Goal: Task Accomplishment & Management: Complete application form

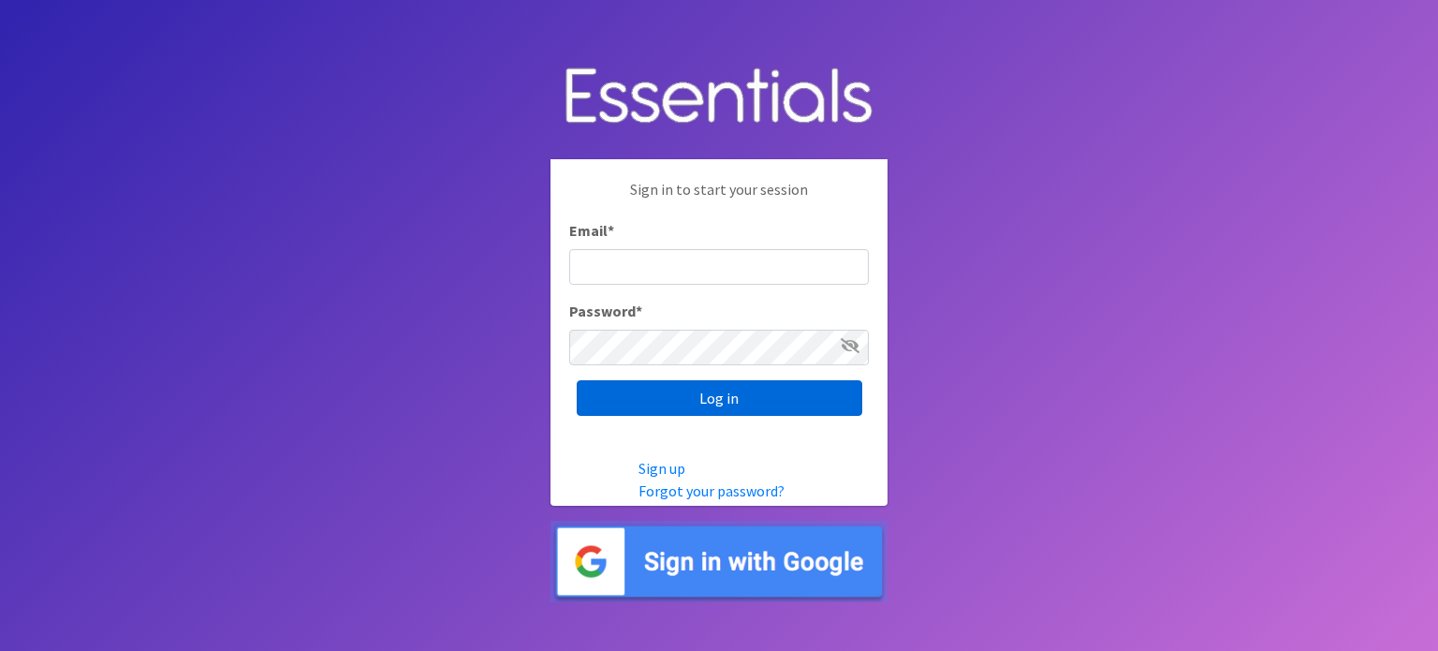
type input "[EMAIL_ADDRESS][DOMAIN_NAME]"
click at [745, 392] on input "Log in" at bounding box center [720, 398] width 286 height 36
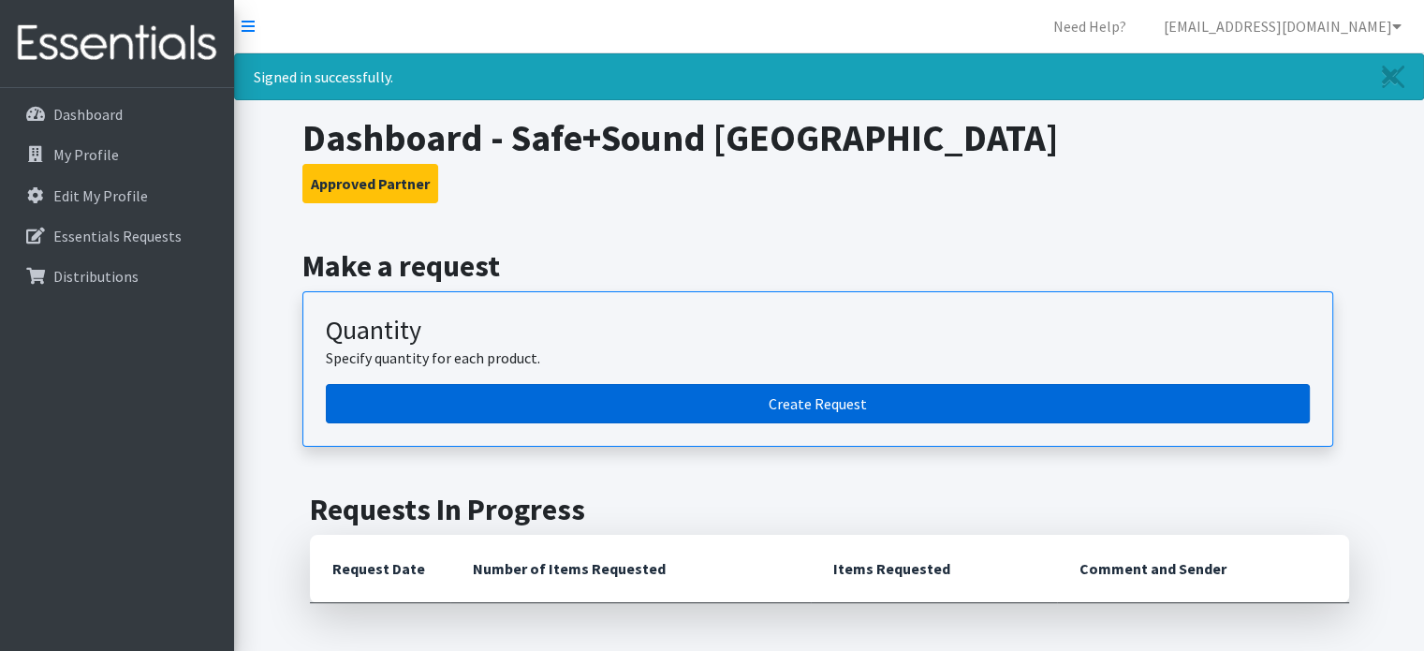
click at [833, 410] on link "Create Request" at bounding box center [818, 403] width 984 height 39
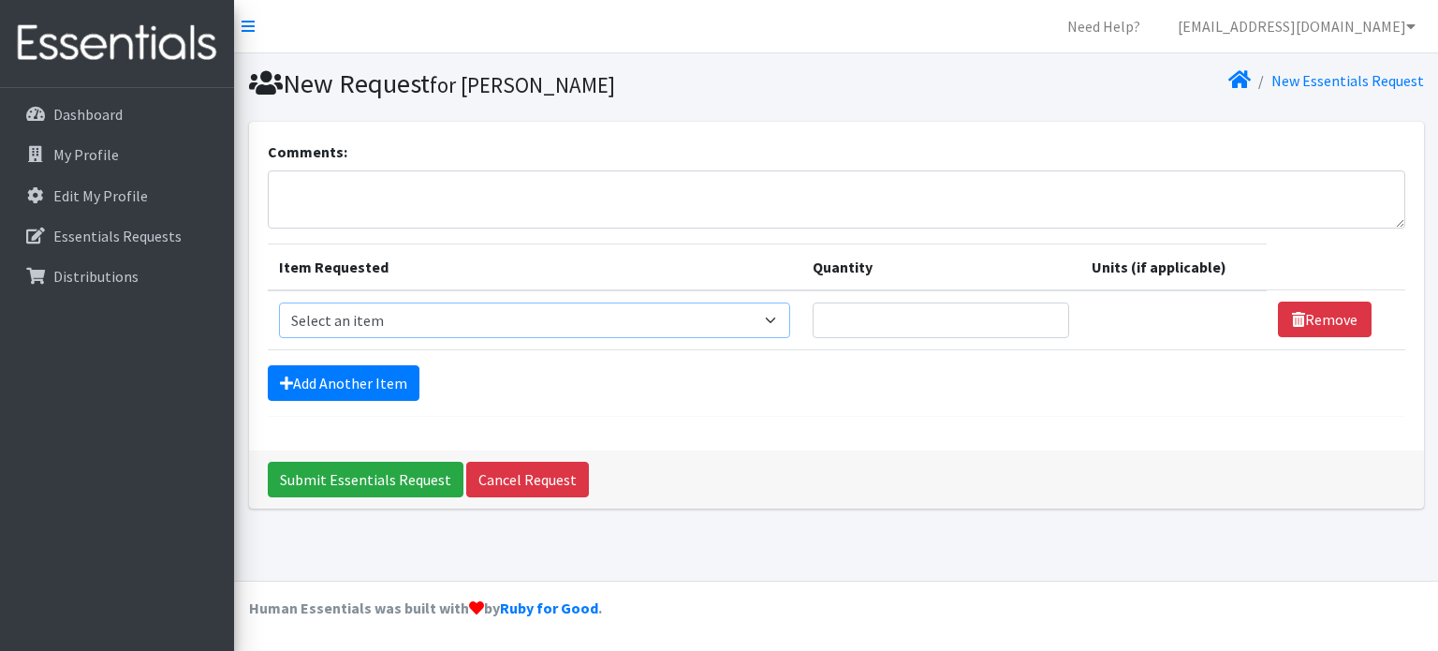
click at [622, 317] on select "Select an item # of Children this order will serve # of Individuals Living in H…" at bounding box center [534, 320] width 511 height 36
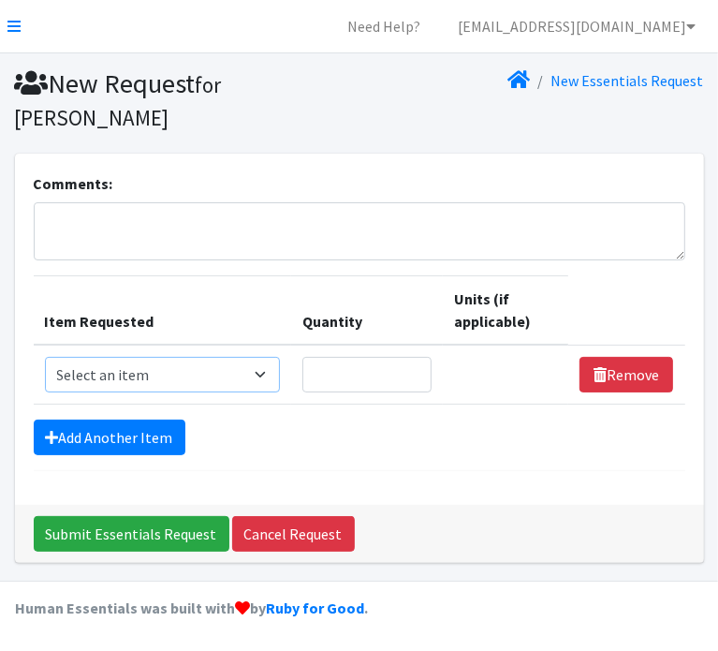
click at [154, 375] on select "Select an item # of Children this order will serve # of Individuals Living in H…" at bounding box center [162, 375] width 235 height 36
select select "6076"
click at [45, 357] on select "Select an item # of Children this order will serve # of Individuals Living in H…" at bounding box center [162, 375] width 235 height 36
click at [353, 374] on input "Quantity" at bounding box center [366, 375] width 129 height 36
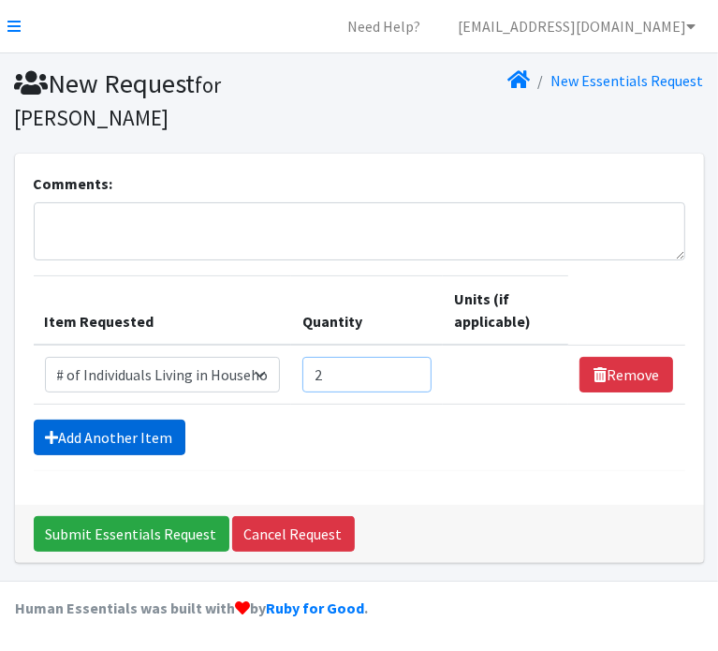
type input "2"
click at [140, 429] on link "Add Another Item" at bounding box center [110, 437] width 152 height 36
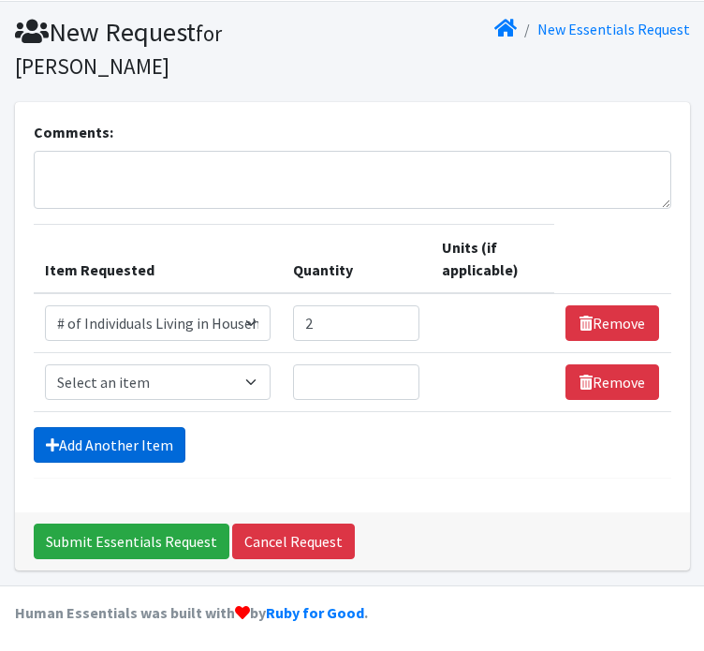
scroll to position [53, 0]
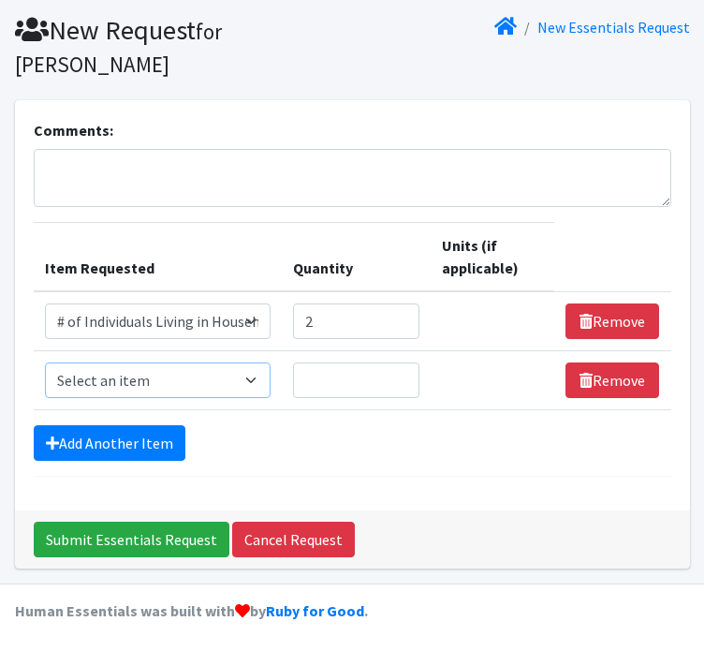
click at [146, 380] on select "Select an item # of Children this order will serve # of Individuals Living in H…" at bounding box center [158, 380] width 227 height 36
select select "13431"
click at [45, 362] on select "Select an item # of Children this order will serve # of Individuals Living in H…" at bounding box center [158, 380] width 227 height 36
click at [333, 370] on input "Quantity" at bounding box center [355, 380] width 125 height 36
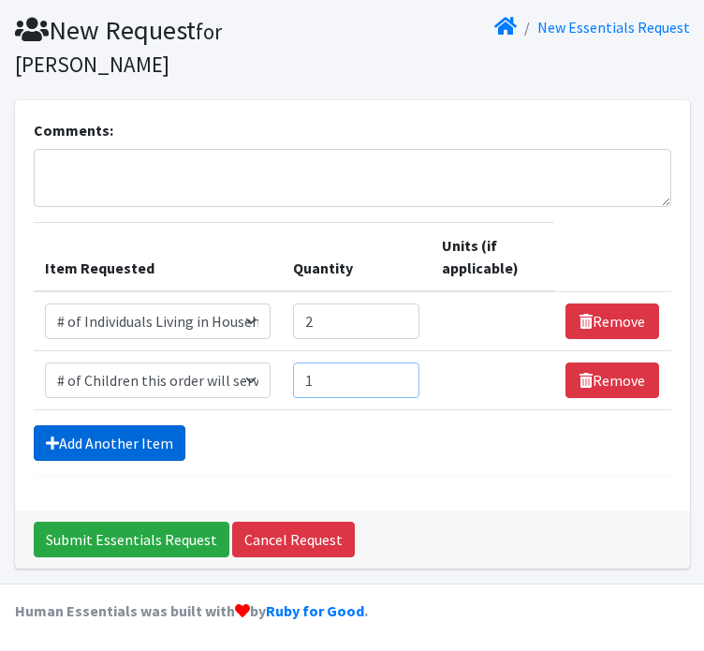
type input "1"
click at [72, 426] on link "Add Another Item" at bounding box center [110, 443] width 152 height 36
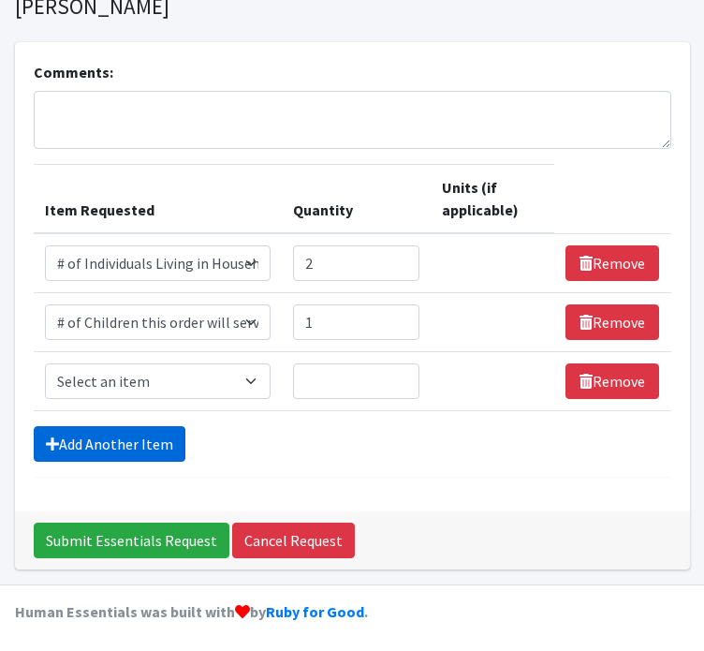
scroll to position [112, 0]
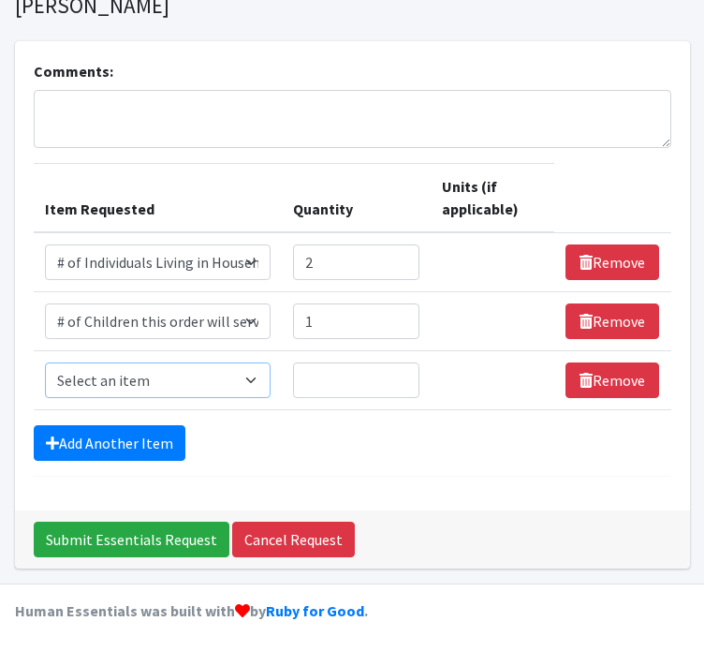
click at [161, 384] on select "Select an item # of Children this order will serve # of Individuals Living in H…" at bounding box center [158, 380] width 227 height 36
click at [147, 385] on select "Select an item # of Children this order will serve # of Individuals Living in H…" at bounding box center [158, 380] width 227 height 36
select select "1965"
click at [45, 362] on select "Select an item # of Children this order will serve # of Individuals Living in H…" at bounding box center [158, 380] width 227 height 36
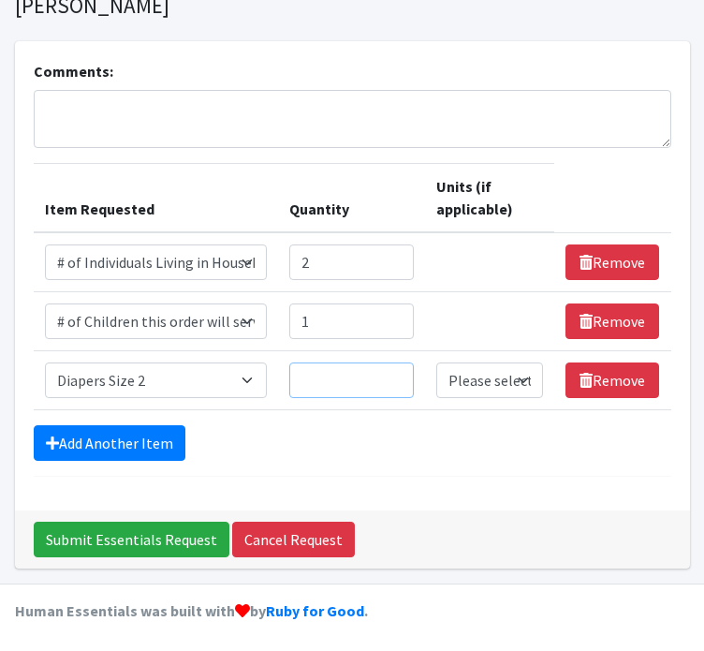
click at [314, 389] on input "Quantity" at bounding box center [351, 380] width 125 height 36
type input "1"
click at [500, 381] on select "Please select a unit units Packs" at bounding box center [489, 380] width 107 height 36
select select "Pack"
click at [437, 362] on select "Please select a unit units Packs" at bounding box center [489, 380] width 107 height 36
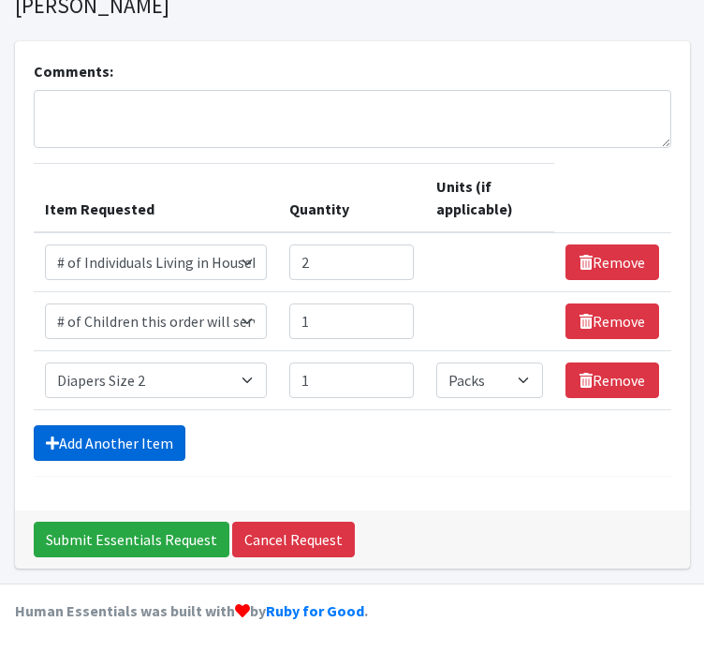
click at [152, 428] on link "Add Another Item" at bounding box center [110, 443] width 152 height 36
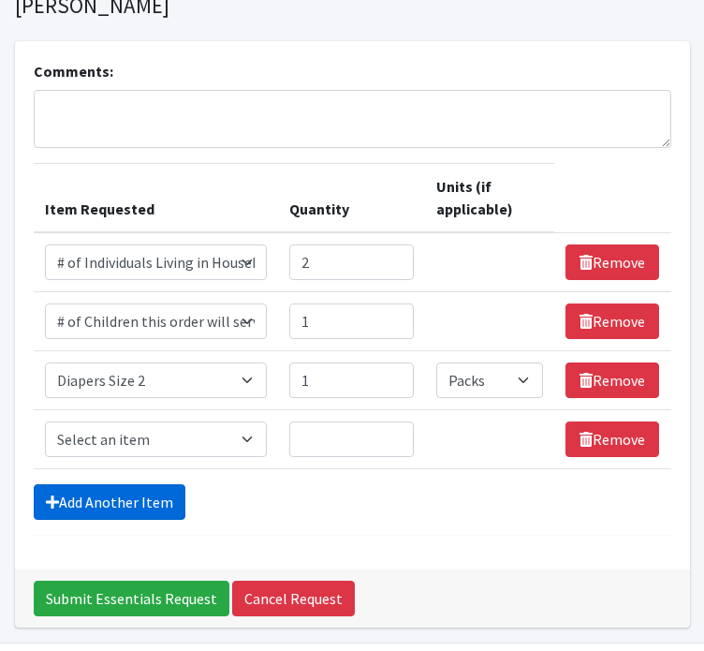
scroll to position [171, 0]
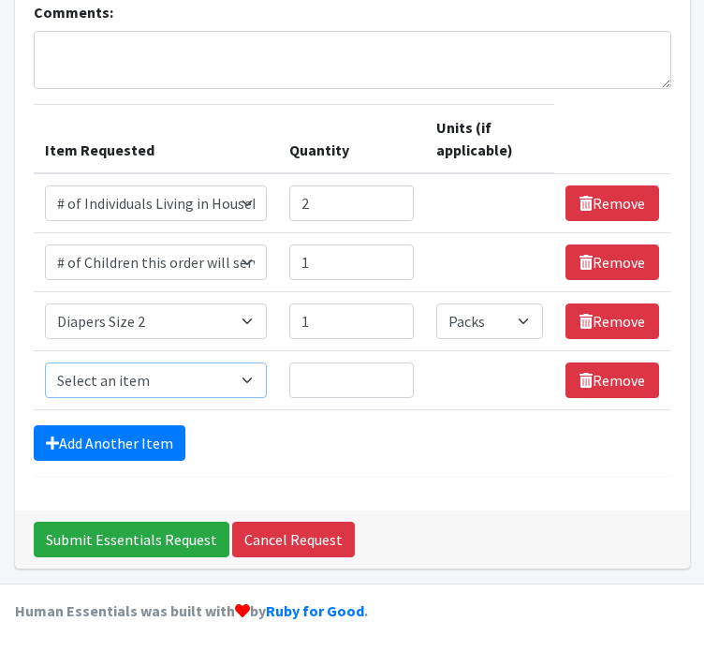
click at [138, 377] on select "Select an item # of Children this order will serve # of Individuals Living in H…" at bounding box center [156, 380] width 223 height 36
click at [206, 363] on select "Select an item # of Children this order will serve # of Individuals Living in H…" at bounding box center [156, 380] width 223 height 36
select select "5762"
click at [45, 362] on select "Select an item # of Children this order will serve # of Individuals Living in H…" at bounding box center [156, 380] width 223 height 36
click at [368, 388] on input "Quantity" at bounding box center [351, 380] width 125 height 36
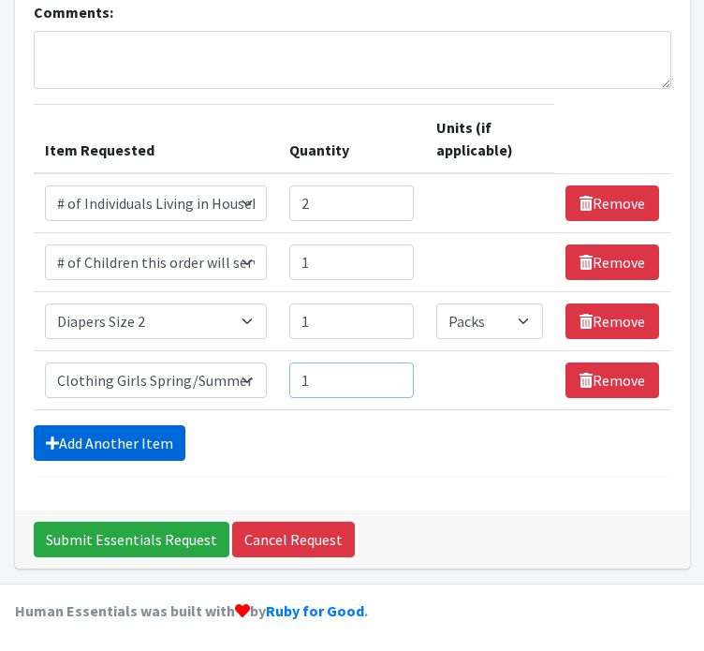
type input "1"
click at [106, 435] on link "Add Another Item" at bounding box center [110, 443] width 152 height 36
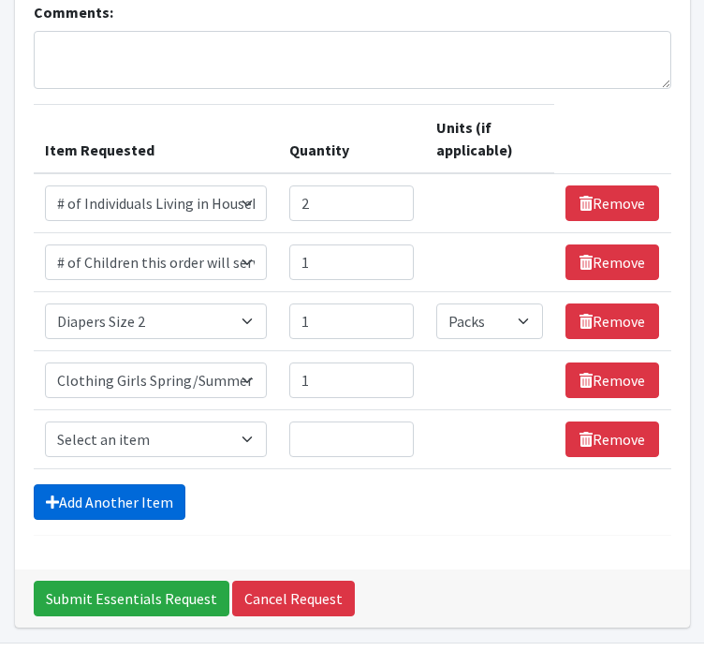
scroll to position [229, 0]
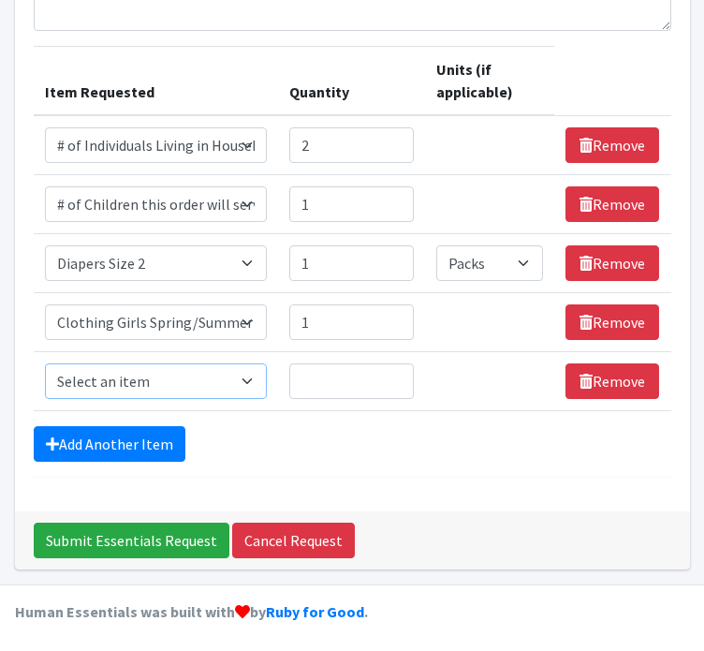
click at [142, 380] on select "Select an item # of Children this order will serve # of Individuals Living in H…" at bounding box center [156, 381] width 223 height 36
select select "1978"
click at [45, 363] on select "Select an item # of Children this order will serve # of Individuals Living in H…" at bounding box center [156, 381] width 223 height 36
click at [327, 363] on input "Quantity" at bounding box center [351, 381] width 125 height 36
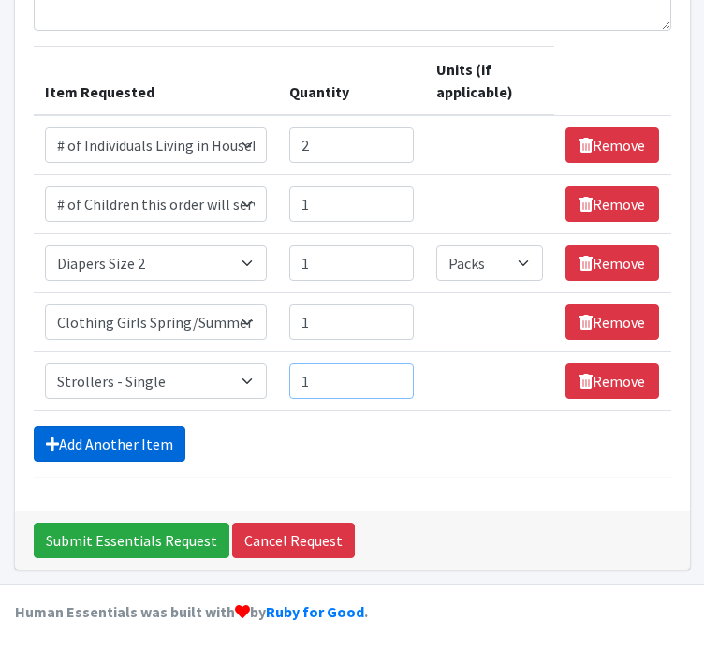
type input "1"
click at [123, 443] on link "Add Another Item" at bounding box center [110, 444] width 152 height 36
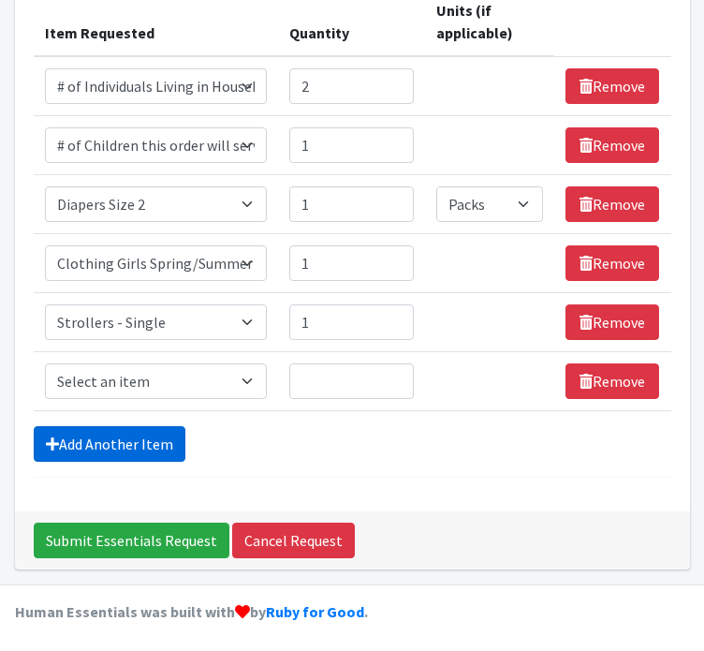
scroll to position [288, 0]
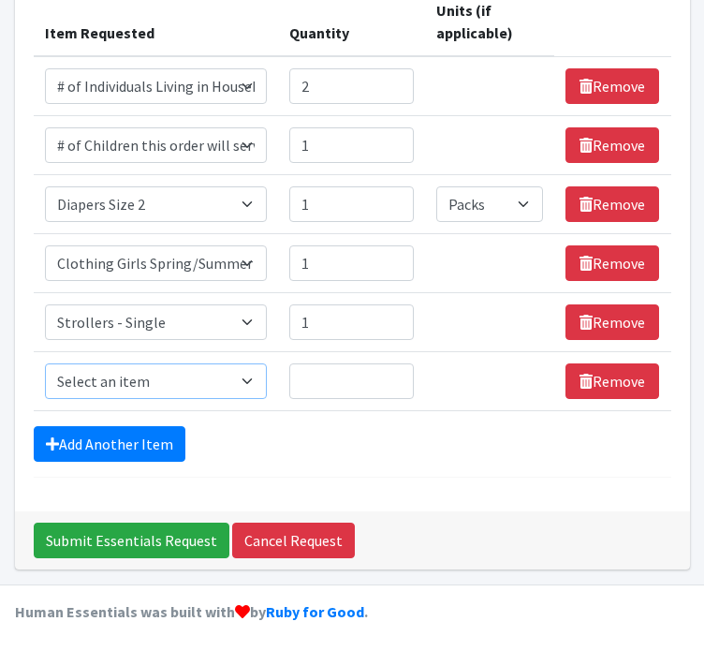
click at [161, 381] on select "Select an item # of Children this order will serve # of Individuals Living in H…" at bounding box center [156, 381] width 223 height 36
select select "1929"
click at [45, 363] on select "Select an item # of Children this order will serve # of Individuals Living in H…" at bounding box center [156, 381] width 223 height 36
click at [317, 379] on input "Quantity" at bounding box center [351, 381] width 125 height 36
type input "1"
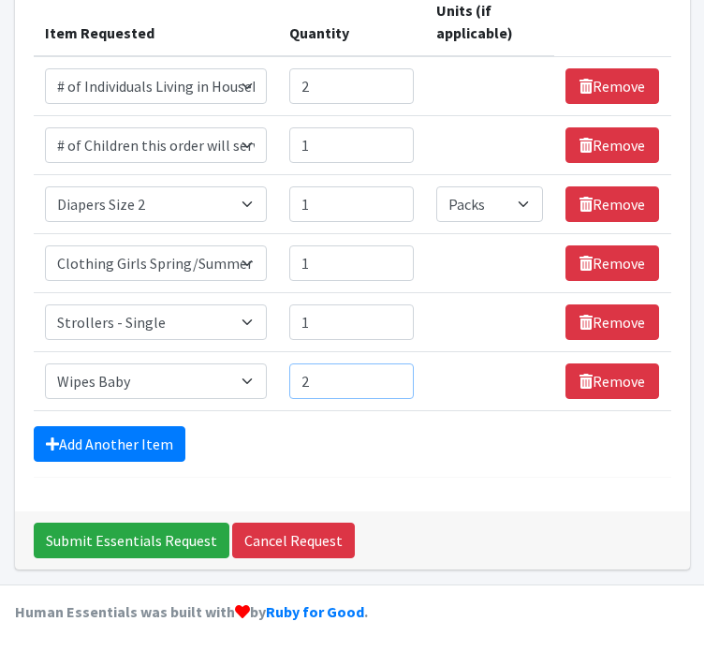
type input "2"
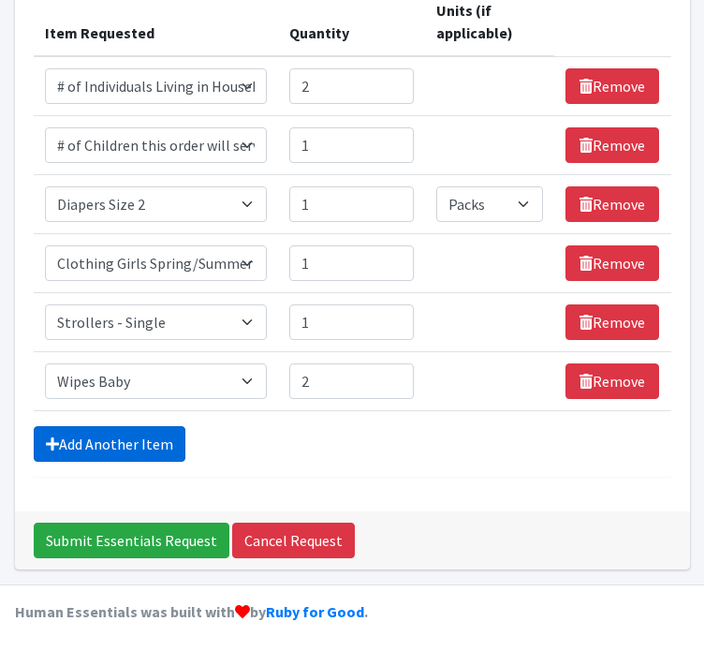
click at [94, 437] on link "Add Another Item" at bounding box center [110, 444] width 152 height 36
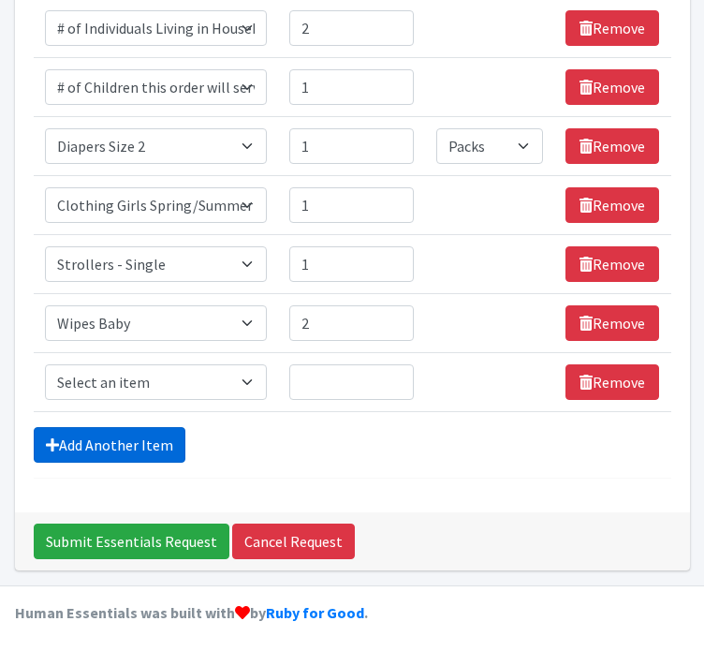
scroll to position [347, 0]
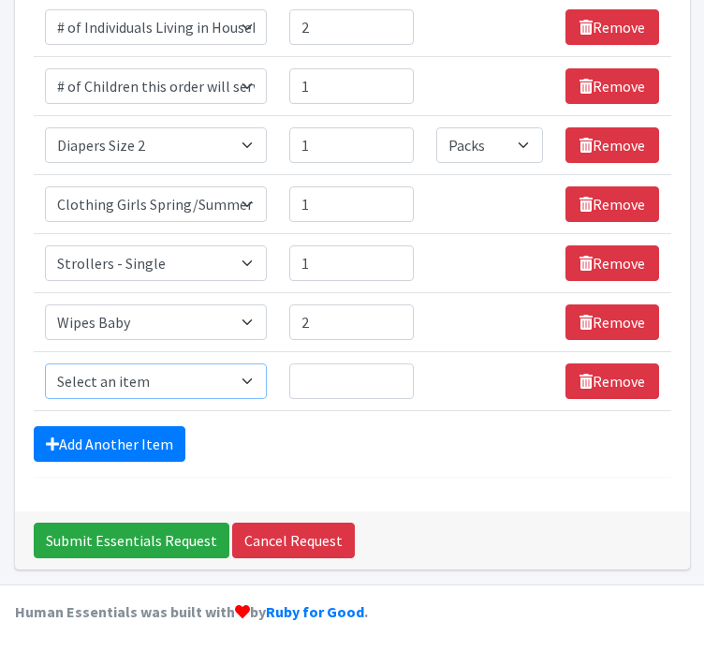
click at [146, 372] on select "Select an item # of Children this order will serve # of Individuals Living in H…" at bounding box center [156, 381] width 223 height 36
select select "1974"
click at [45, 363] on select "Select an item # of Children this order will serve # of Individuals Living in H…" at bounding box center [156, 381] width 223 height 36
click at [348, 390] on input "Quantity" at bounding box center [351, 381] width 125 height 36
type input "1"
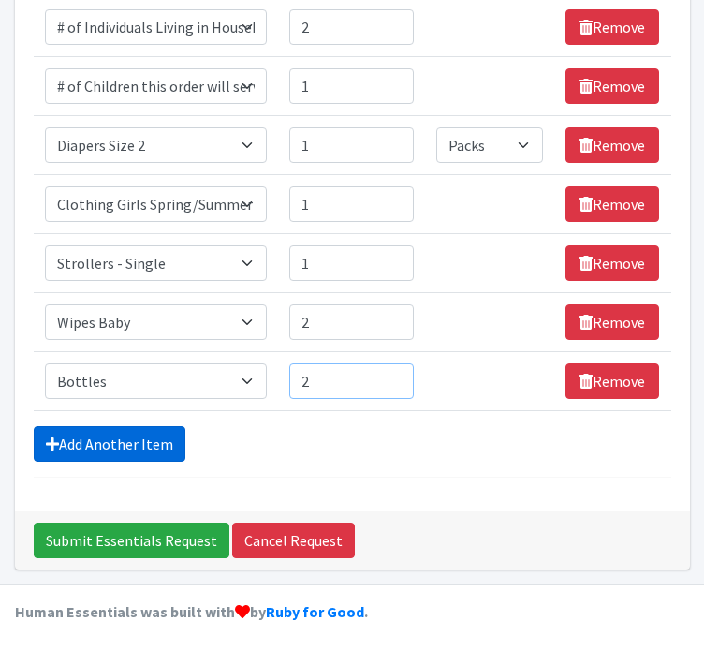
type input "2"
click at [105, 444] on link "Add Another Item" at bounding box center [110, 444] width 152 height 36
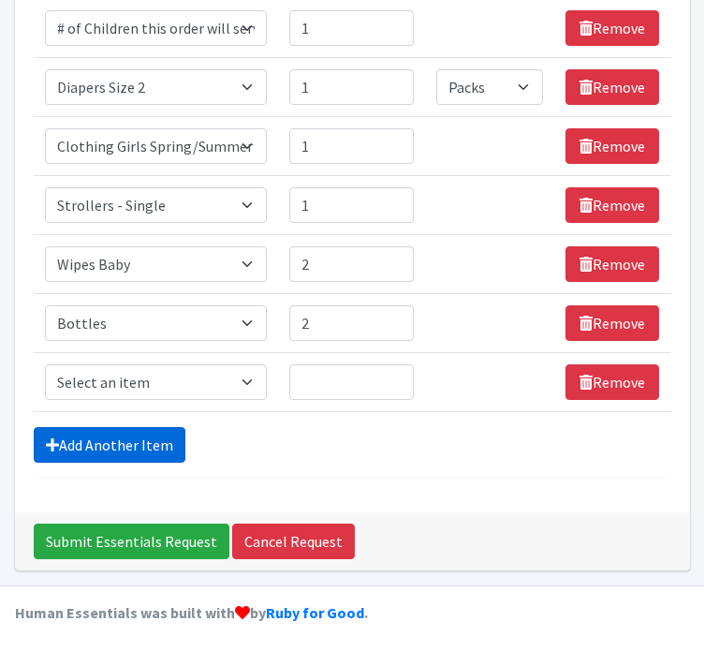
scroll to position [406, 0]
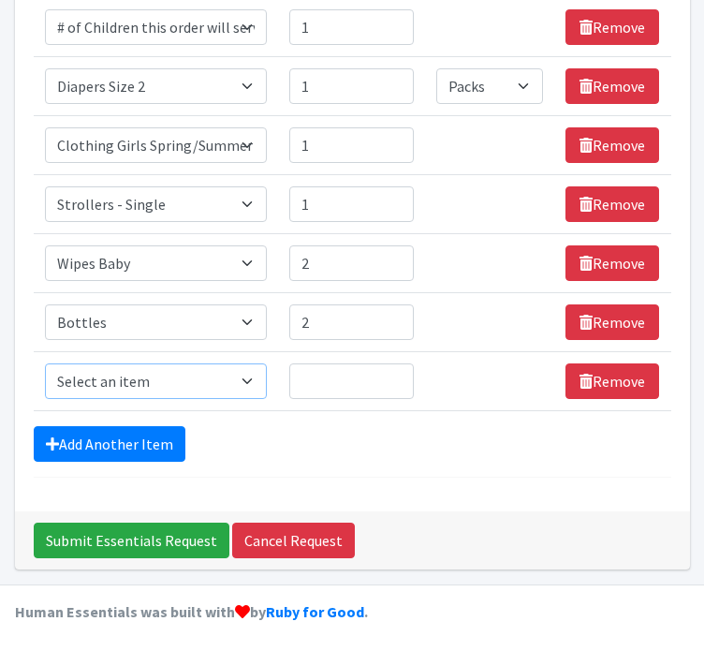
click at [109, 377] on select "Select an item # of Children this order will serve # of Individuals Living in H…" at bounding box center [156, 381] width 223 height 36
select select "293"
click at [45, 363] on select "Select an item # of Children this order will serve # of Individuals Living in H…" at bounding box center [156, 381] width 223 height 36
click at [345, 377] on input "Quantity" at bounding box center [351, 381] width 125 height 36
type input "2"
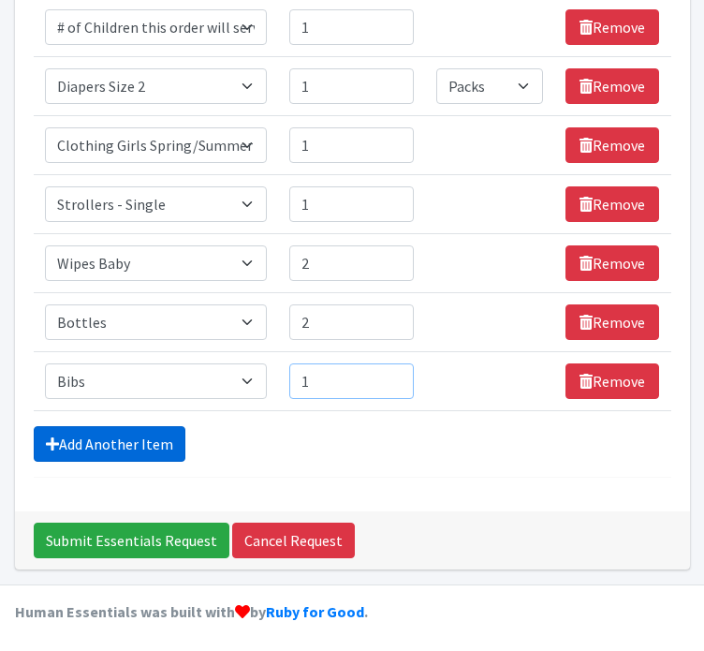
type input "1"
click at [109, 445] on link "Add Another Item" at bounding box center [110, 444] width 152 height 36
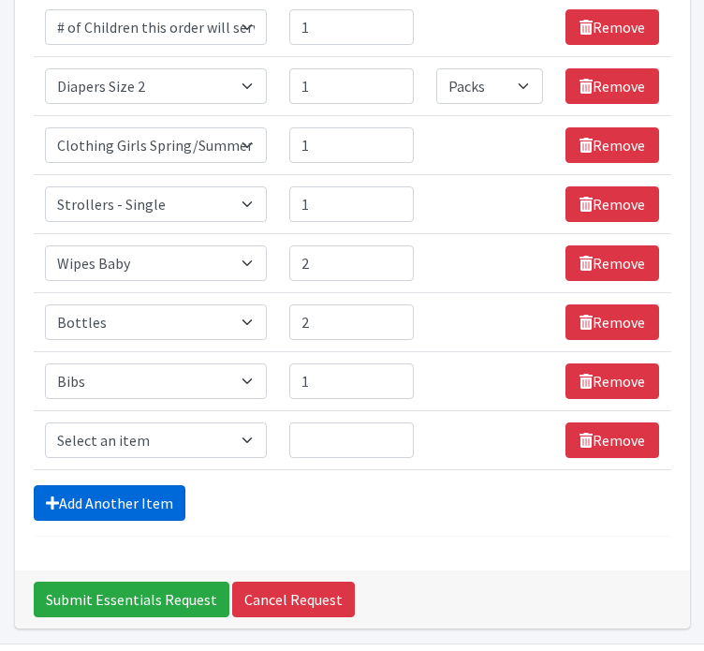
scroll to position [464, 0]
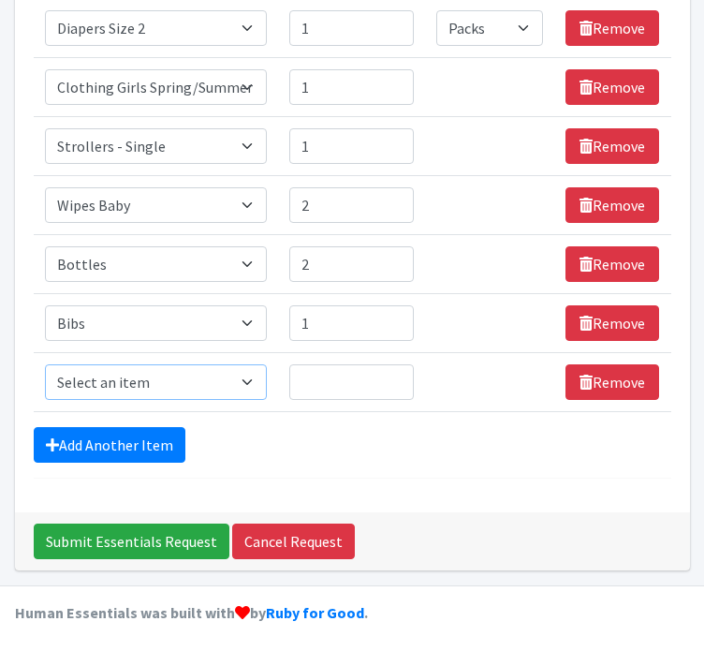
click at [154, 392] on select "Select an item # of Children this order will serve # of Individuals Living in H…" at bounding box center [156, 382] width 223 height 36
click at [155, 377] on select "Select an item # of Children this order will serve # of Individuals Living in H…" at bounding box center [156, 382] width 223 height 36
select select "1937"
click at [45, 364] on select "Select an item # of Children this order will serve # of Individuals Living in H…" at bounding box center [156, 382] width 223 height 36
click at [324, 369] on input "Quantity" at bounding box center [351, 382] width 125 height 36
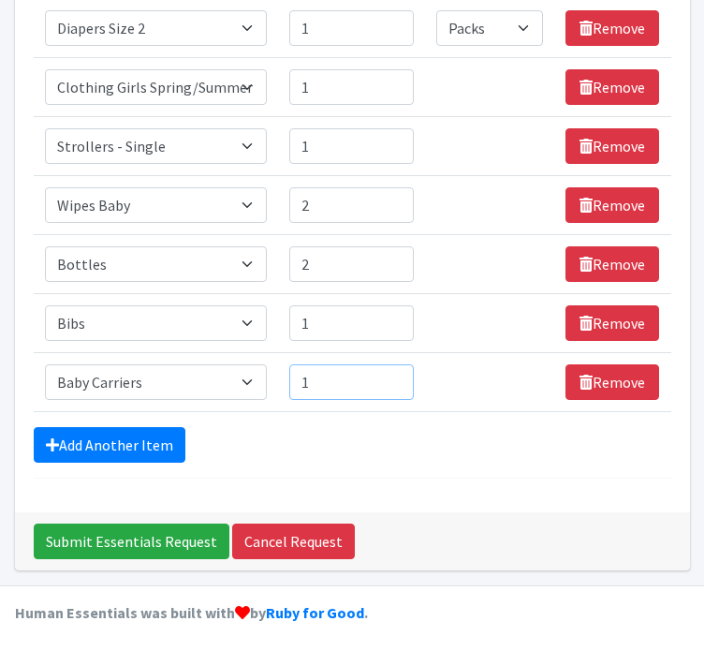
type input "1"
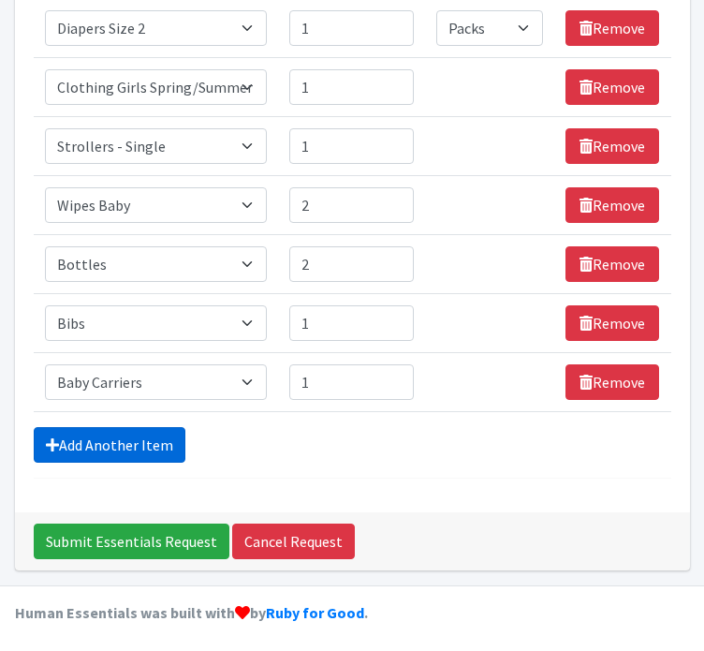
click at [89, 435] on link "Add Another Item" at bounding box center [110, 445] width 152 height 36
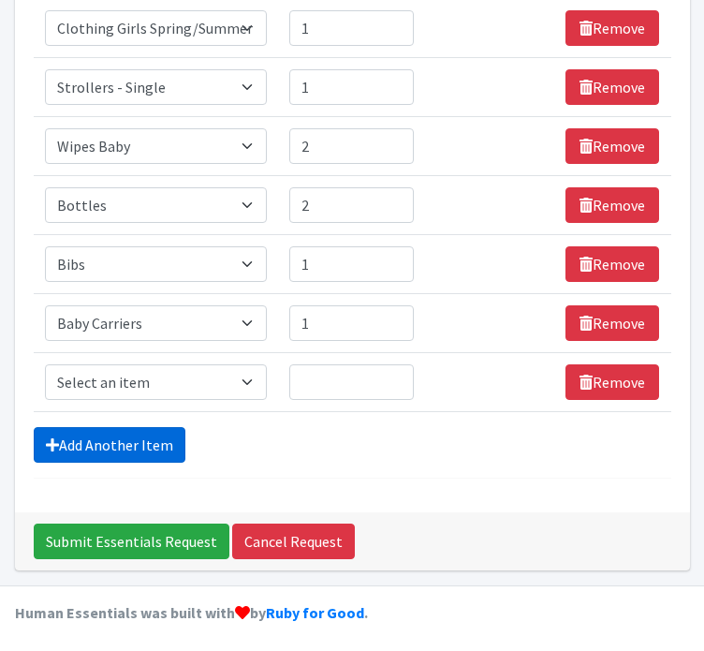
scroll to position [524, 0]
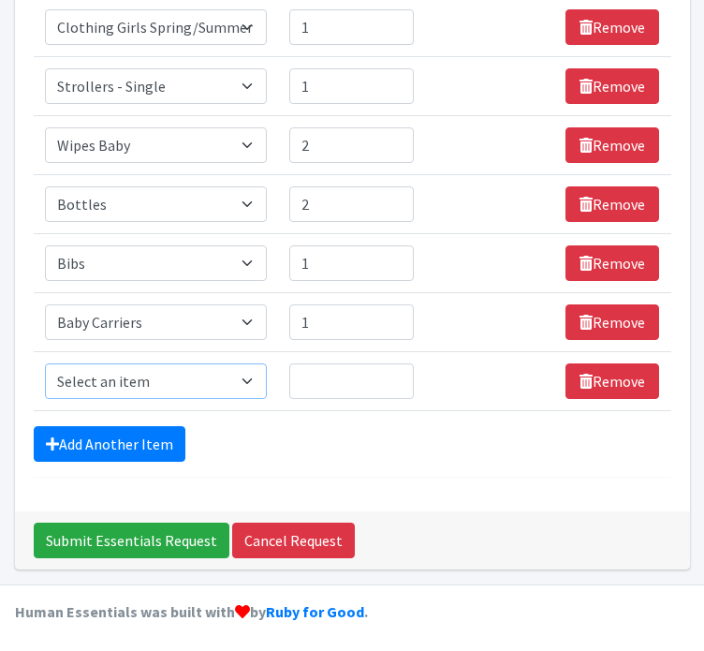
click at [135, 375] on select "Select an item # of Children this order will serve # of Individuals Living in H…" at bounding box center [156, 381] width 223 height 36
select select "1933"
click at [45, 363] on select "Select an item # of Children this order will serve # of Individuals Living in H…" at bounding box center [156, 381] width 223 height 36
click at [310, 383] on input "Quantity" at bounding box center [351, 381] width 125 height 36
type input "1"
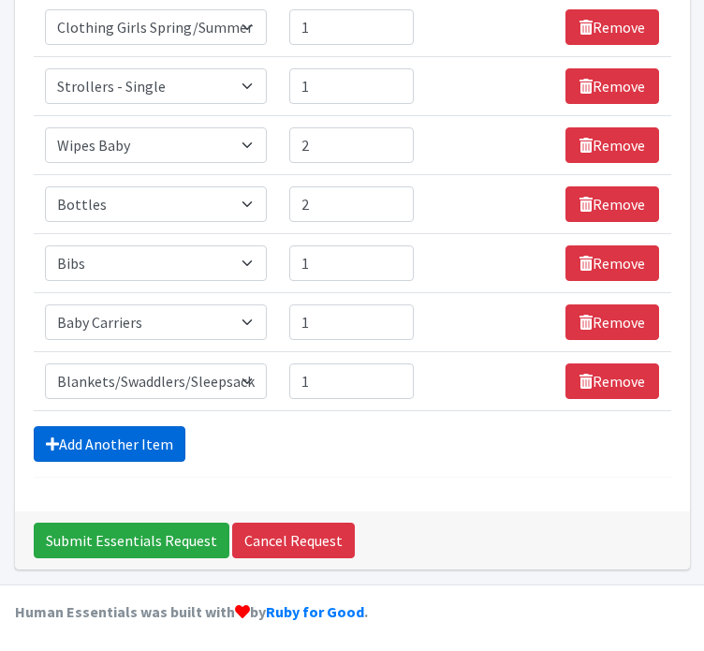
click at [105, 440] on link "Add Another Item" at bounding box center [110, 444] width 152 height 36
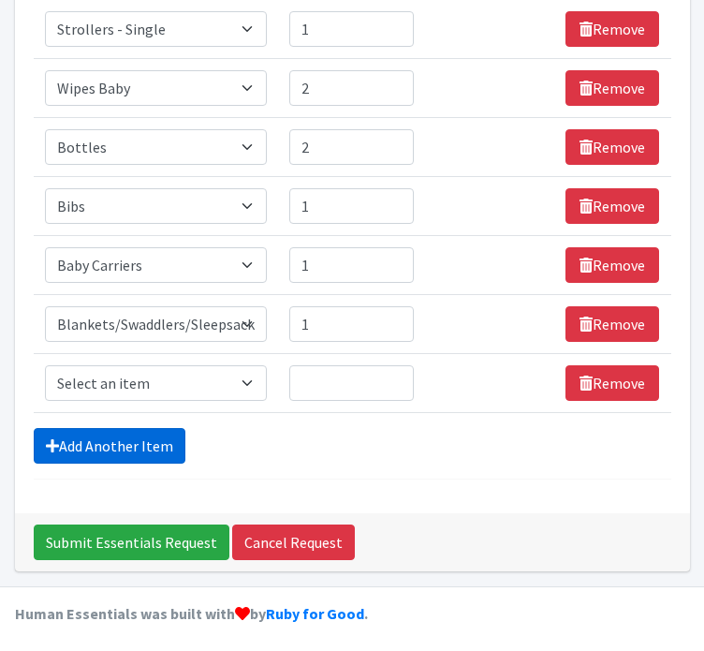
scroll to position [582, 0]
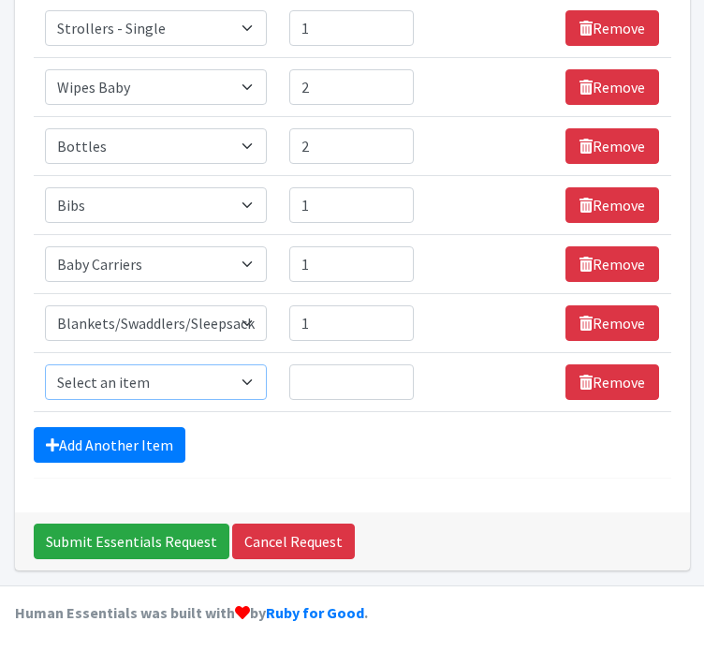
click at [169, 377] on select "Select an item # of Children this order will serve # of Individuals Living in H…" at bounding box center [156, 382] width 223 height 36
select select "1948"
click at [45, 364] on select "Select an item # of Children this order will serve # of Individuals Living in H…" at bounding box center [156, 382] width 223 height 36
click at [296, 395] on input "Quantity" at bounding box center [351, 382] width 125 height 36
type input "1"
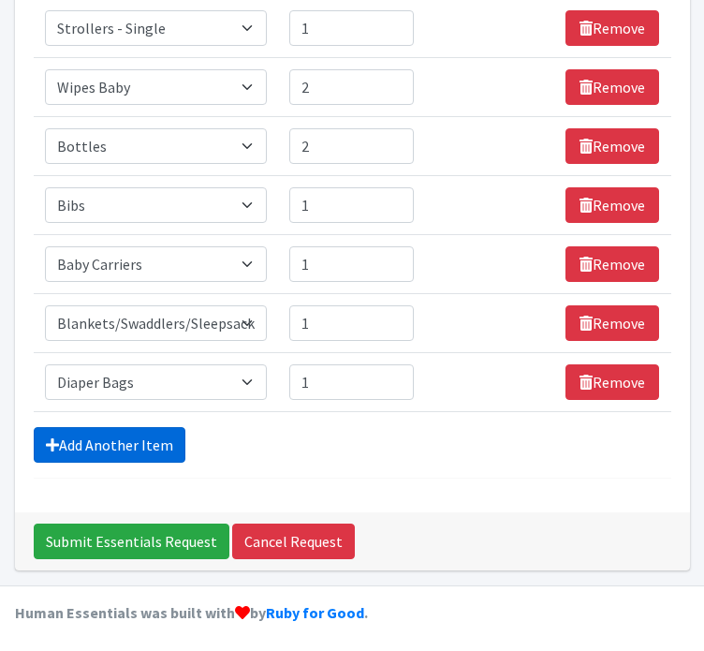
click at [109, 450] on link "Add Another Item" at bounding box center [110, 445] width 152 height 36
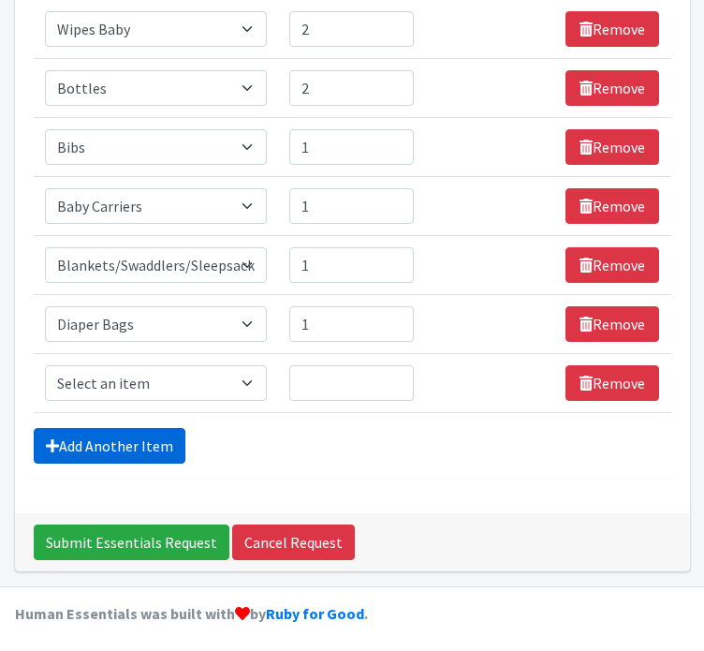
scroll to position [641, 0]
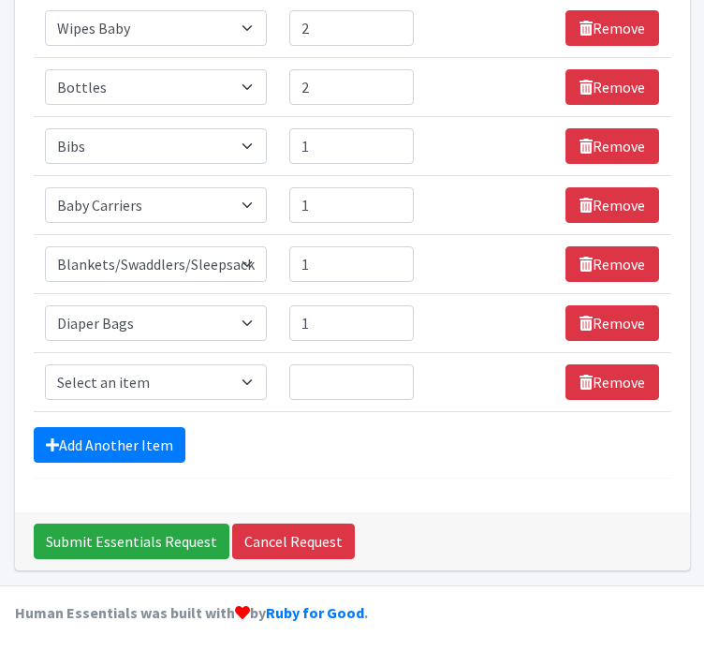
click at [143, 397] on td "Item Requested Select an item # of Children this order will serve # of Individu…" at bounding box center [156, 382] width 245 height 59
click at [142, 391] on select "Select an item # of Children this order will serve # of Individuals Living in H…" at bounding box center [156, 382] width 223 height 36
select select "5659"
click at [45, 364] on select "Select an item # of Children this order will serve # of Individuals Living in H…" at bounding box center [156, 382] width 223 height 36
click at [346, 381] on input "Quantity" at bounding box center [351, 382] width 125 height 36
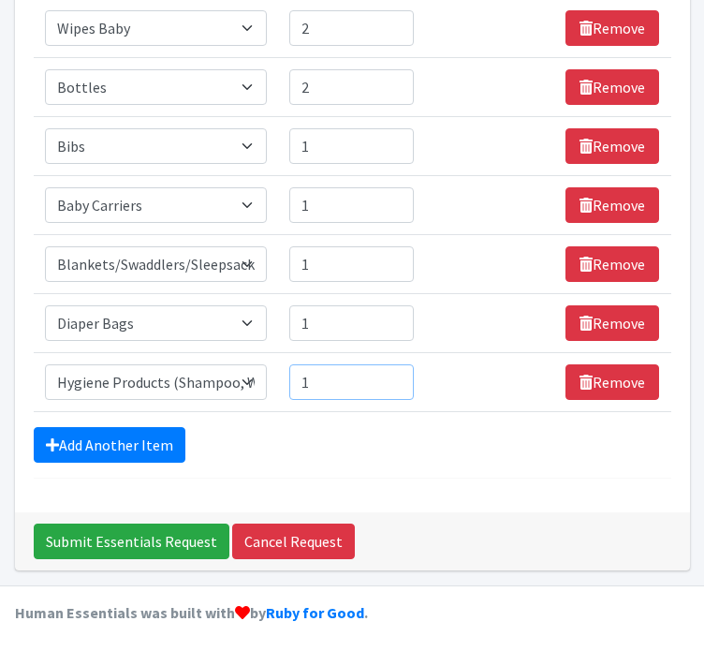
type input "1"
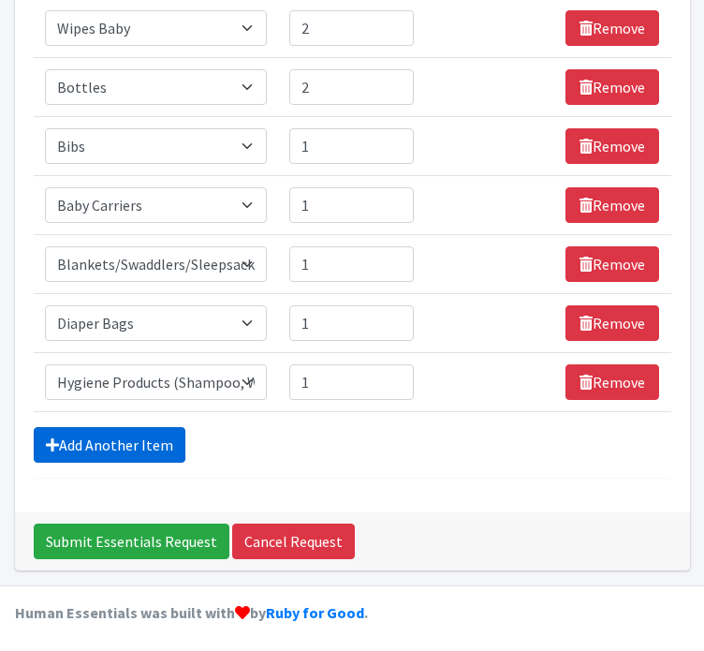
click at [142, 441] on link "Add Another Item" at bounding box center [110, 445] width 152 height 36
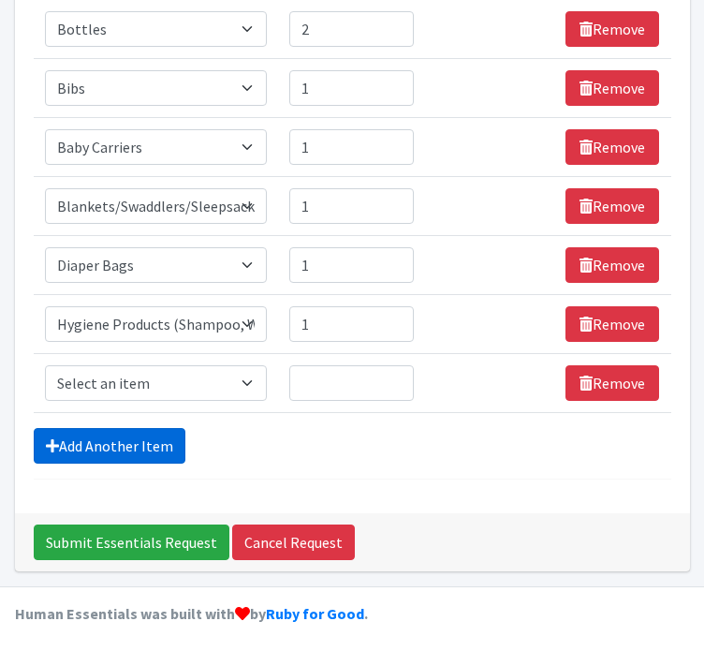
scroll to position [700, 0]
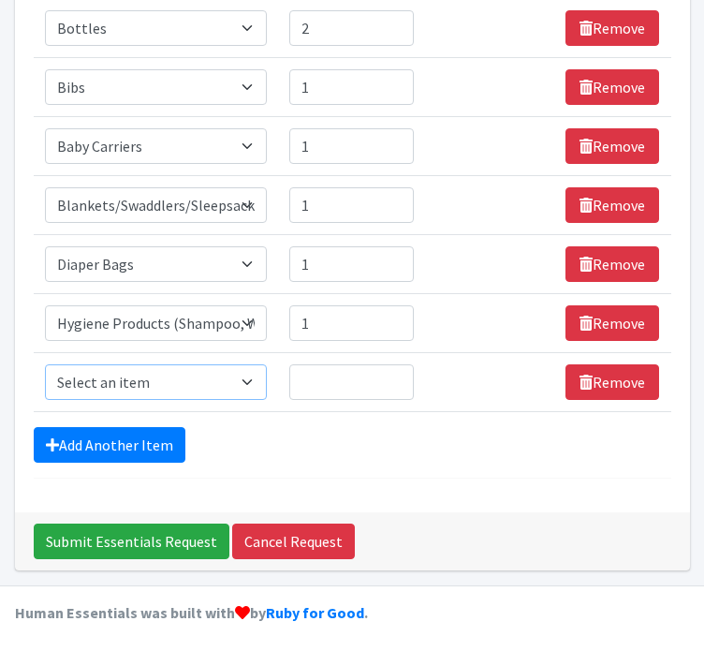
click at [150, 390] on select "Select an item # of Children this order will serve # of Individuals Living in H…" at bounding box center [156, 382] width 223 height 36
select select "6076"
click at [45, 364] on select "Select an item # of Children this order will serve # of Individuals Living in H…" at bounding box center [156, 382] width 223 height 36
click at [319, 375] on input "Quantity" at bounding box center [351, 382] width 125 height 36
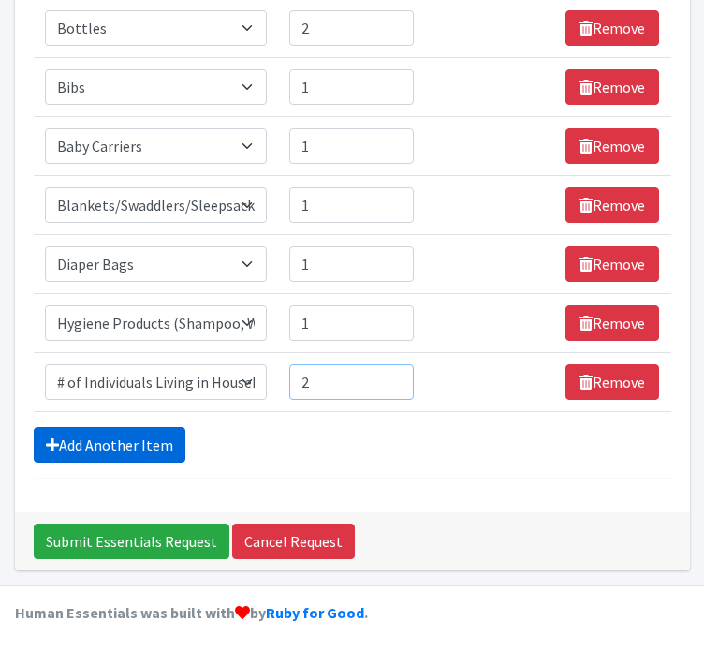
type input "2"
click at [126, 428] on link "Add Another Item" at bounding box center [110, 445] width 152 height 36
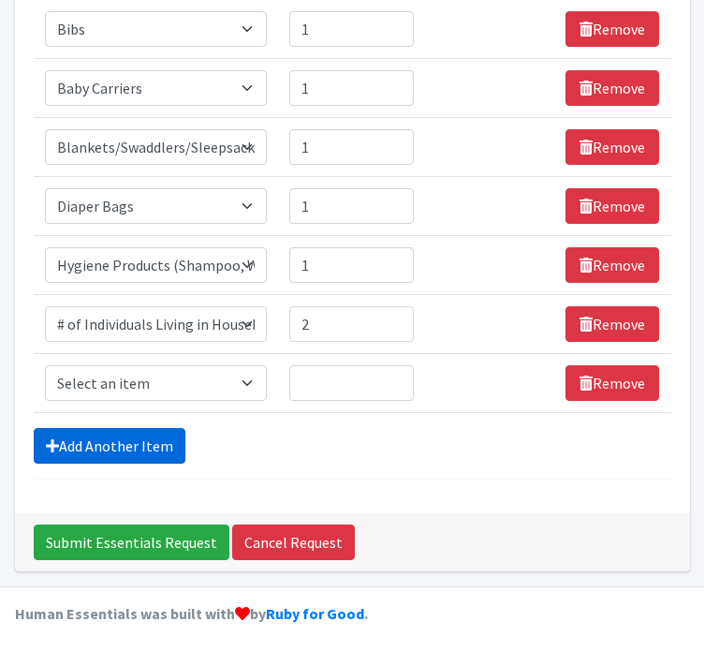
scroll to position [759, 0]
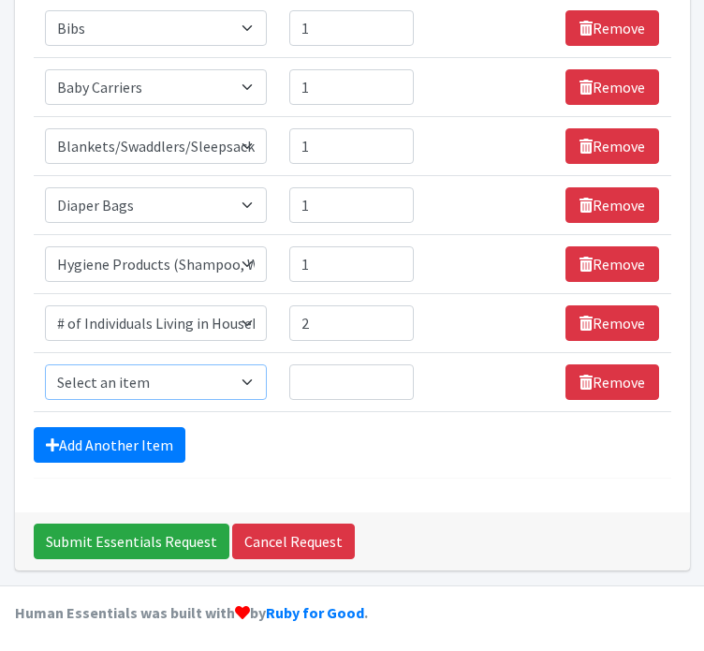
click at [95, 382] on select "Select an item # of Children this order will serve # of Individuals Living in H…" at bounding box center [156, 382] width 223 height 36
select select "13431"
click at [45, 364] on select "Select an item # of Children this order will serve # of Individuals Living in H…" at bounding box center [156, 382] width 223 height 36
click at [330, 375] on input "Quantity" at bounding box center [351, 382] width 125 height 36
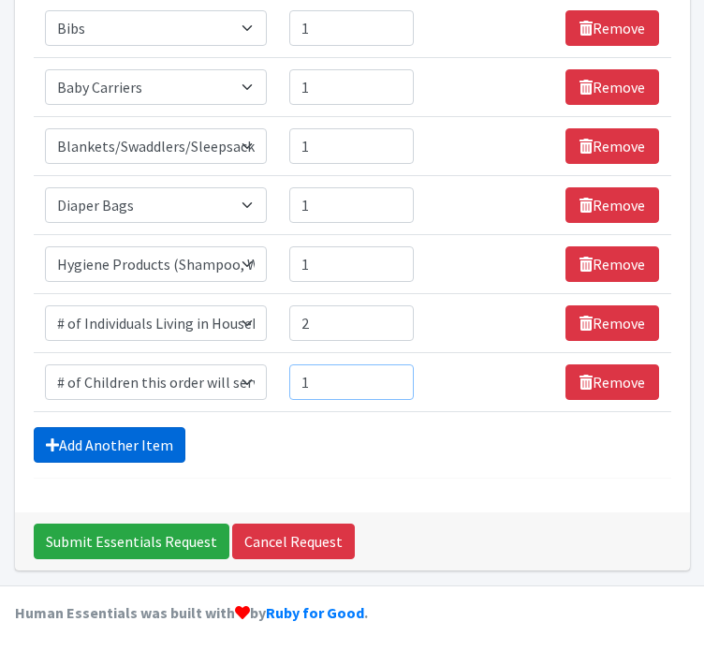
type input "1"
click at [104, 434] on link "Add Another Item" at bounding box center [110, 445] width 152 height 36
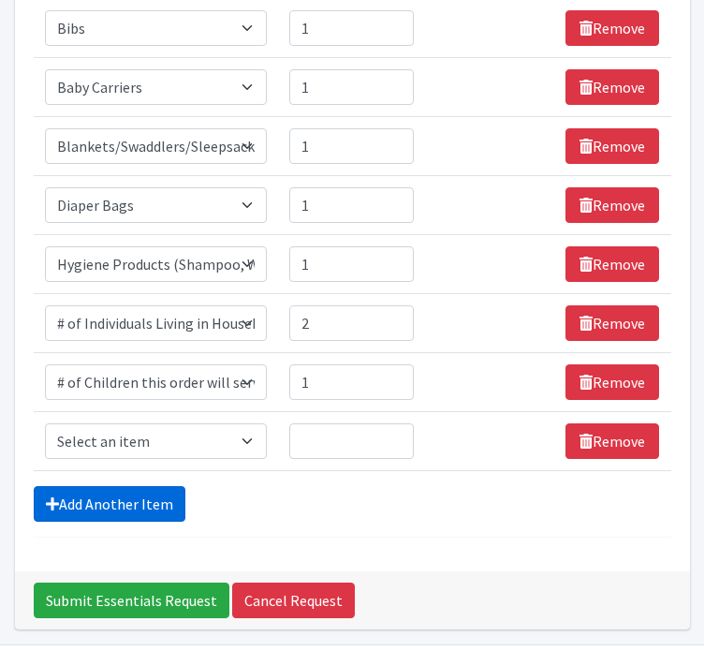
scroll to position [817, 0]
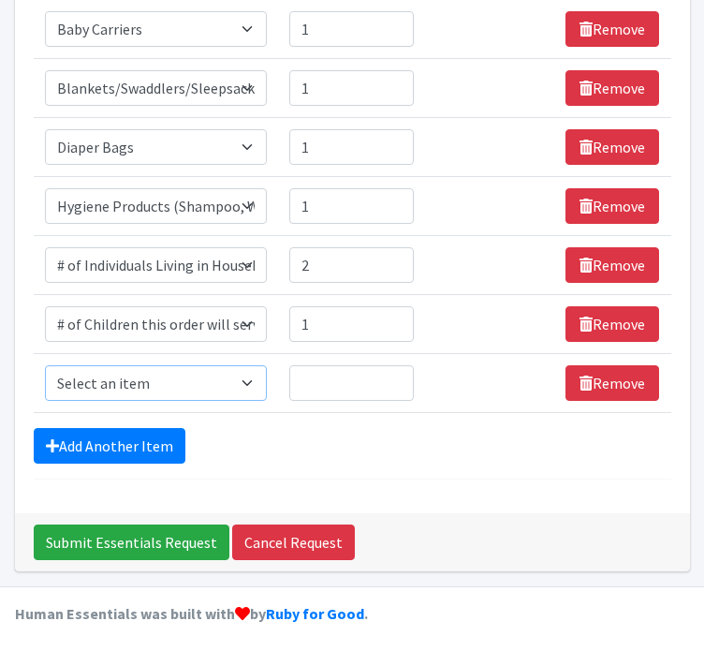
click at [119, 377] on select "Select an item # of Children this order will serve # of Individuals Living in H…" at bounding box center [156, 383] width 223 height 36
select select "5726"
click at [45, 365] on select "Select an item # of Children this order will serve # of Individuals Living in H…" at bounding box center [156, 383] width 223 height 36
click at [343, 373] on input "Quantity" at bounding box center [351, 383] width 125 height 36
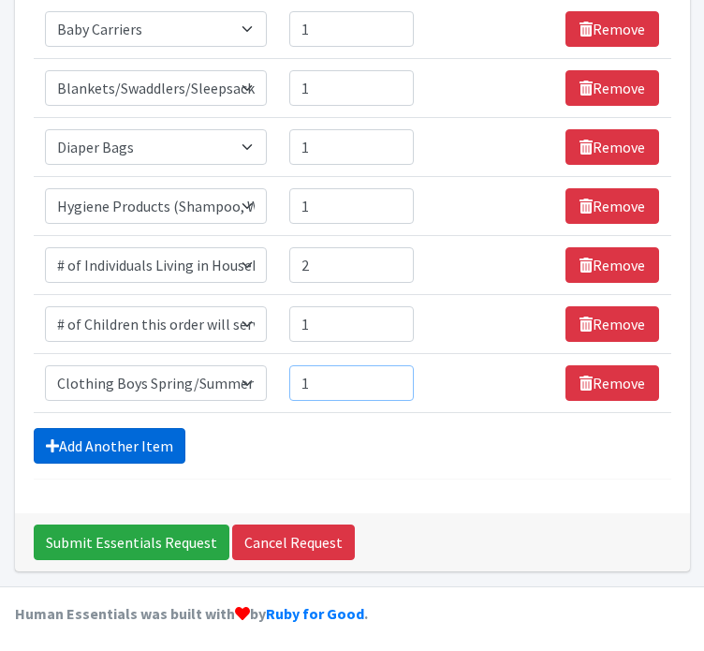
type input "1"
click at [145, 430] on link "Add Another Item" at bounding box center [110, 446] width 152 height 36
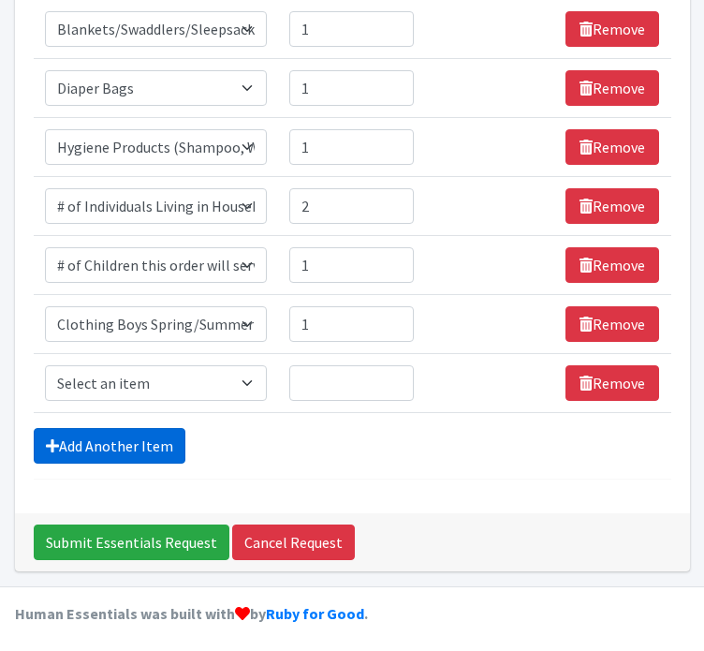
scroll to position [876, 0]
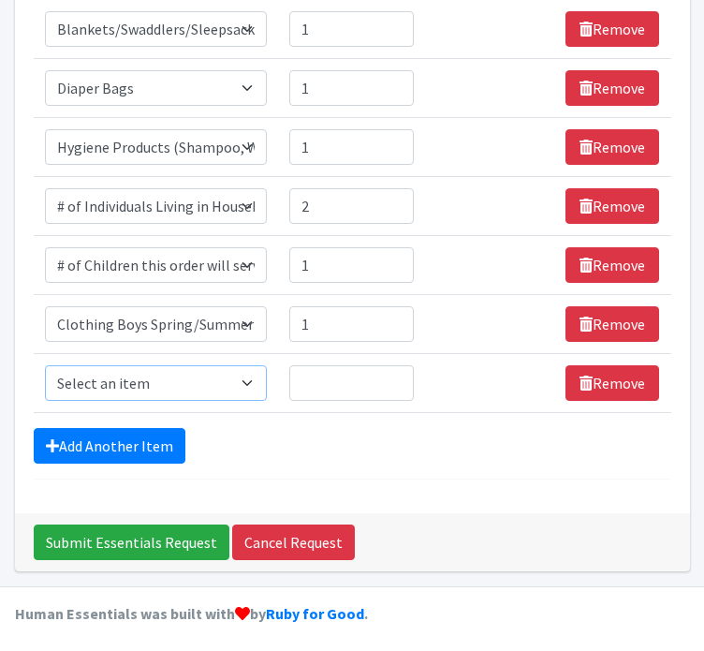
click at [165, 381] on select "Select an item # of Children this order will serve # of Individuals Living in H…" at bounding box center [156, 383] width 223 height 36
select select "5727"
click at [45, 365] on select "Select an item # of Children this order will serve # of Individuals Living in H…" at bounding box center [156, 383] width 223 height 36
click at [344, 373] on input "Quantity" at bounding box center [351, 383] width 125 height 36
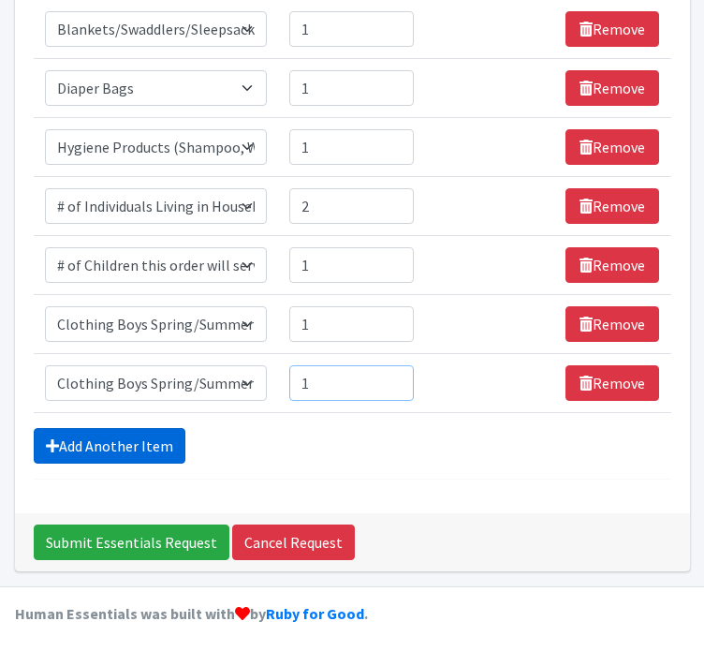
type input "1"
click at [135, 437] on link "Add Another Item" at bounding box center [110, 446] width 152 height 36
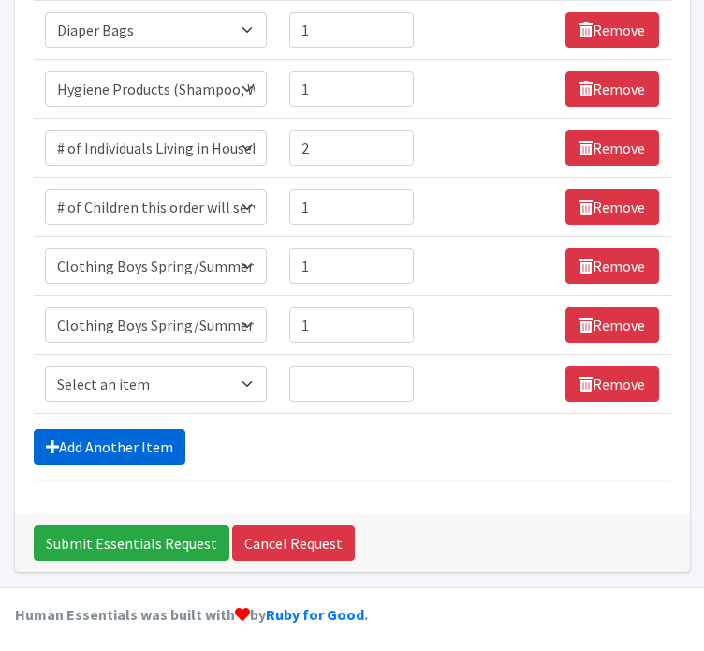
scroll to position [935, 0]
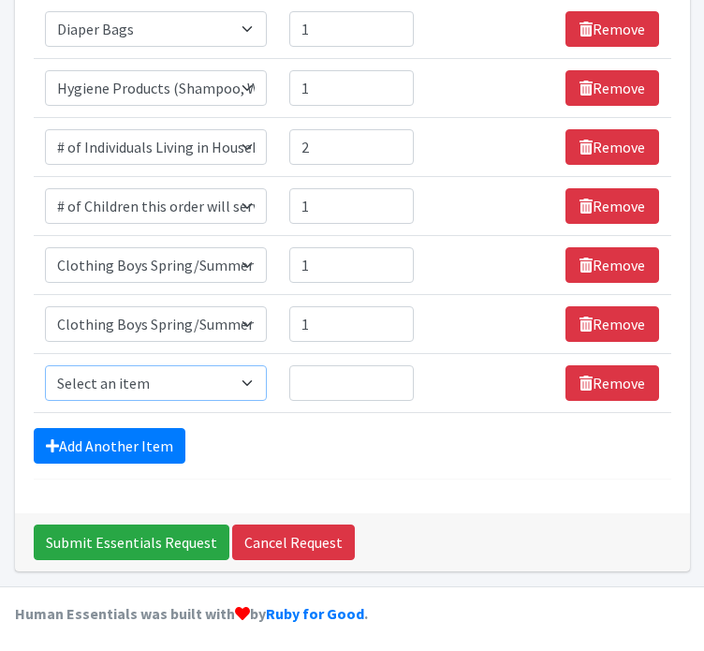
click at [161, 373] on select "Select an item # of Children this order will serve # of Individuals Living in H…" at bounding box center [156, 383] width 223 height 36
select select "1967"
click at [45, 365] on select "Select an item # of Children this order will serve # of Individuals Living in H…" at bounding box center [156, 383] width 223 height 36
click at [342, 375] on input "Quantity" at bounding box center [351, 383] width 125 height 36
type input "1"
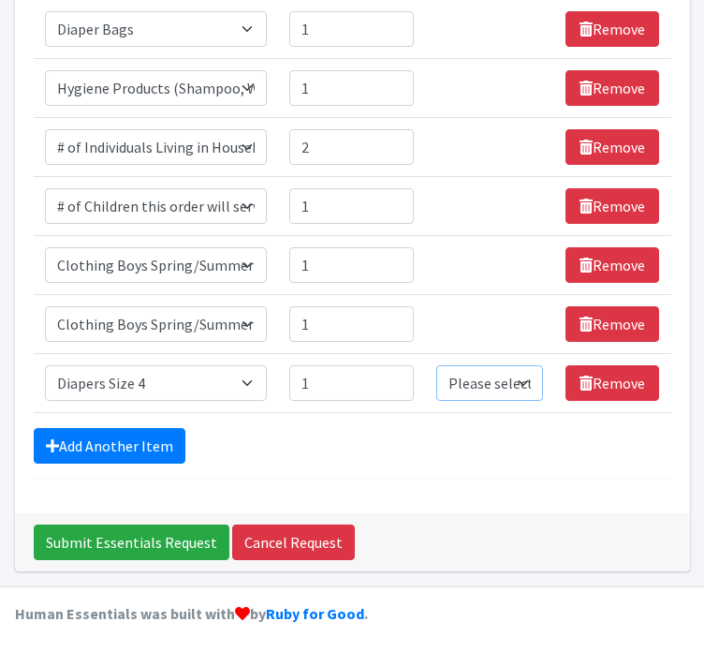
click at [467, 373] on select "Please select a unit units Packs" at bounding box center [489, 383] width 107 height 36
select select "Pack"
click at [437, 365] on select "Please select a unit units Packs" at bounding box center [489, 383] width 107 height 36
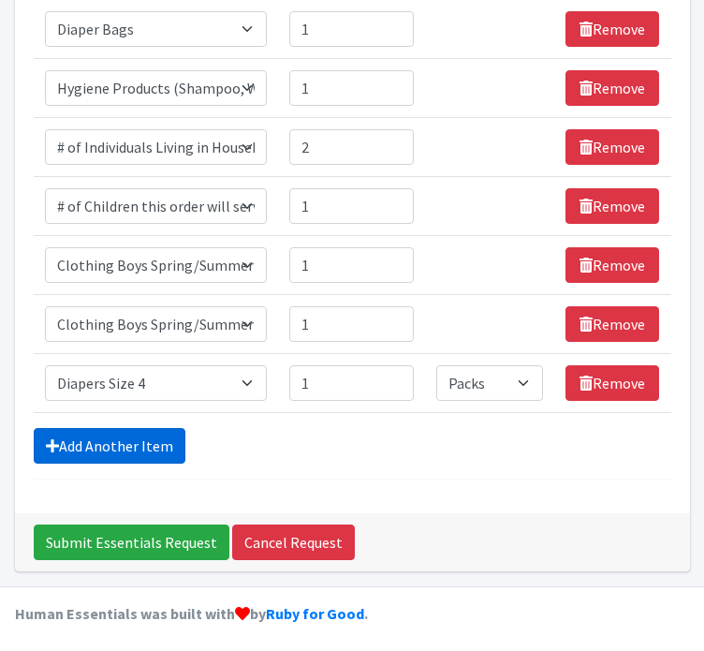
click at [131, 437] on link "Add Another Item" at bounding box center [110, 446] width 152 height 36
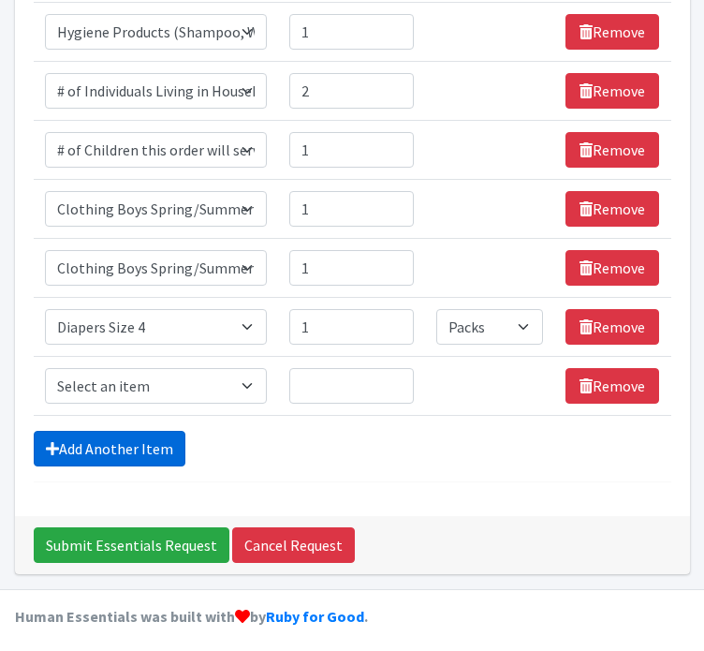
scroll to position [994, 0]
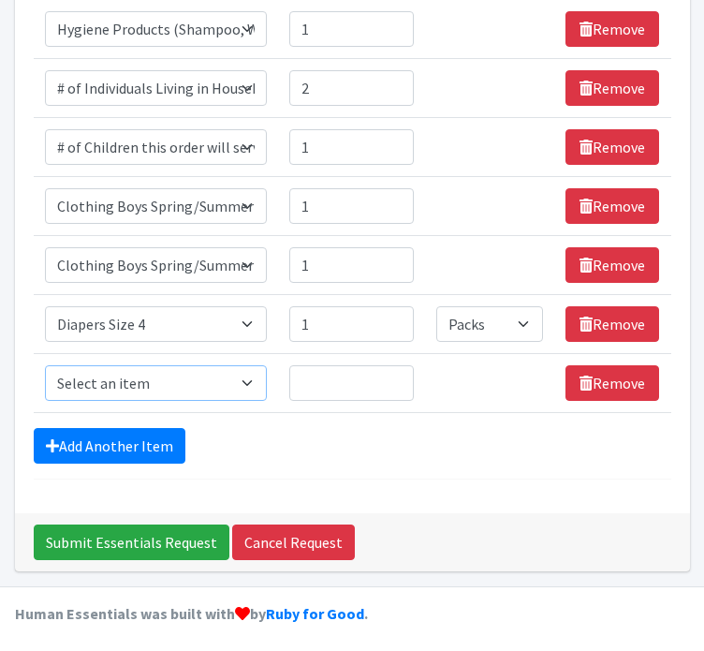
click at [134, 373] on select "Select an item # of Children this order will serve # of Individuals Living in H…" at bounding box center [156, 383] width 223 height 36
select select "1929"
click at [45, 365] on select "Select an item # of Children this order will serve # of Individuals Living in H…" at bounding box center [156, 383] width 223 height 36
click at [339, 386] on input "Quantity" at bounding box center [351, 383] width 125 height 36
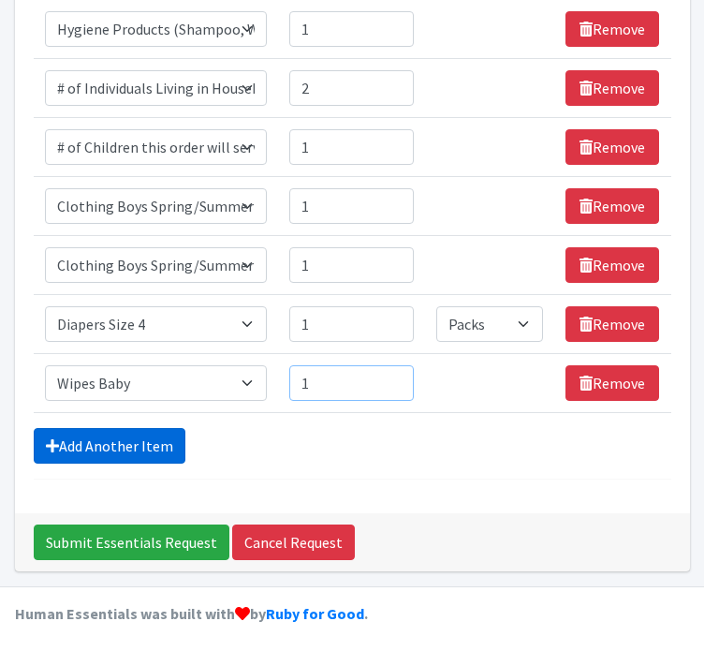
type input "1"
click at [110, 443] on link "Add Another Item" at bounding box center [110, 446] width 152 height 36
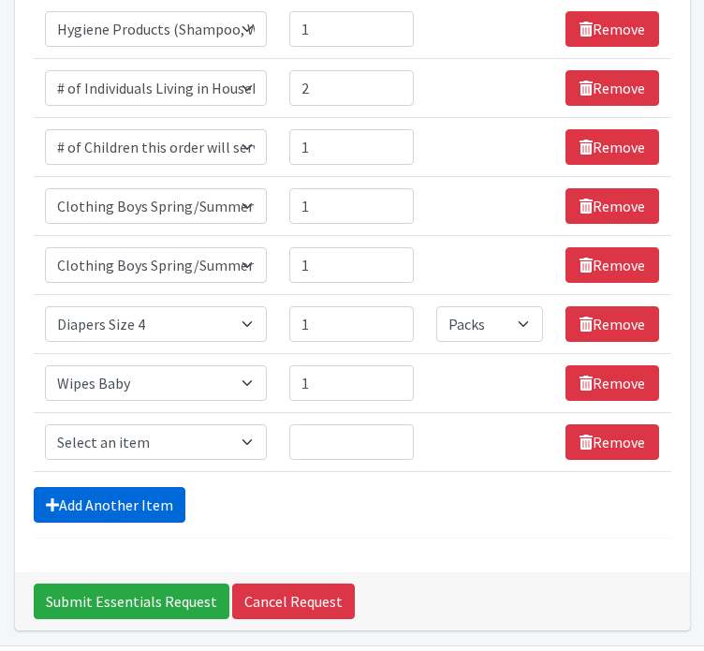
scroll to position [1052, 0]
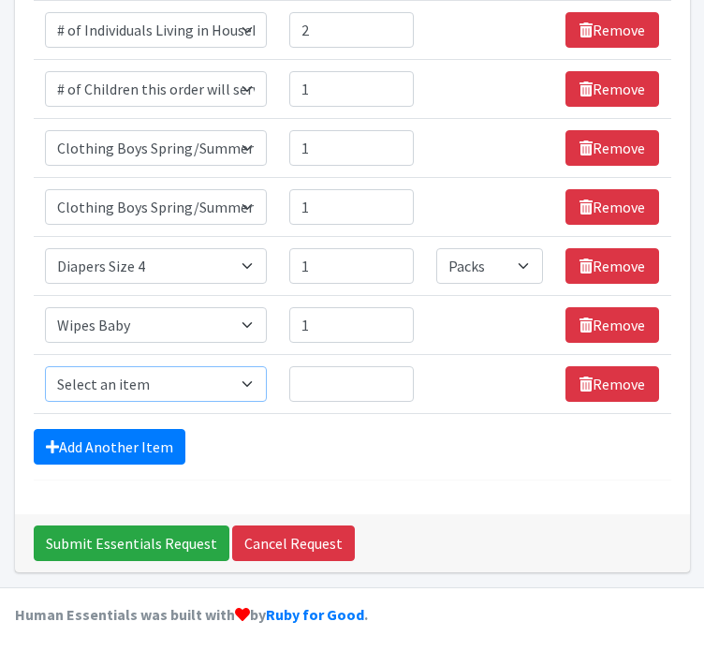
click at [121, 377] on select "Select an item # of Children this order will serve # of Individuals Living in H…" at bounding box center [156, 384] width 223 height 36
select select "316"
click at [45, 366] on select "Select an item # of Children this order will serve # of Individuals Living in H…" at bounding box center [156, 384] width 223 height 36
click at [309, 384] on input "Quantity" at bounding box center [351, 384] width 125 height 36
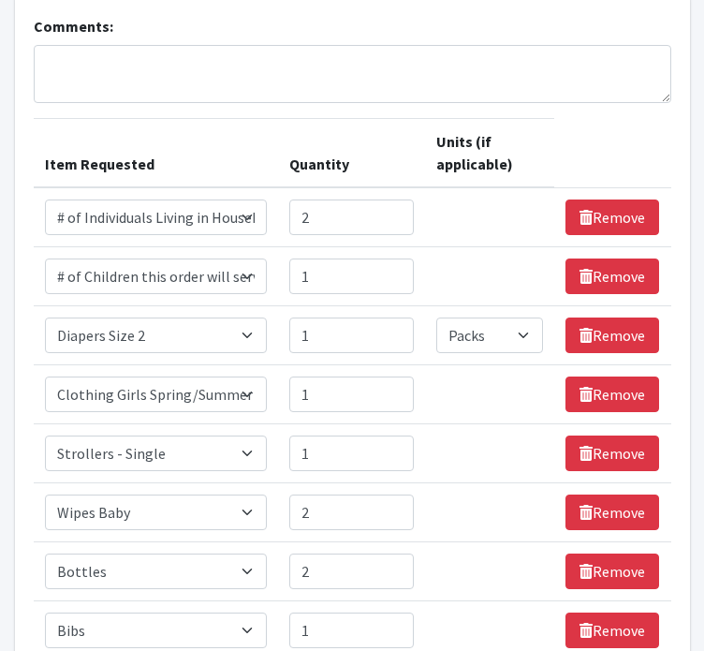
scroll to position [127, 0]
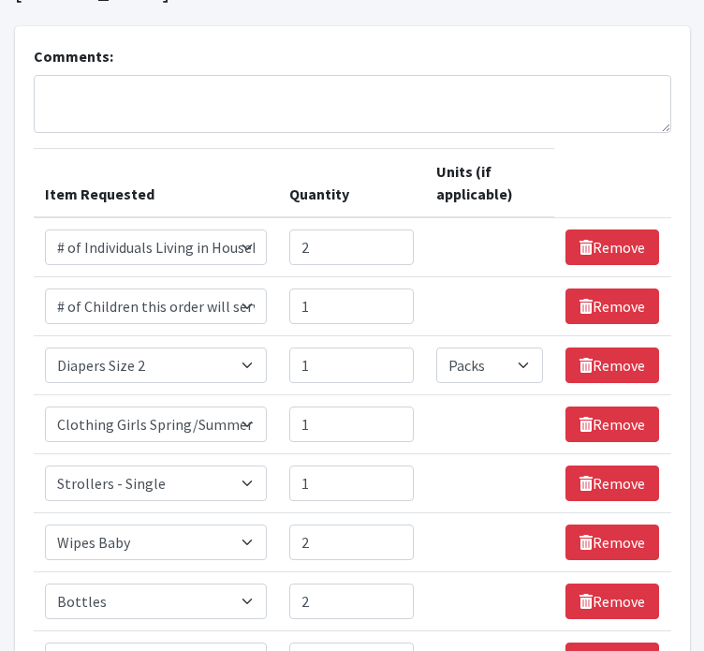
type input "1"
click at [112, 104] on textarea "Comments:" at bounding box center [353, 104] width 638 height 58
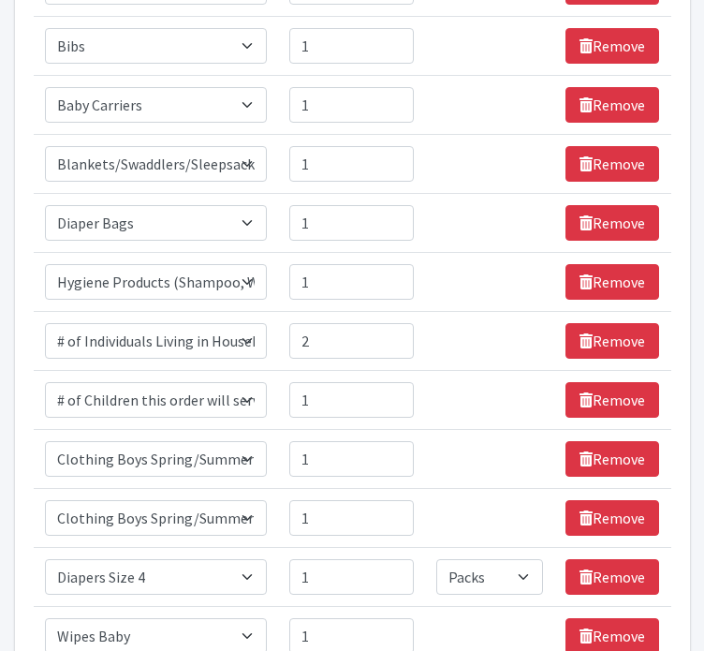
scroll to position [1052, 0]
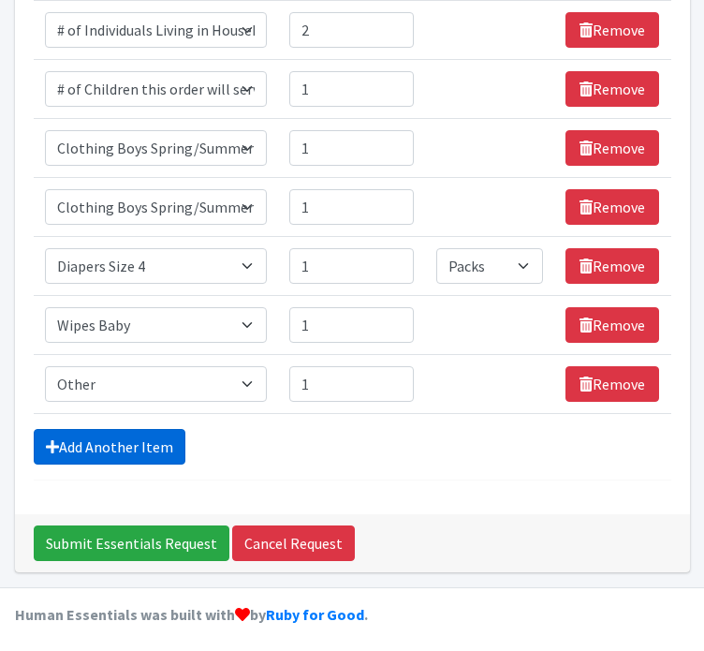
type textarea "Other - sippy cups"
click at [138, 445] on link "Add Another Item" at bounding box center [110, 447] width 152 height 36
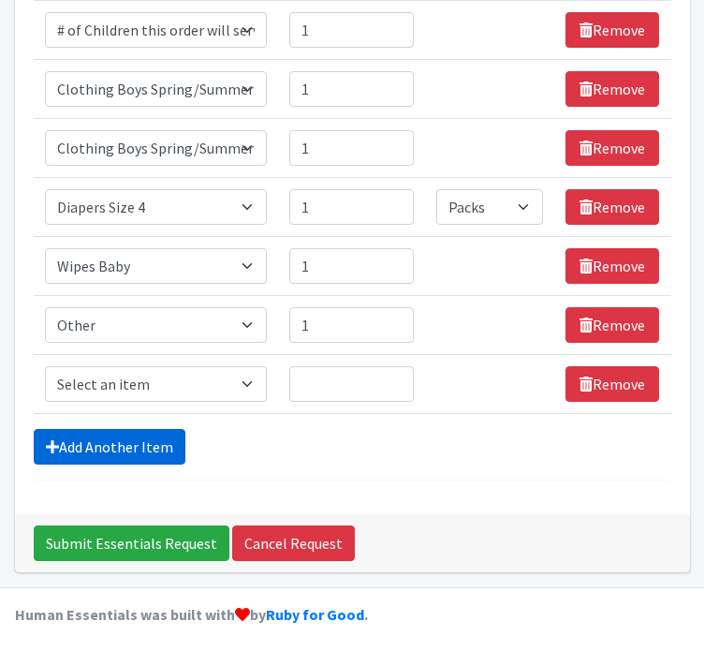
scroll to position [1112, 0]
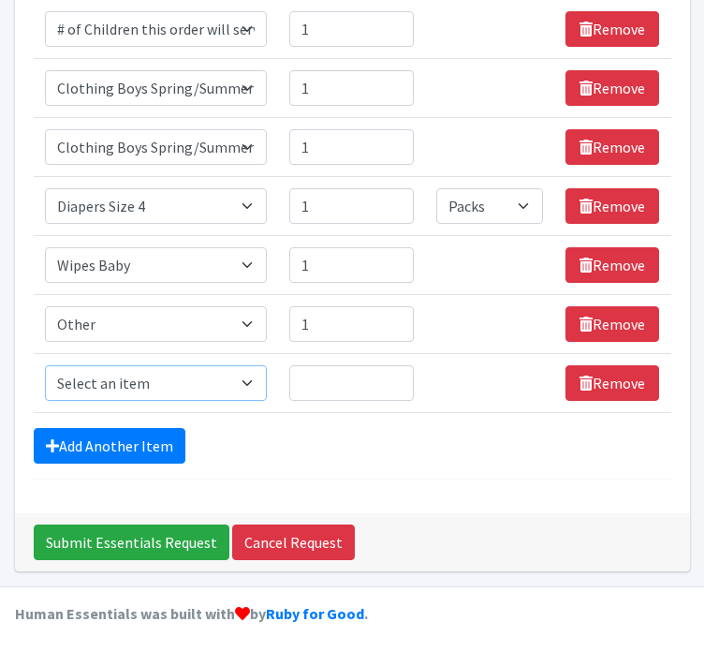
click at [99, 376] on select "Select an item # of Children this order will serve # of Individuals Living in H…" at bounding box center [156, 383] width 223 height 36
select select "6076"
click at [45, 365] on select "Select an item # of Children this order will serve # of Individuals Living in H…" at bounding box center [156, 383] width 223 height 36
click at [328, 381] on input "Quantity" at bounding box center [351, 383] width 125 height 36
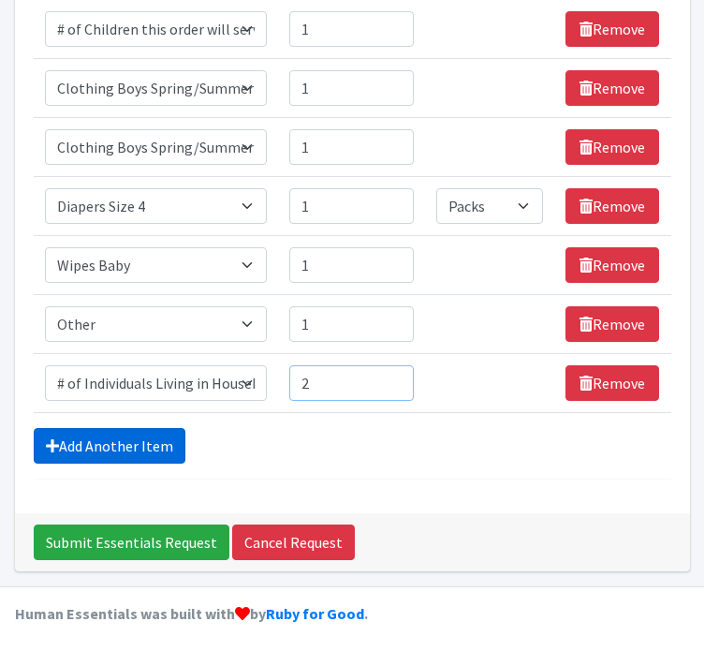
type input "2"
click at [88, 437] on link "Add Another Item" at bounding box center [110, 446] width 152 height 36
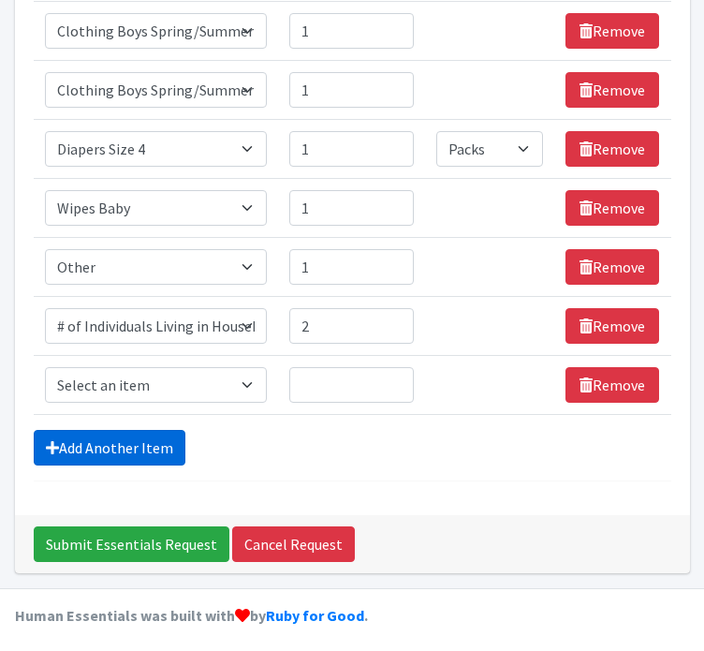
scroll to position [1170, 0]
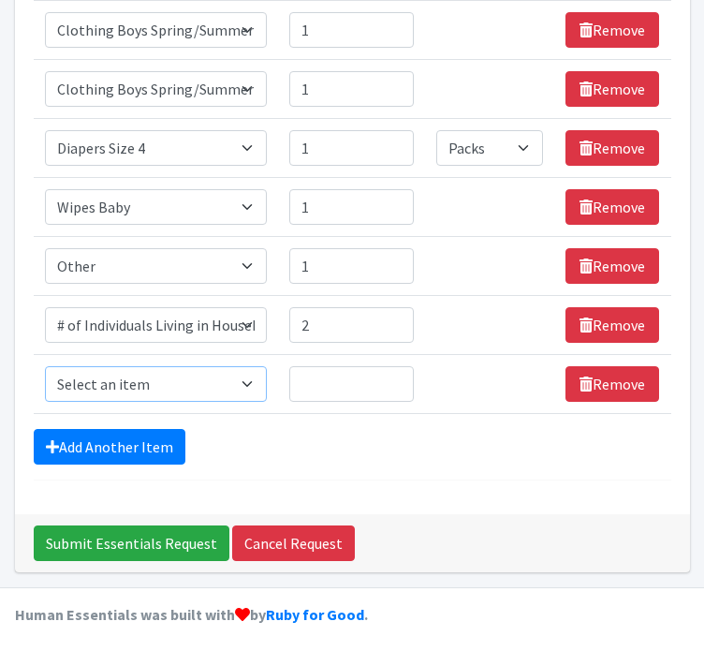
click at [130, 388] on select "Select an item # of Children this order will serve # of Individuals Living in H…" at bounding box center [156, 384] width 223 height 36
select select "13431"
click at [45, 366] on select "Select an item # of Children this order will serve # of Individuals Living in H…" at bounding box center [156, 384] width 223 height 36
click at [347, 366] on input "Quantity" at bounding box center [351, 384] width 125 height 36
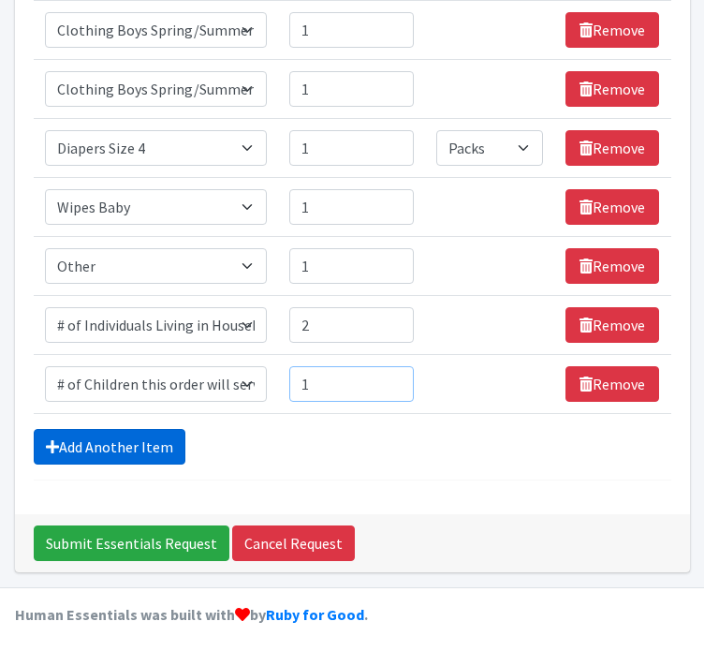
type input "1"
click at [107, 439] on link "Add Another Item" at bounding box center [110, 447] width 152 height 36
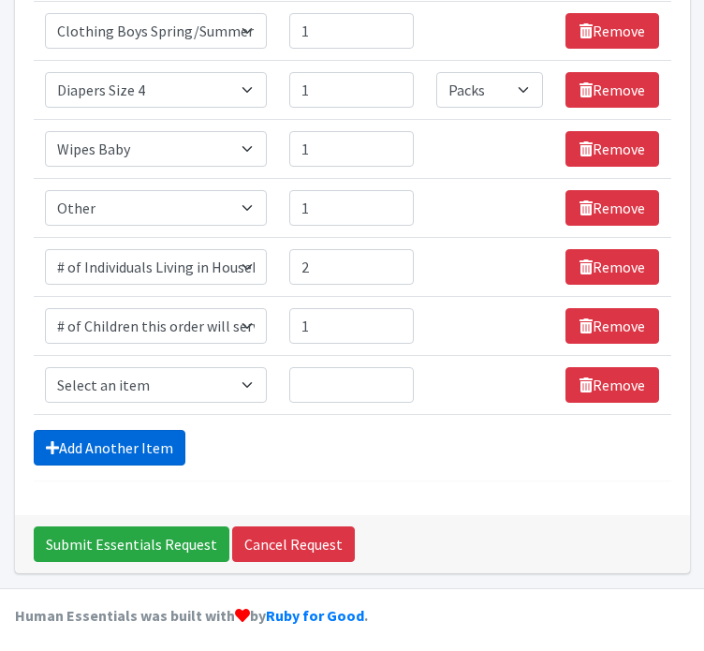
scroll to position [1229, 0]
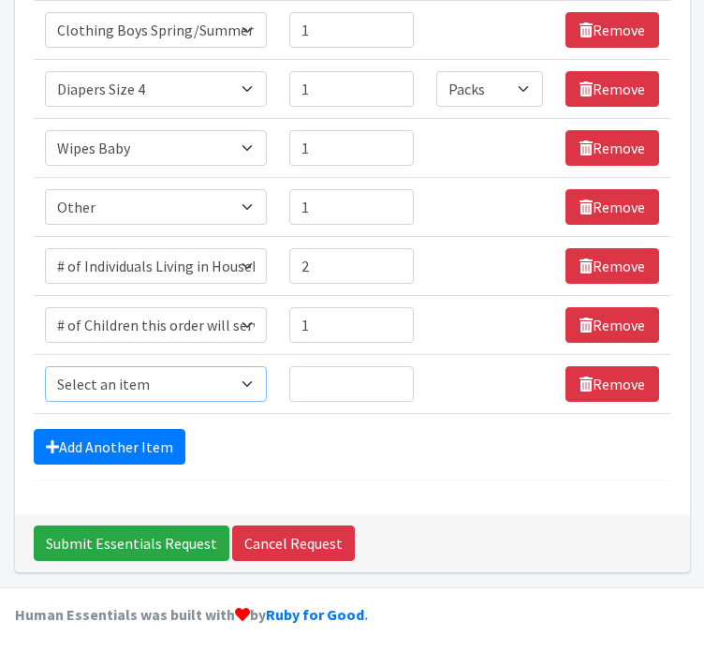
click at [122, 370] on select "Select an item # of Children this order will serve # of Individuals Living in H…" at bounding box center [156, 384] width 223 height 36
select select "1968"
click at [45, 366] on select "Select an item # of Children this order will serve # of Individuals Living in H…" at bounding box center [156, 384] width 223 height 36
click at [344, 366] on input "Quantity" at bounding box center [351, 384] width 125 height 36
type input "1"
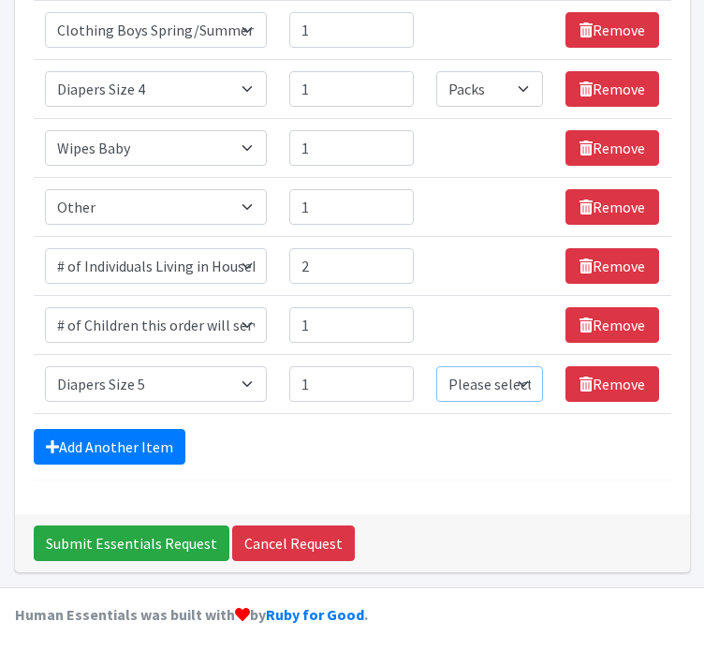
click at [475, 375] on select "Please select a unit units Packs" at bounding box center [489, 384] width 107 height 36
select select
click at [437, 366] on select "Please select a unit units Packs" at bounding box center [489, 384] width 107 height 36
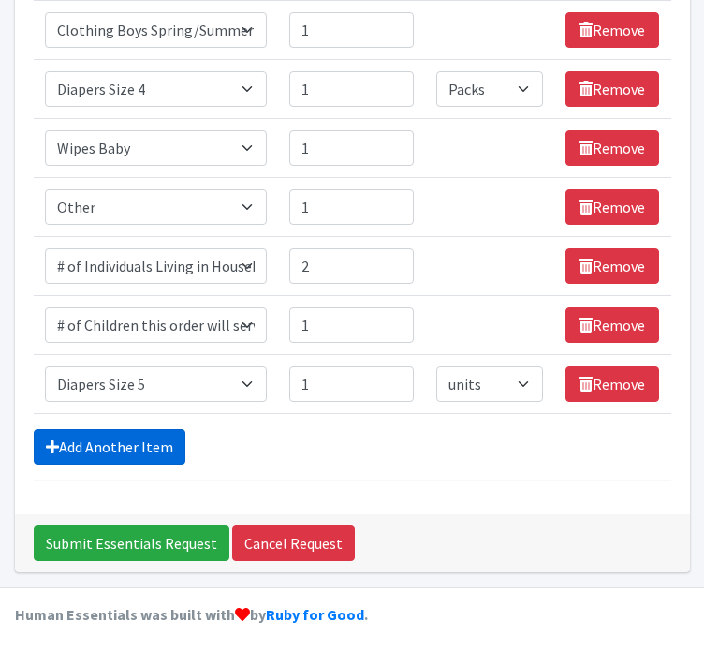
click at [114, 442] on link "Add Another Item" at bounding box center [110, 447] width 152 height 36
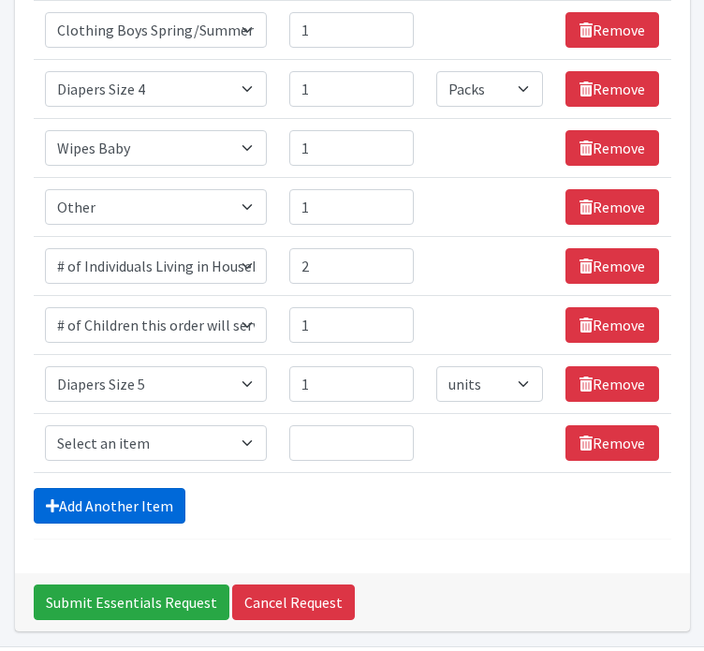
scroll to position [1288, 0]
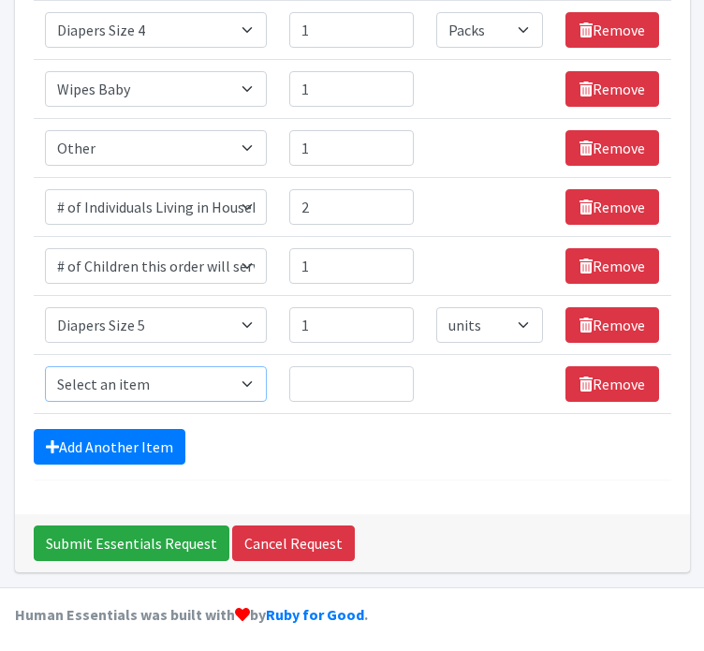
click at [149, 381] on select "Select an item # of Children this order will serve # of Individuals Living in H…" at bounding box center [156, 384] width 223 height 36
click at [45, 366] on select "Select an item # of Children this order will serve # of Individuals Living in H…" at bounding box center [156, 384] width 223 height 36
click at [173, 373] on select "Select an item # of Children this order will serve # of Individuals Living in H…" at bounding box center [156, 384] width 223 height 36
select select "15477"
click at [45, 366] on select "Select an item # of Children this order will serve # of Individuals Living in H…" at bounding box center [156, 384] width 223 height 36
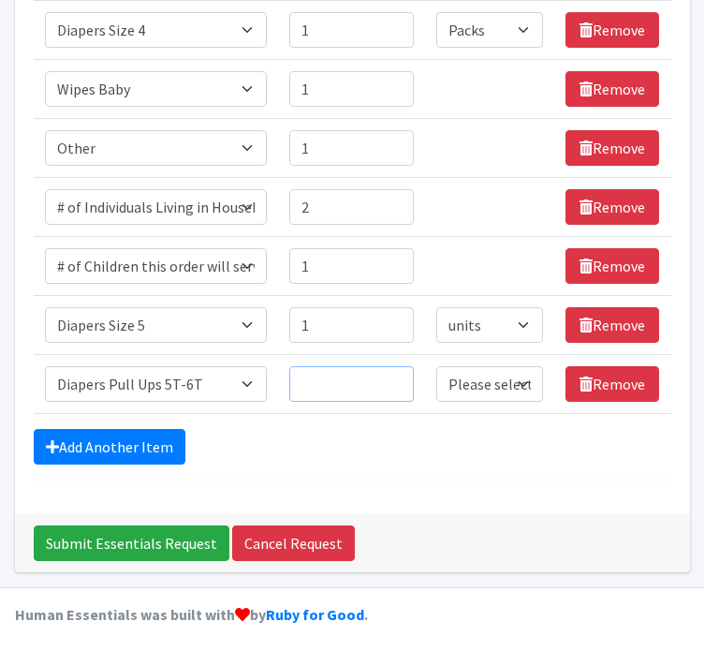
click at [345, 381] on input "Quantity" at bounding box center [351, 384] width 125 height 36
type input "1"
click at [519, 394] on select "Please select a unit units Packs" at bounding box center [489, 384] width 107 height 36
select select
click at [437, 366] on select "Please select a unit units Packs" at bounding box center [489, 384] width 107 height 36
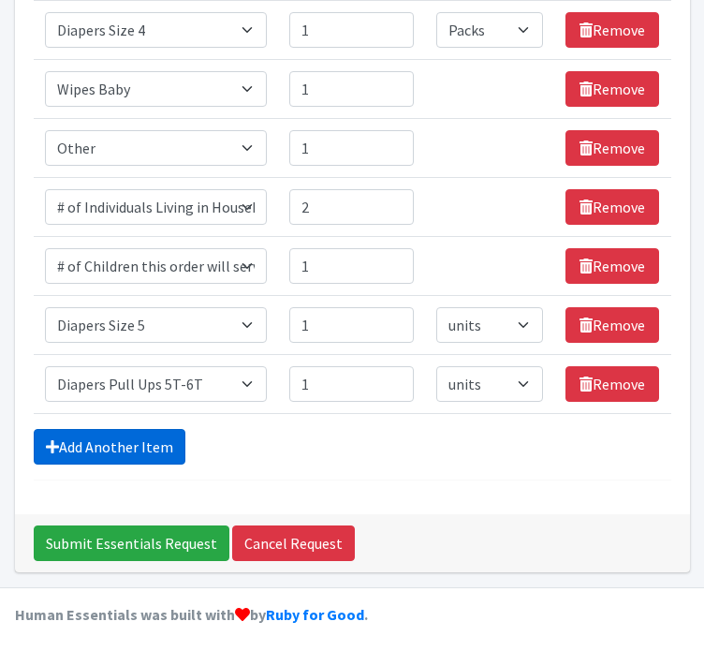
click at [109, 436] on link "Add Another Item" at bounding box center [110, 447] width 152 height 36
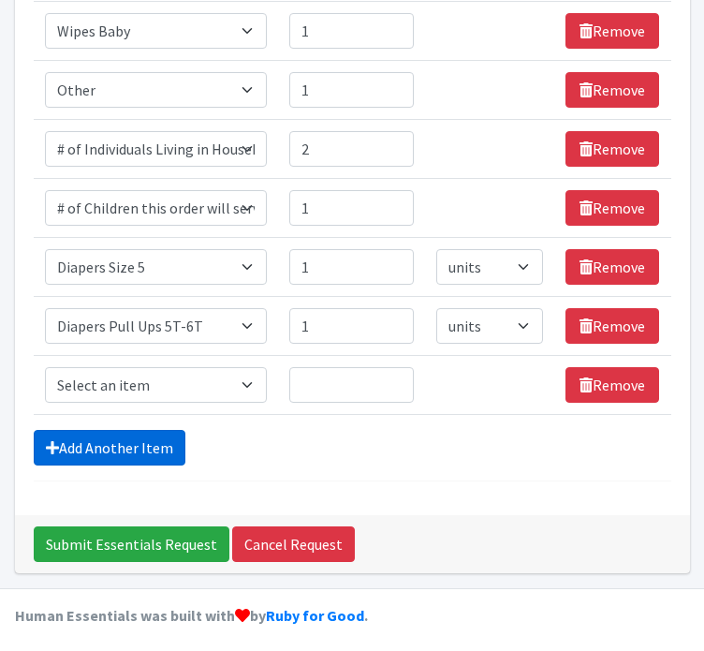
scroll to position [1347, 0]
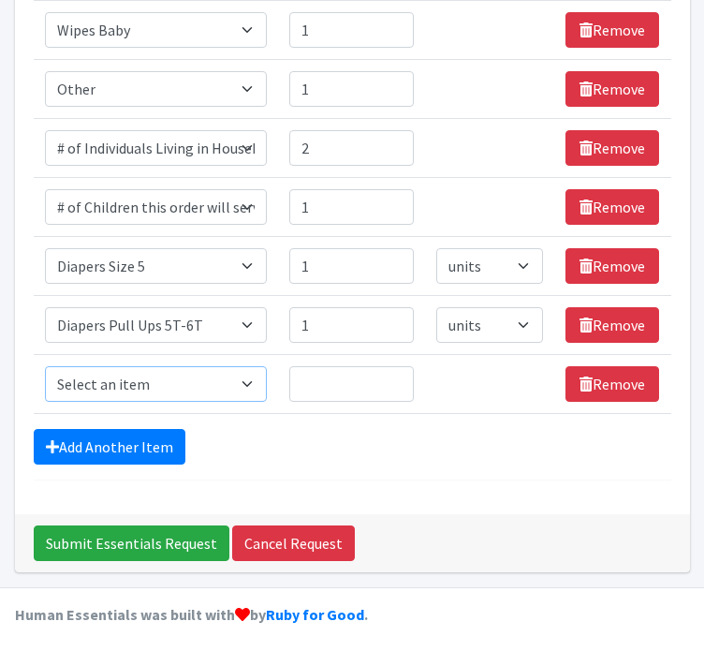
click at [129, 376] on select "Select an item # of Children this order will serve # of Individuals Living in H…" at bounding box center [156, 384] width 223 height 36
select select "309"
click at [45, 366] on select "Select an item # of Children this order will serve # of Individuals Living in H…" at bounding box center [156, 384] width 223 height 36
click at [343, 388] on input "Quantity" at bounding box center [351, 384] width 125 height 36
type input "1"
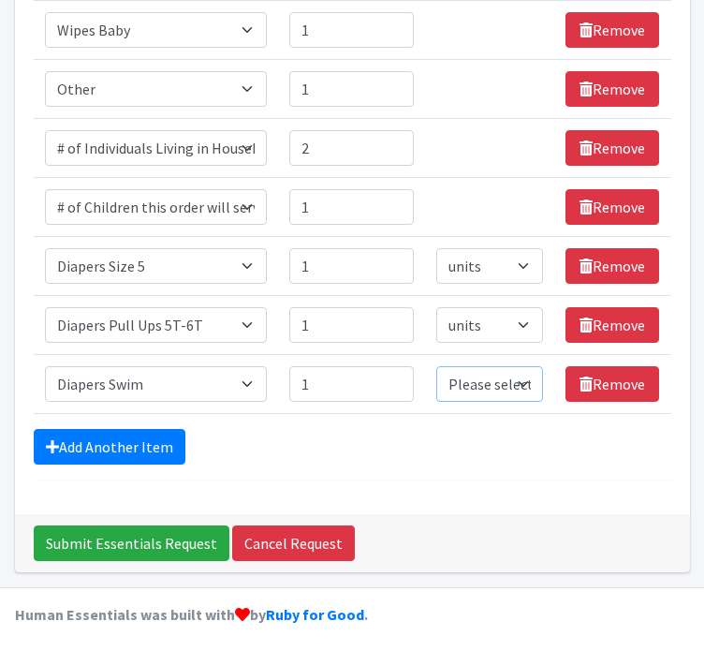
click at [493, 394] on select "Please select a unit units Packs" at bounding box center [489, 384] width 107 height 36
select select
click at [437, 366] on select "Please select a unit units Packs" at bounding box center [489, 384] width 107 height 36
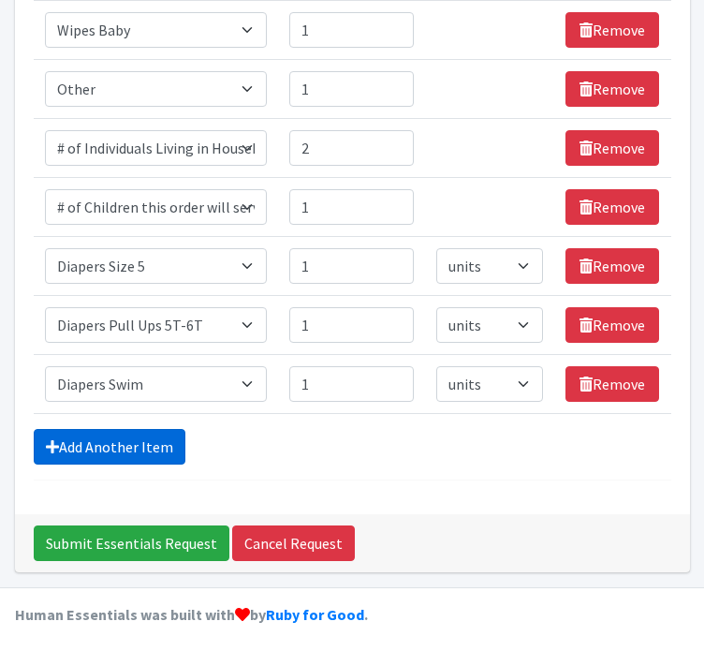
click at [81, 437] on link "Add Another Item" at bounding box center [110, 447] width 152 height 36
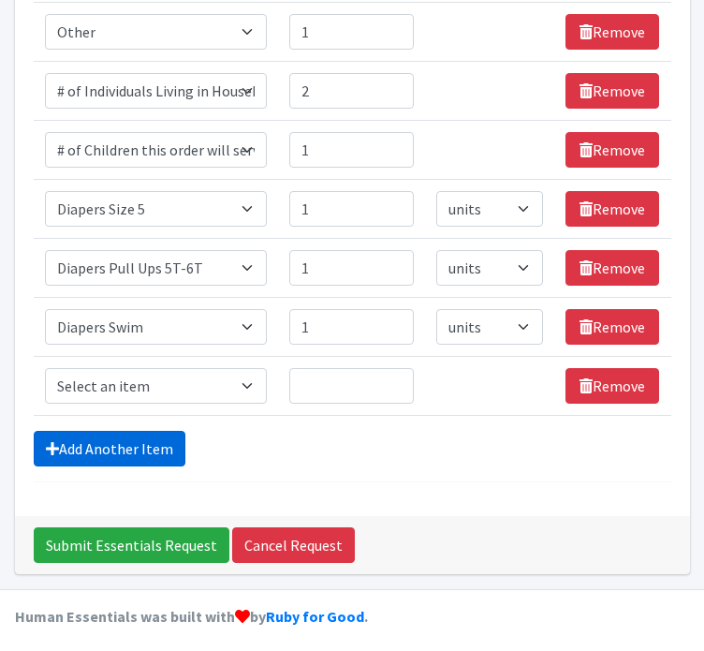
scroll to position [1405, 0]
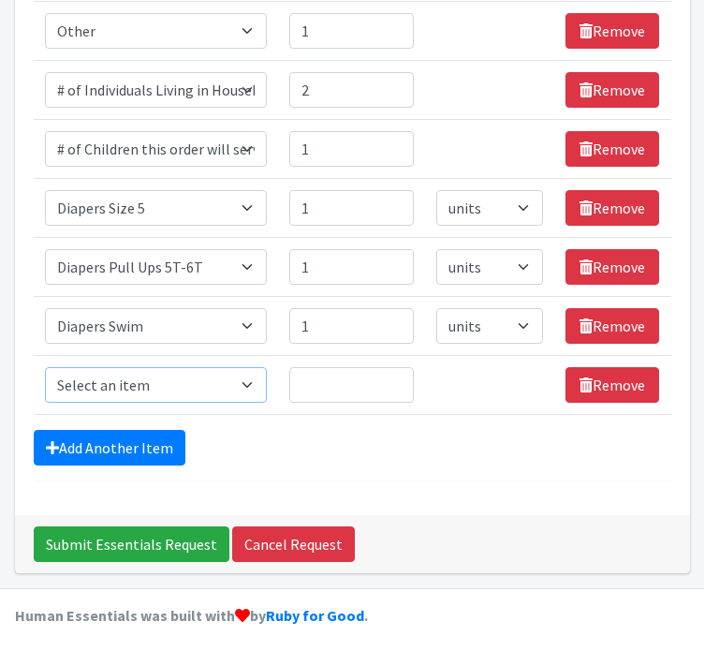
click at [122, 386] on select "Select an item # of Children this order will serve # of Individuals Living in H…" at bounding box center [156, 385] width 223 height 36
select select "1929"
click at [45, 367] on select "Select an item # of Children this order will serve # of Individuals Living in H…" at bounding box center [156, 385] width 223 height 36
click at [356, 373] on input "Quantity" at bounding box center [351, 385] width 125 height 36
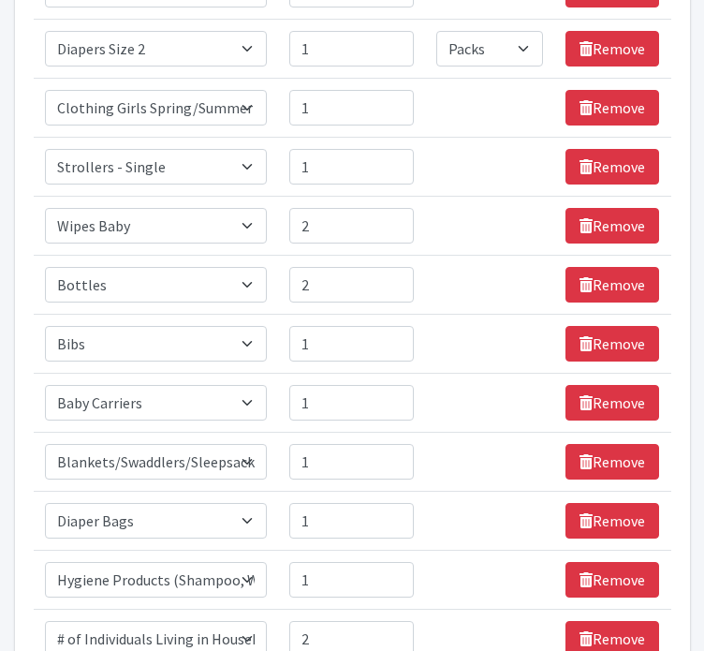
scroll to position [0, 0]
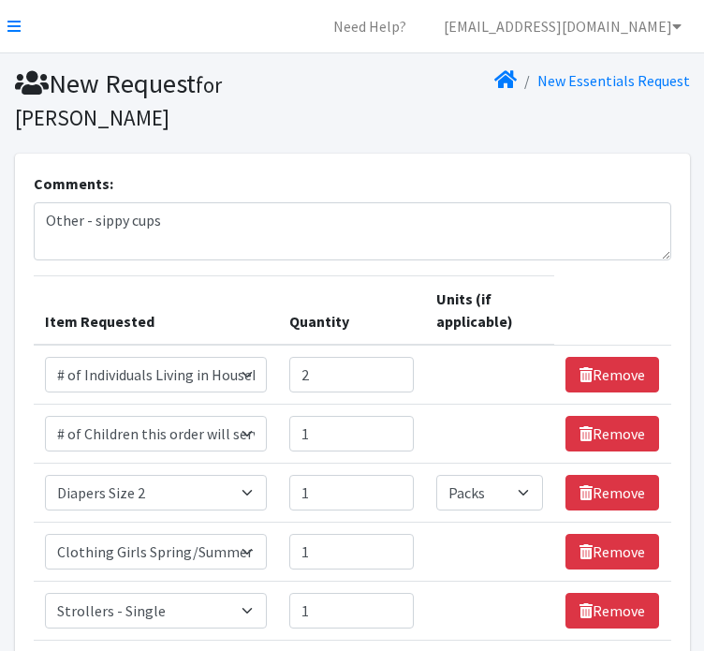
type input "1"
click at [180, 222] on textarea "Other - sippy cups" at bounding box center [353, 231] width 638 height 58
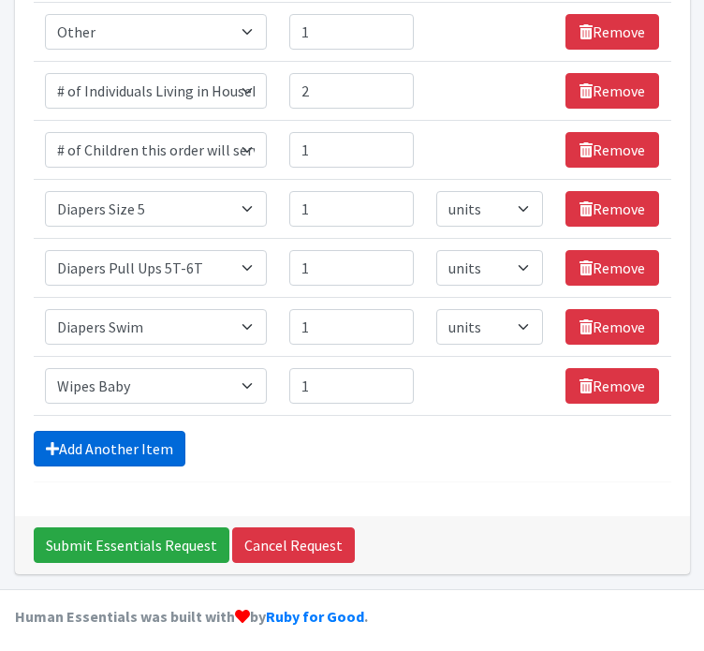
type textarea "Other - sippy cups; Diapers Swim - size 5"
click at [142, 450] on link "Add Another Item" at bounding box center [110, 449] width 152 height 36
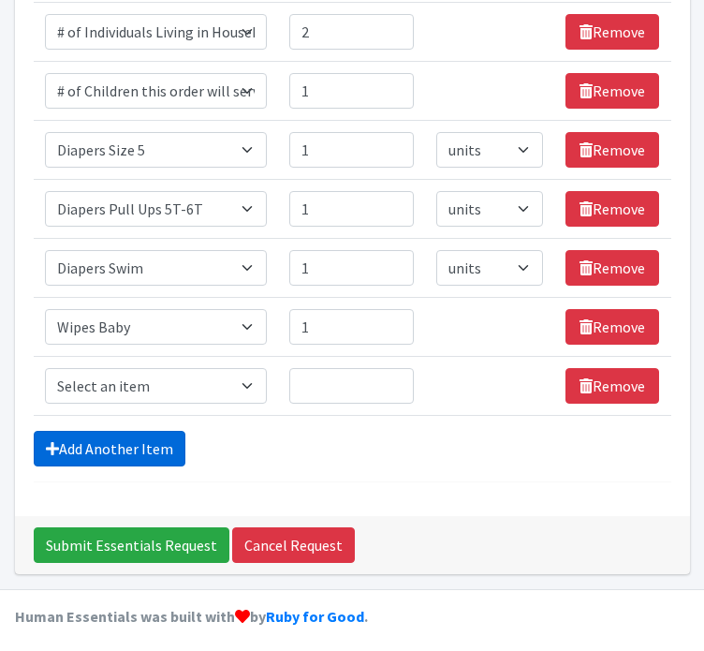
scroll to position [1464, 0]
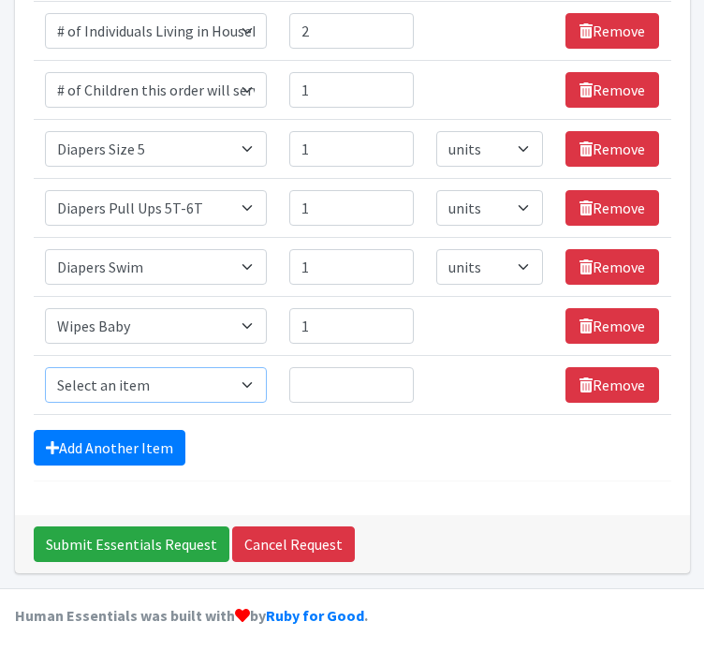
click at [129, 367] on select "Select an item # of Children this order will serve # of Individuals Living in H…" at bounding box center [156, 385] width 223 height 36
select select "6076"
click at [45, 367] on select "Select an item # of Children this order will serve # of Individuals Living in H…" at bounding box center [156, 385] width 223 height 36
click at [319, 370] on input "Quantity" at bounding box center [351, 385] width 125 height 36
type input "3"
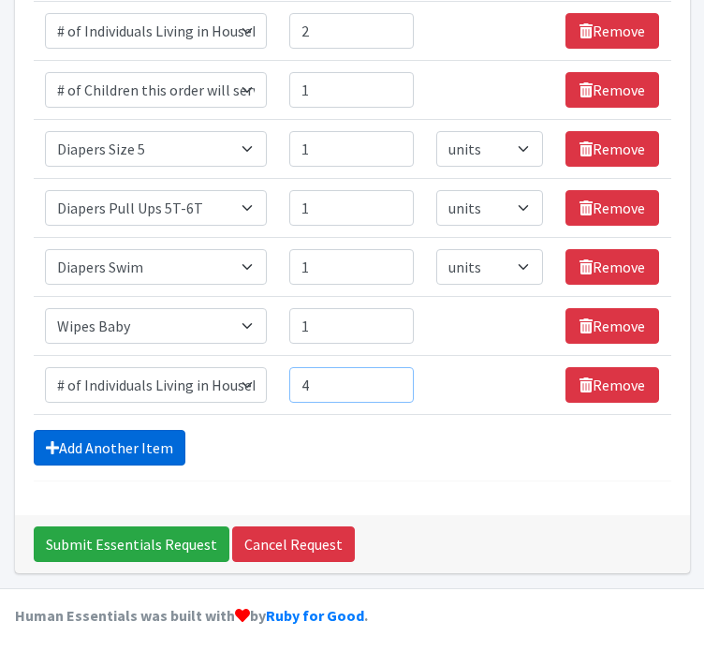
type input "4"
click at [93, 439] on link "Add Another Item" at bounding box center [110, 448] width 152 height 36
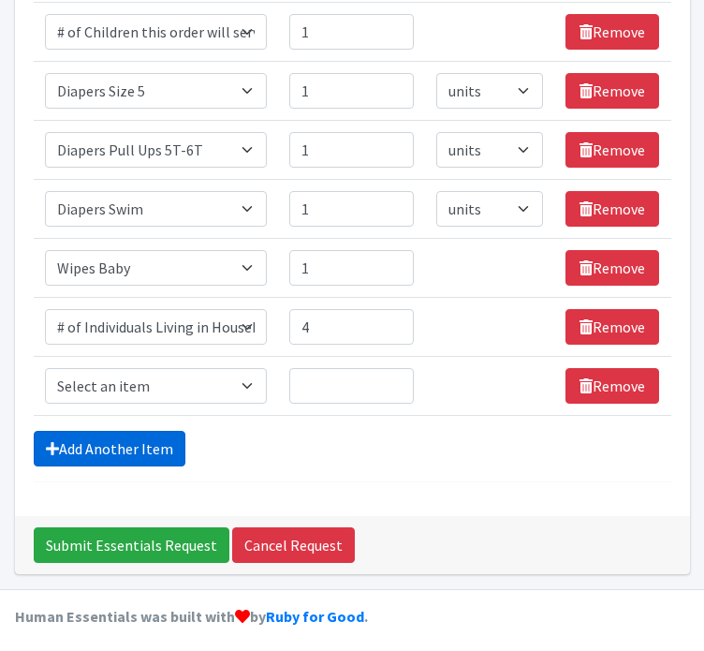
scroll to position [1523, 0]
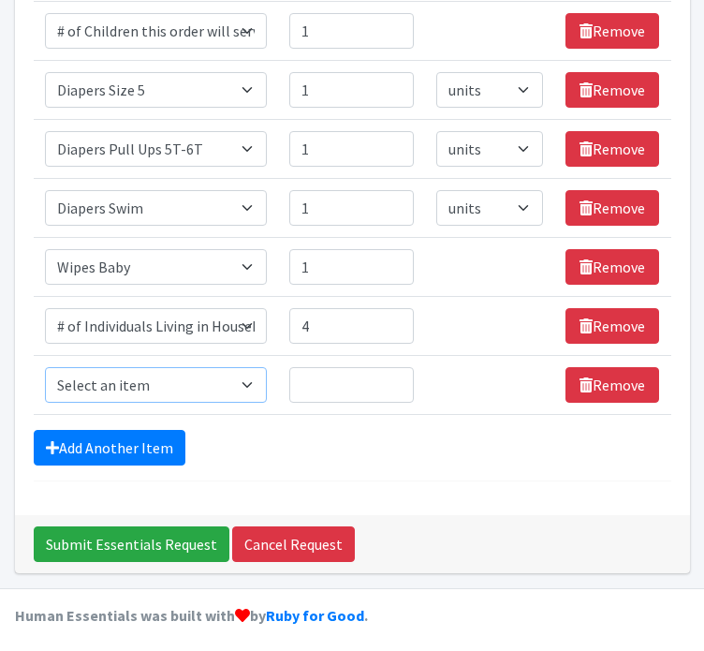
click at [121, 380] on select "Select an item # of Children this order will serve # of Individuals Living in H…" at bounding box center [156, 385] width 223 height 36
select select "13431"
click at [45, 367] on select "Select an item # of Children this order will serve # of Individuals Living in H…" at bounding box center [156, 385] width 223 height 36
click at [326, 378] on input "Quantity" at bounding box center [351, 385] width 125 height 36
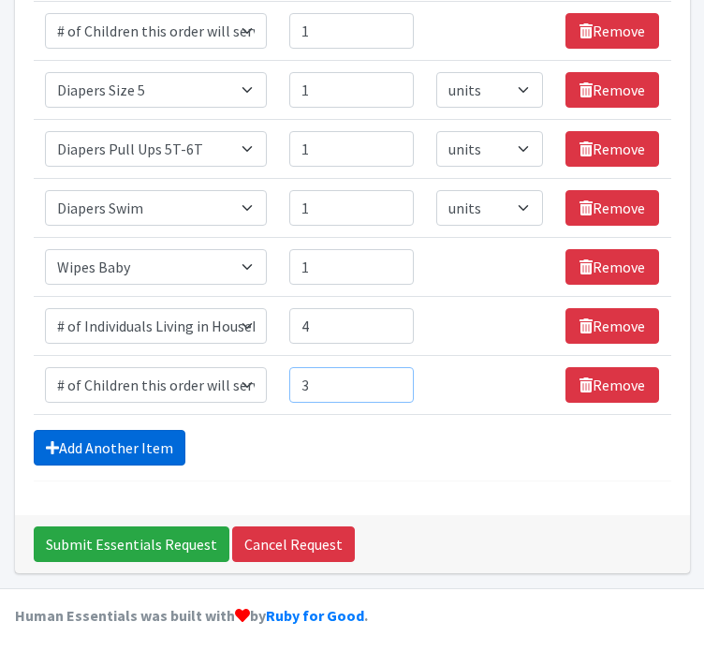
type input "3"
click at [82, 444] on link "Add Another Item" at bounding box center [110, 448] width 152 height 36
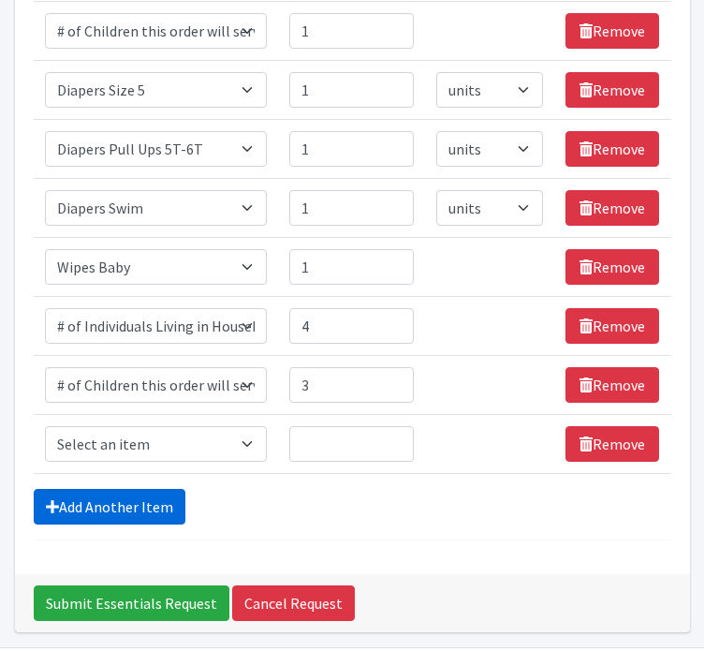
scroll to position [1582, 0]
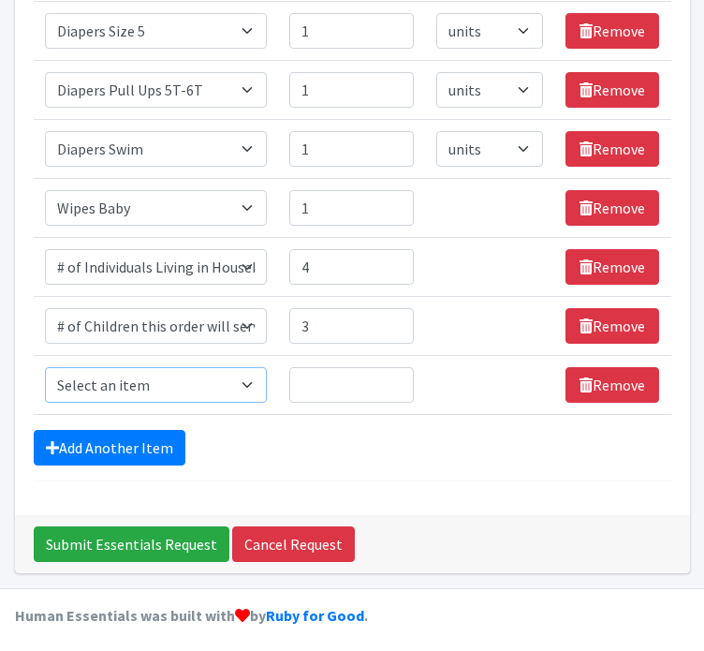
click at [125, 377] on select "Select an item # of Children this order will serve # of Individuals Living in H…" at bounding box center [156, 385] width 223 height 36
select select "293"
click at [45, 367] on select "Select an item # of Children this order will serve # of Individuals Living in H…" at bounding box center [156, 385] width 223 height 36
click at [306, 375] on input "Quantity" at bounding box center [351, 385] width 125 height 36
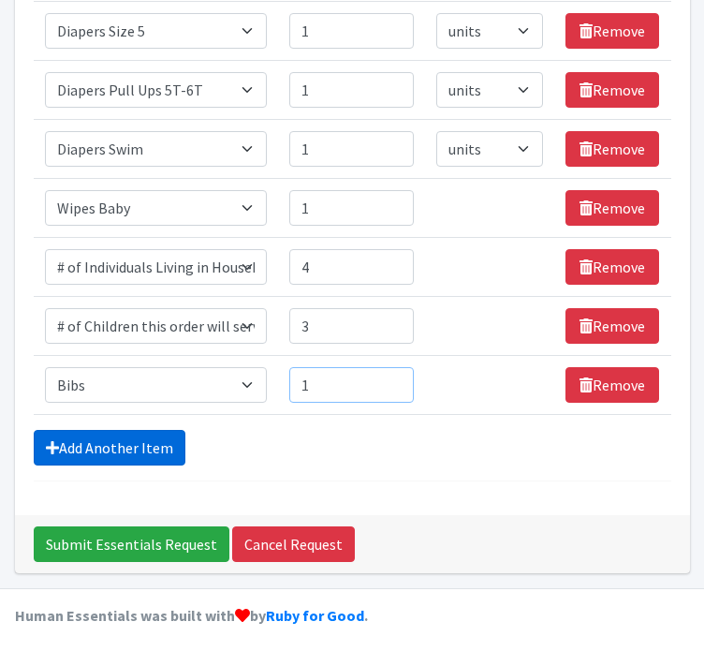
type input "1"
click at [83, 450] on link "Add Another Item" at bounding box center [110, 448] width 152 height 36
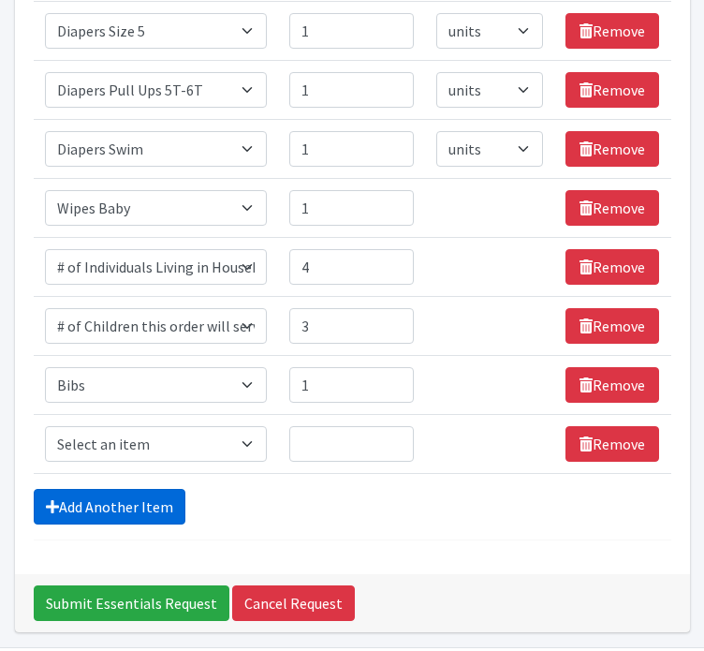
scroll to position [1640, 0]
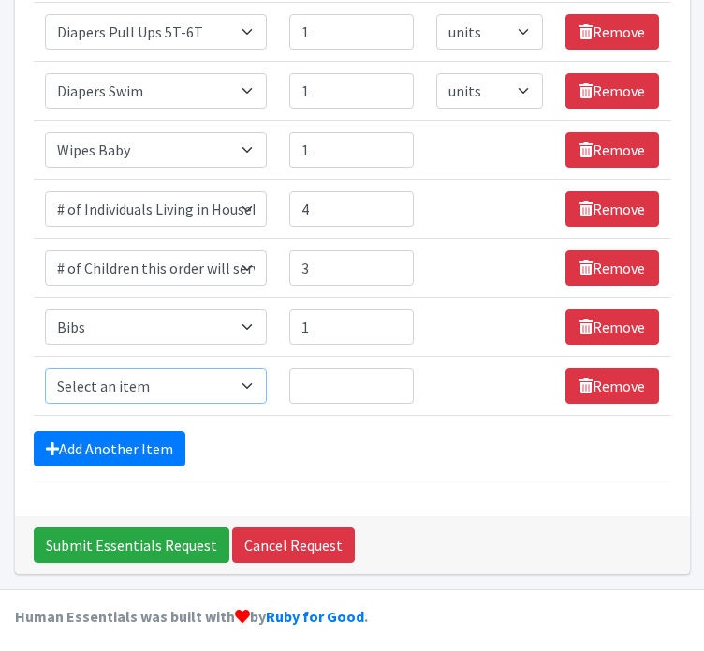
click at [169, 378] on select "Select an item # of Children this order will serve # of Individuals Living in H…" at bounding box center [156, 386] width 223 height 36
click at [105, 383] on select "Select an item # of Children this order will serve # of Individuals Living in H…" at bounding box center [156, 386] width 223 height 36
select select "5764"
click at [45, 368] on select "Select an item # of Children this order will serve # of Individuals Living in H…" at bounding box center [156, 386] width 223 height 36
click at [347, 375] on input "Quantity" at bounding box center [351, 386] width 125 height 36
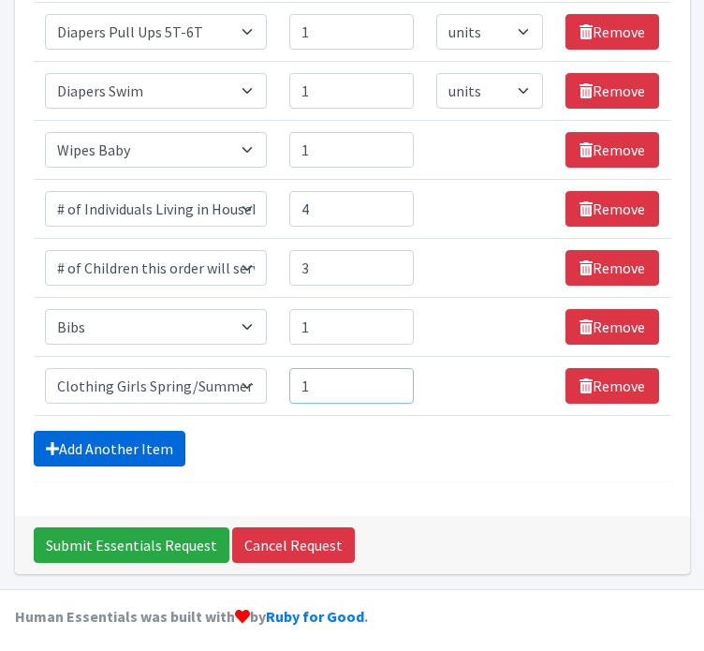
type input "1"
click at [114, 437] on link "Add Another Item" at bounding box center [110, 449] width 152 height 36
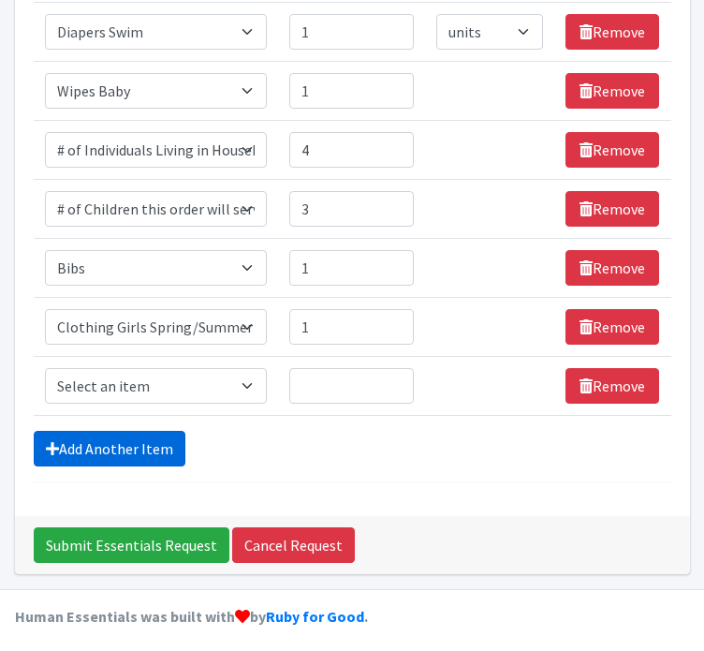
scroll to position [1700, 0]
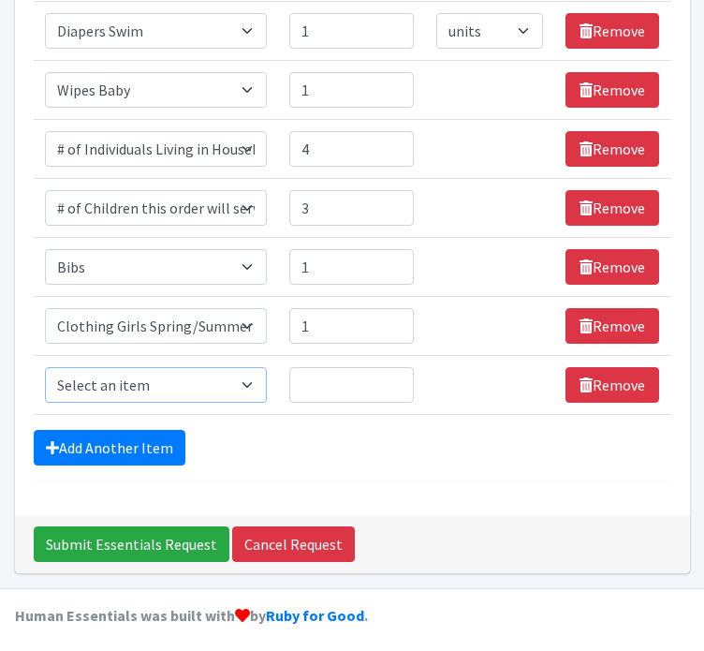
click at [109, 374] on select "Select an item # of Children this order will serve # of Individuals Living in H…" at bounding box center [156, 385] width 223 height 36
select select "5767"
click at [45, 367] on select "Select an item # of Children this order will serve # of Individuals Living in H…" at bounding box center [156, 385] width 223 height 36
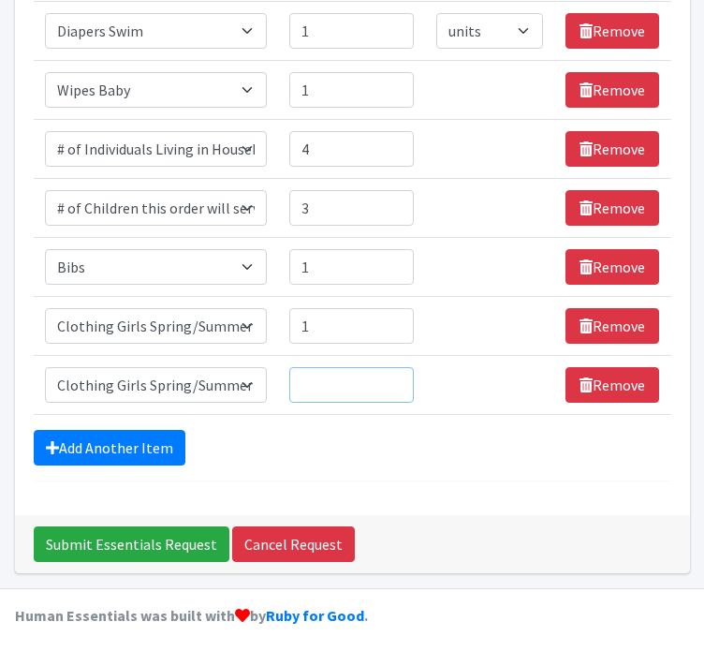
click at [311, 389] on input "Quantity" at bounding box center [351, 385] width 125 height 36
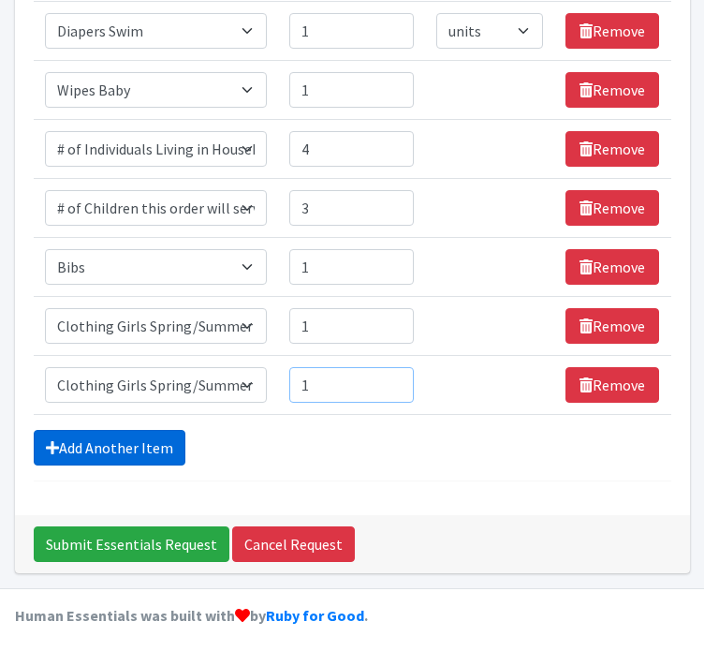
type input "1"
click at [97, 445] on link "Add Another Item" at bounding box center [110, 448] width 152 height 36
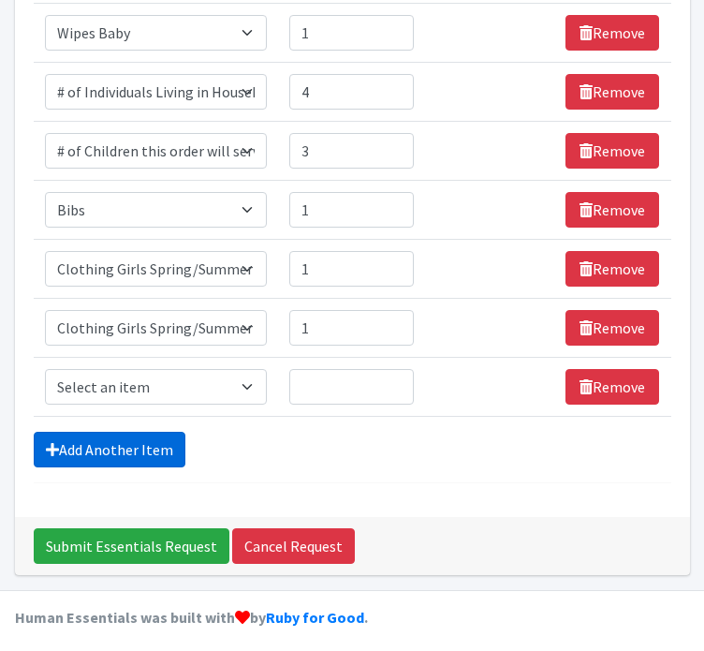
scroll to position [1758, 0]
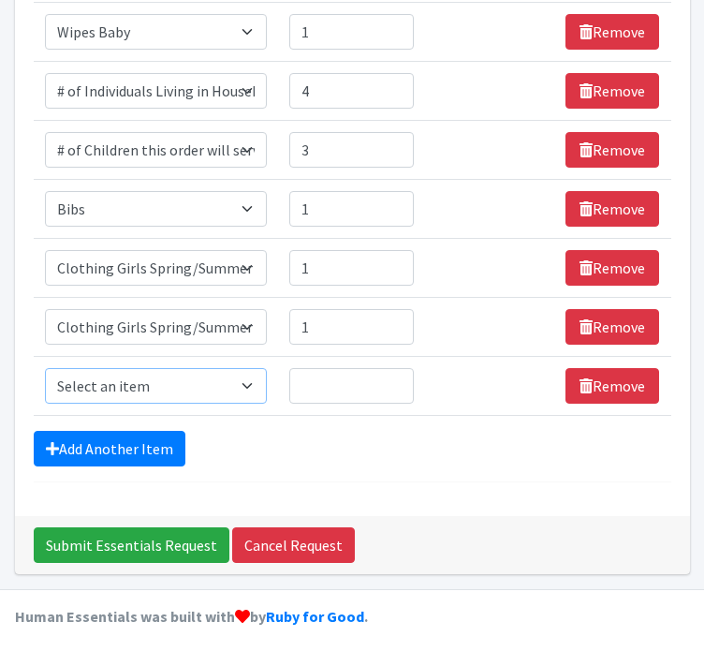
click at [132, 379] on select "Select an item # of Children this order will serve # of Individuals Living in H…" at bounding box center [156, 386] width 223 height 36
select select "5769"
click at [45, 368] on select "Select an item # of Children this order will serve # of Individuals Living in H…" at bounding box center [156, 386] width 223 height 36
click at [360, 374] on input "Quantity" at bounding box center [351, 386] width 125 height 36
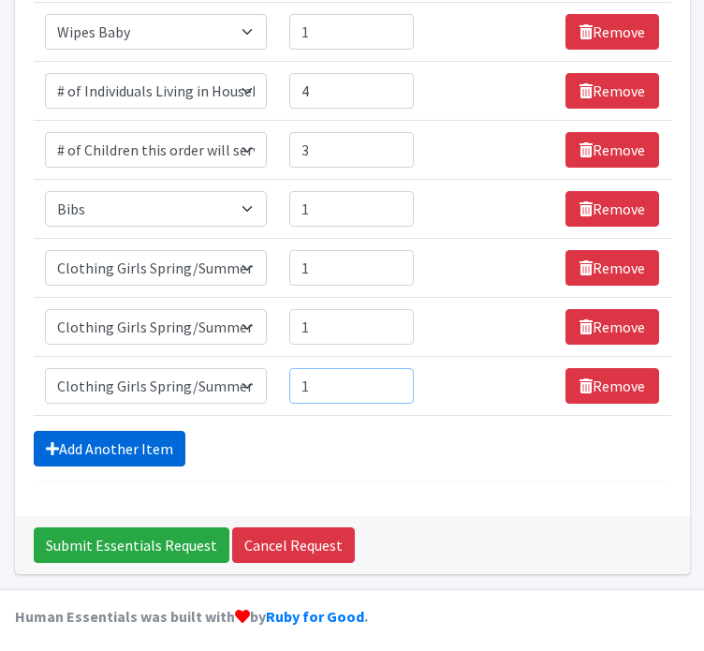
type input "1"
click at [104, 434] on link "Add Another Item" at bounding box center [110, 449] width 152 height 36
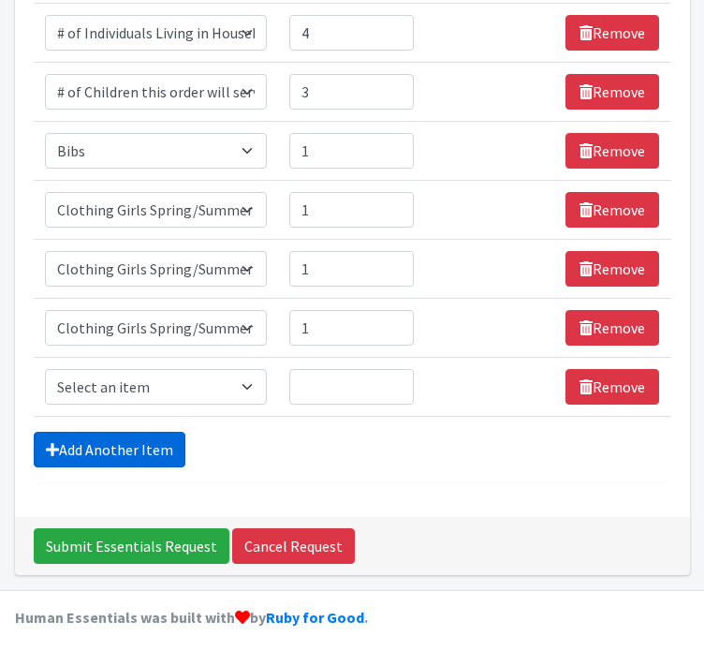
scroll to position [1817, 0]
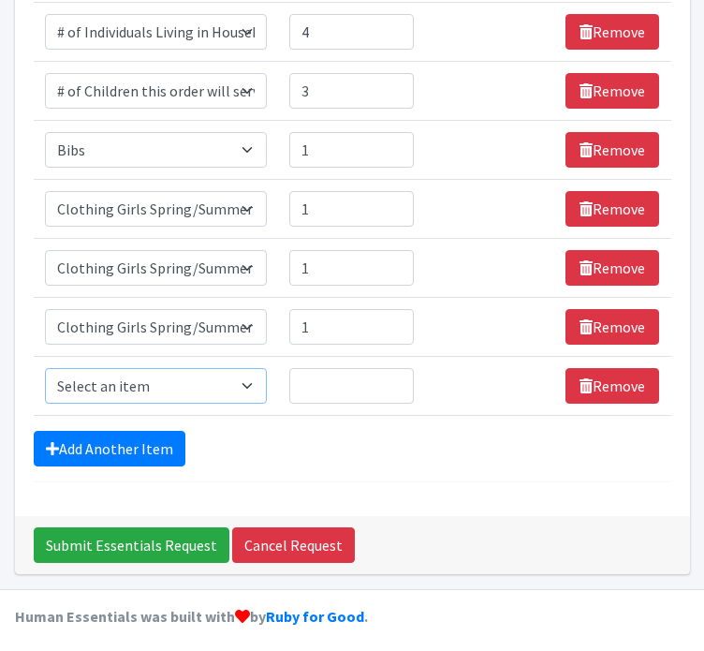
click at [143, 369] on select "Select an item # of Children this order will serve # of Individuals Living in H…" at bounding box center [156, 386] width 223 height 36
select select "316"
click at [45, 368] on select "Select an item # of Children this order will serve # of Individuals Living in H…" at bounding box center [156, 386] width 223 height 36
click at [307, 381] on input "Quantity" at bounding box center [351, 386] width 125 height 36
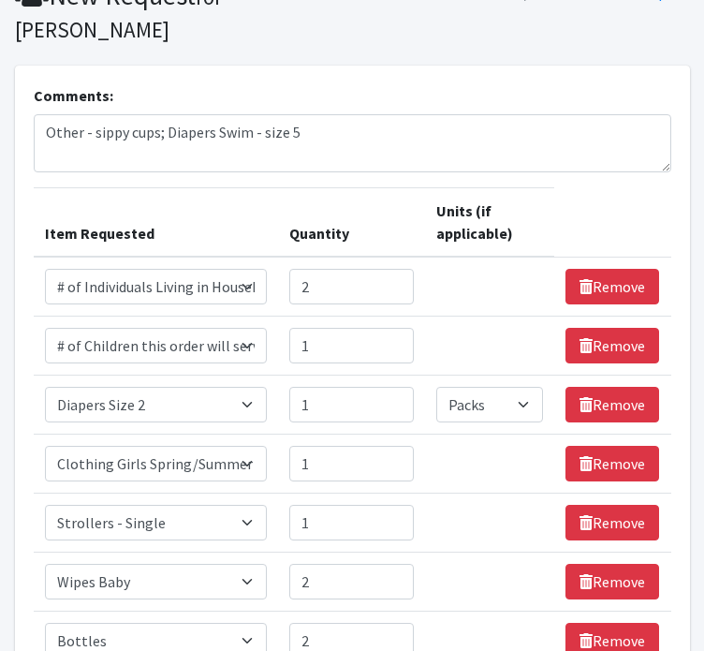
scroll to position [0, 0]
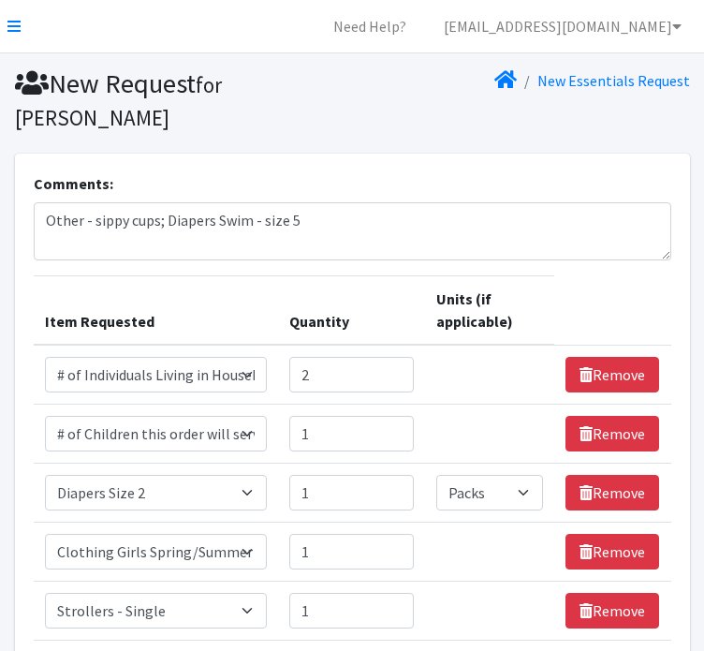
type input "2"
click at [323, 205] on textarea "Other - sippy cups; Diapers Swim - size 5" at bounding box center [353, 231] width 638 height 58
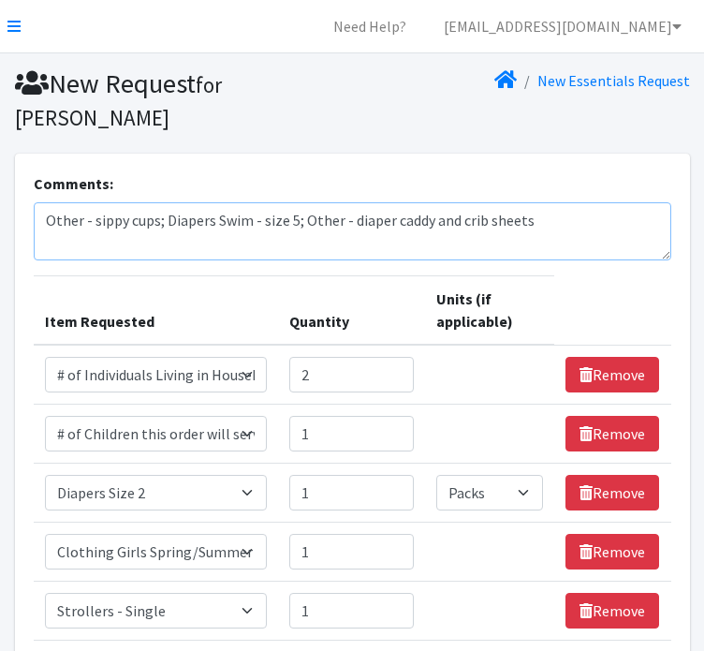
click at [461, 224] on textarea "Other - sippy cups; Diapers Swim - size 5; Other - diaper caddy and crib sheets" at bounding box center [353, 231] width 638 height 58
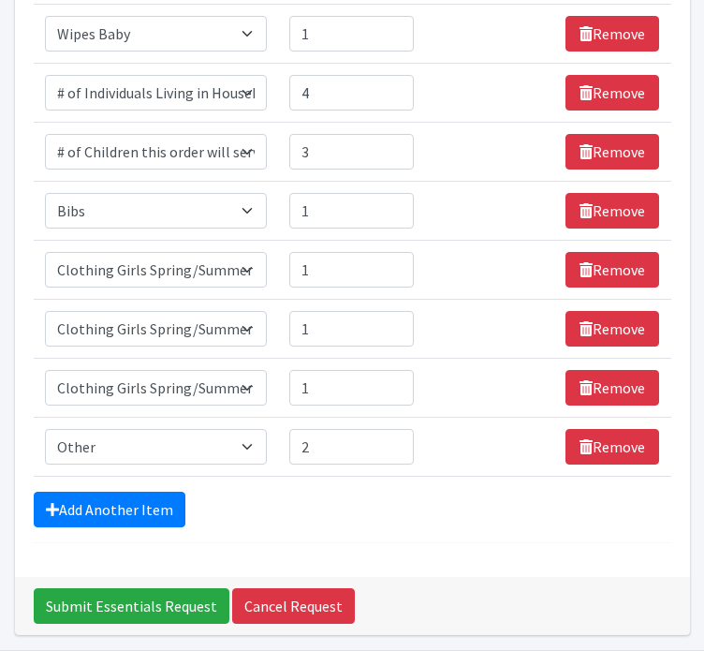
scroll to position [1759, 0]
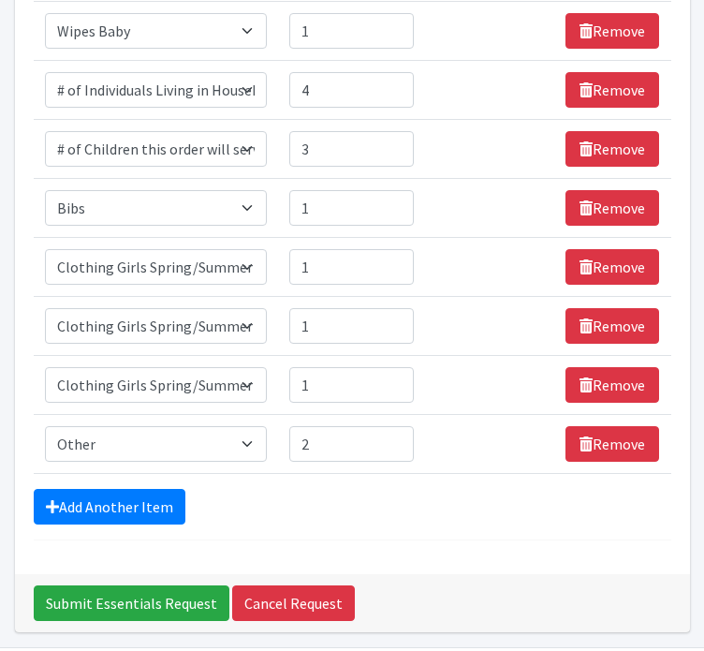
type textarea "Other - sippy cups; Diapers Swim - size 5; Other - diaper caddy, crib sheets, b…"
click at [337, 445] on input "2" at bounding box center [351, 444] width 125 height 36
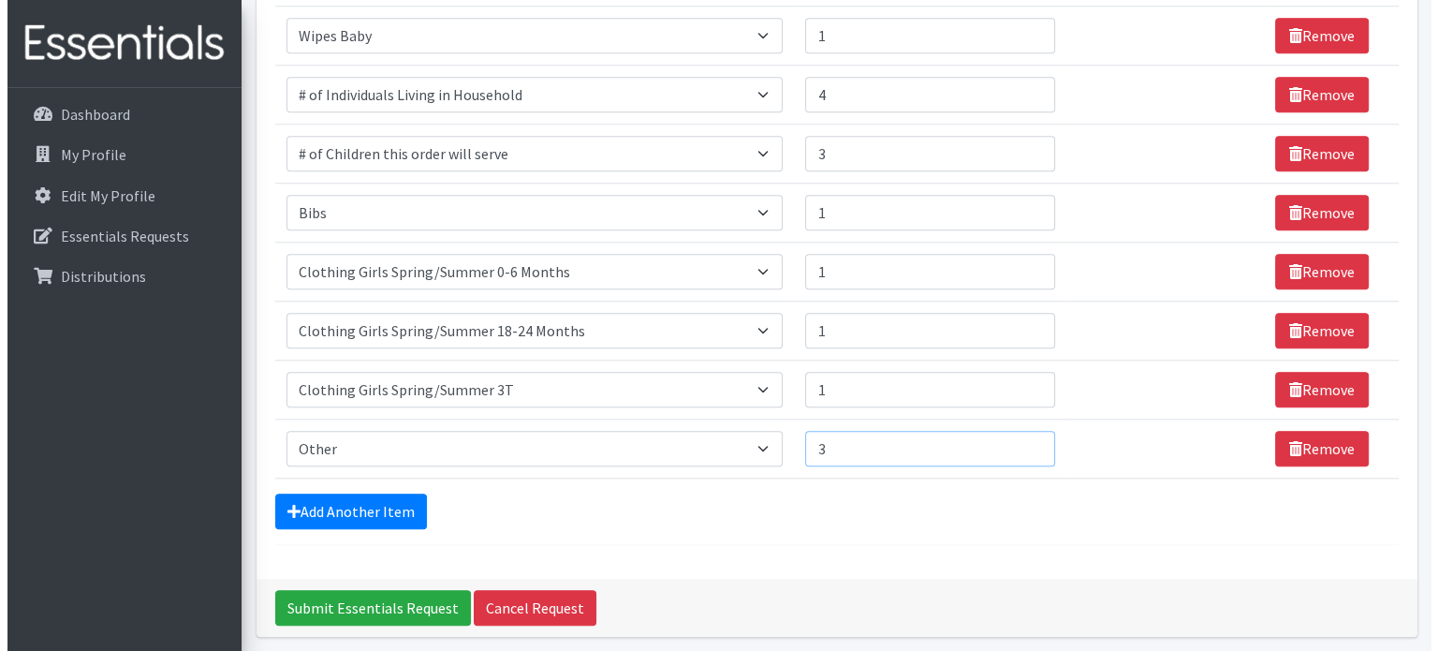
scroll to position [1763, 0]
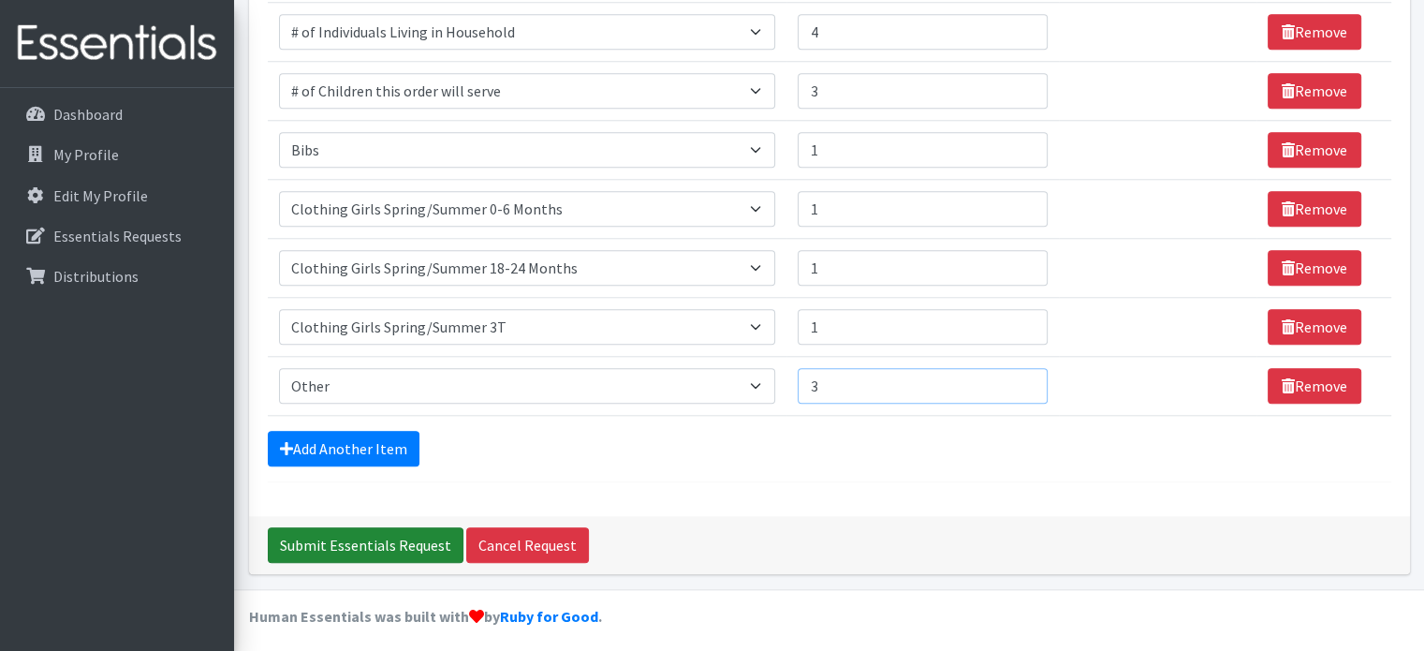
type input "3"
click at [340, 532] on input "Submit Essentials Request" at bounding box center [366, 545] width 196 height 36
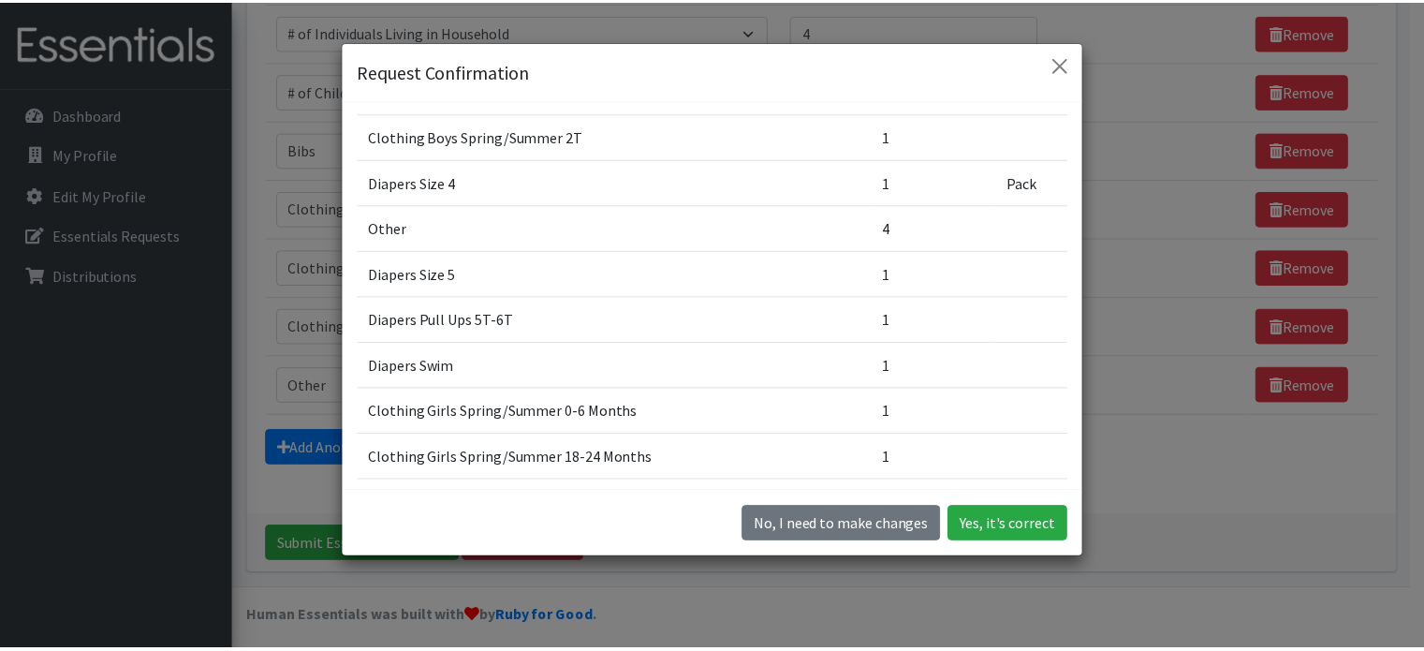
scroll to position [645, 0]
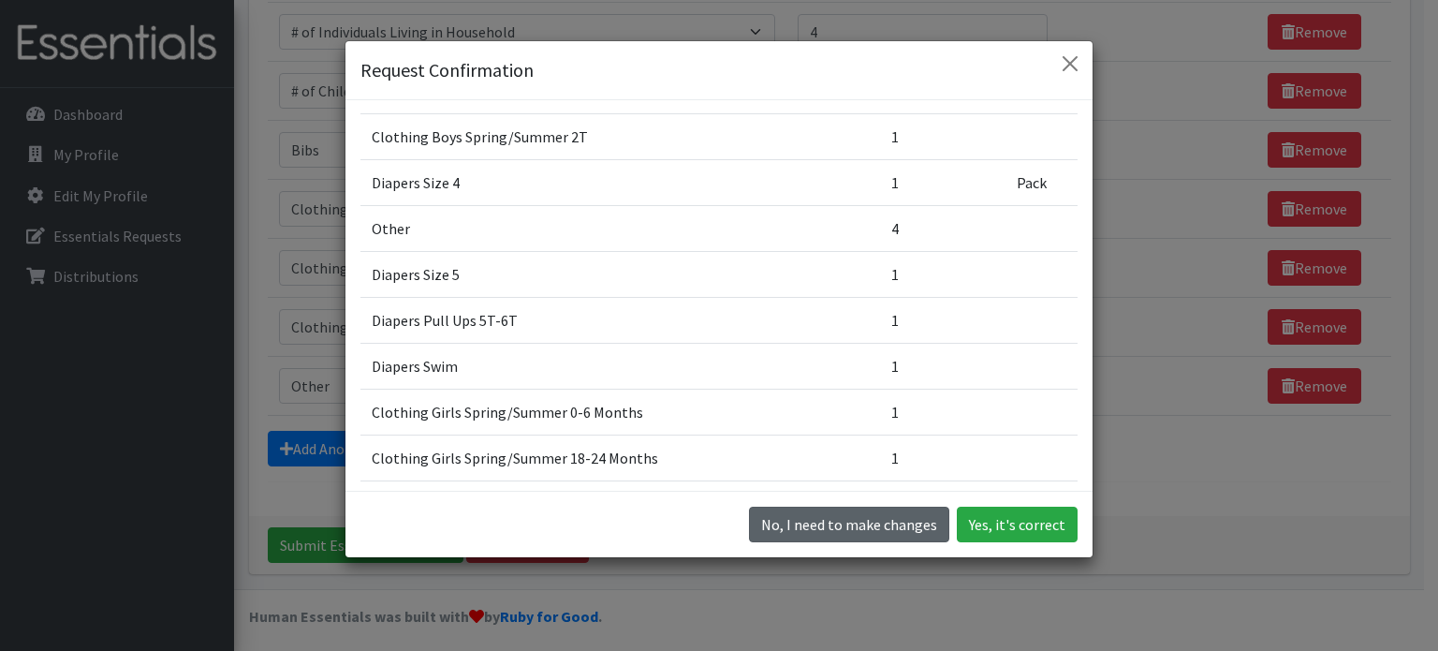
click at [855, 517] on button "No, I need to make changes" at bounding box center [849, 525] width 200 height 36
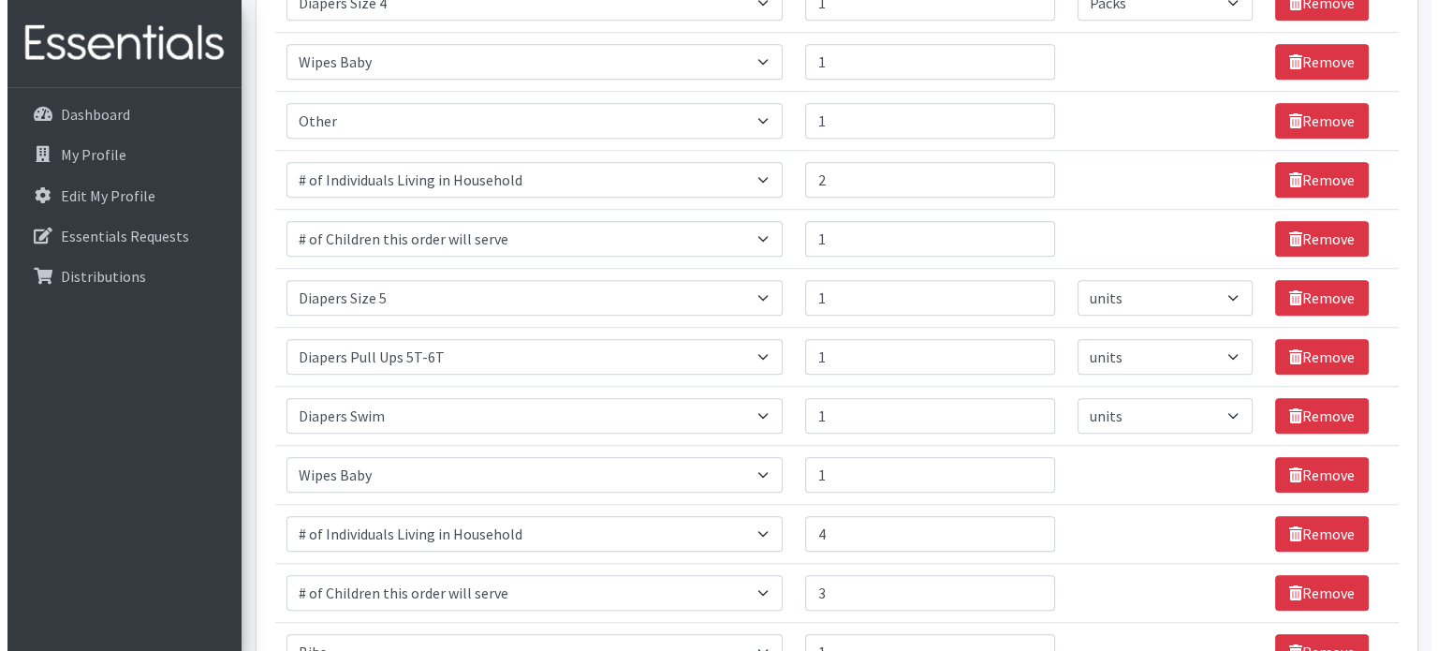
scroll to position [1763, 0]
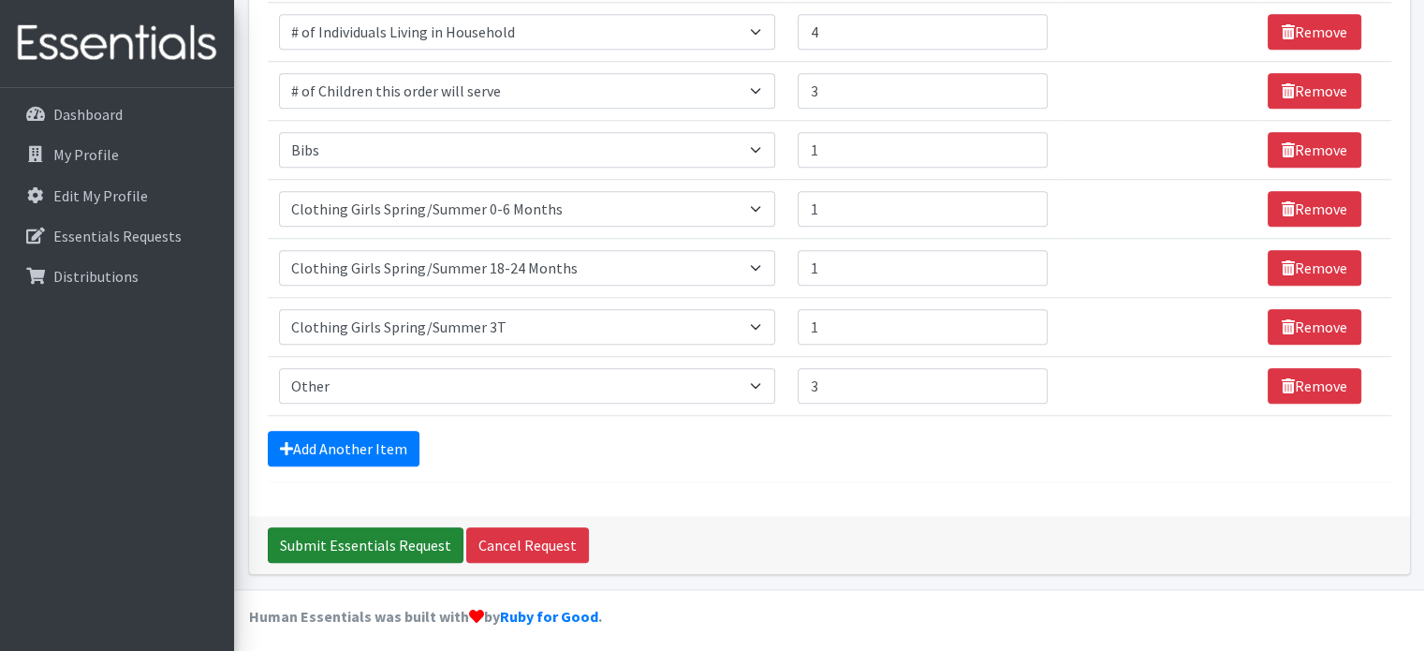
click at [395, 535] on input "Submit Essentials Request" at bounding box center [366, 545] width 196 height 36
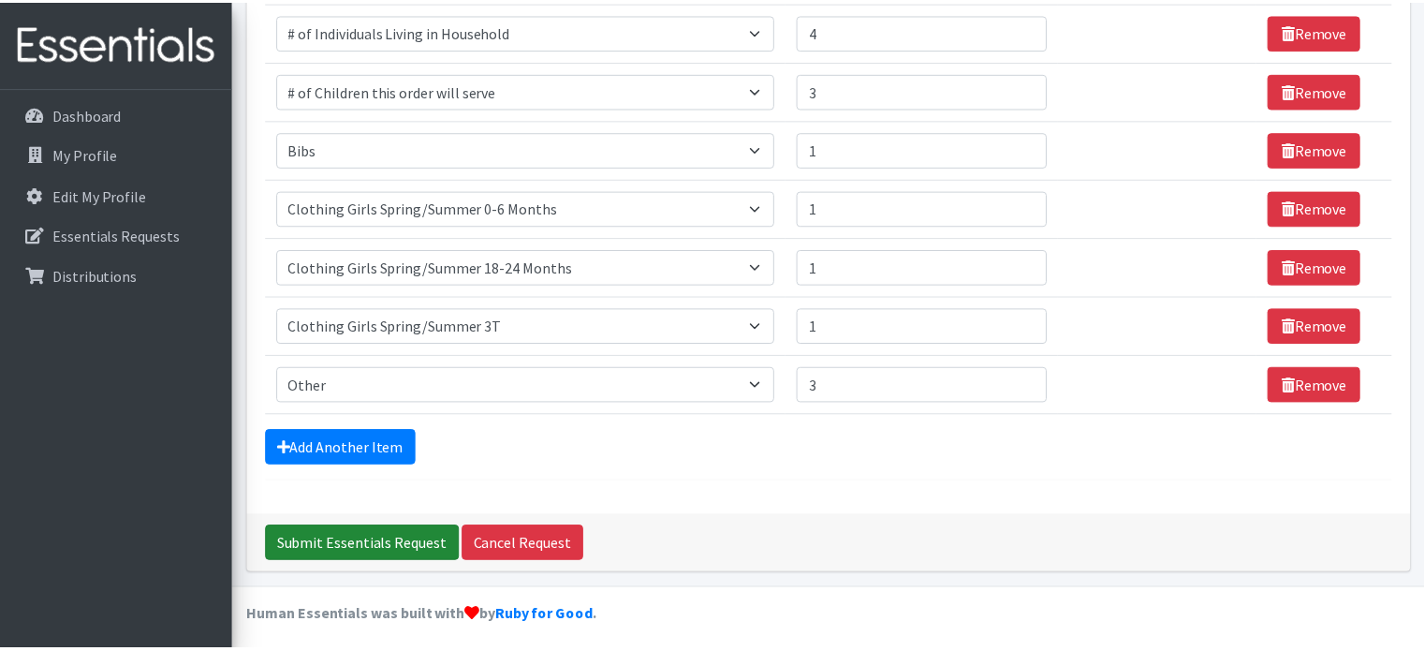
scroll to position [0, 0]
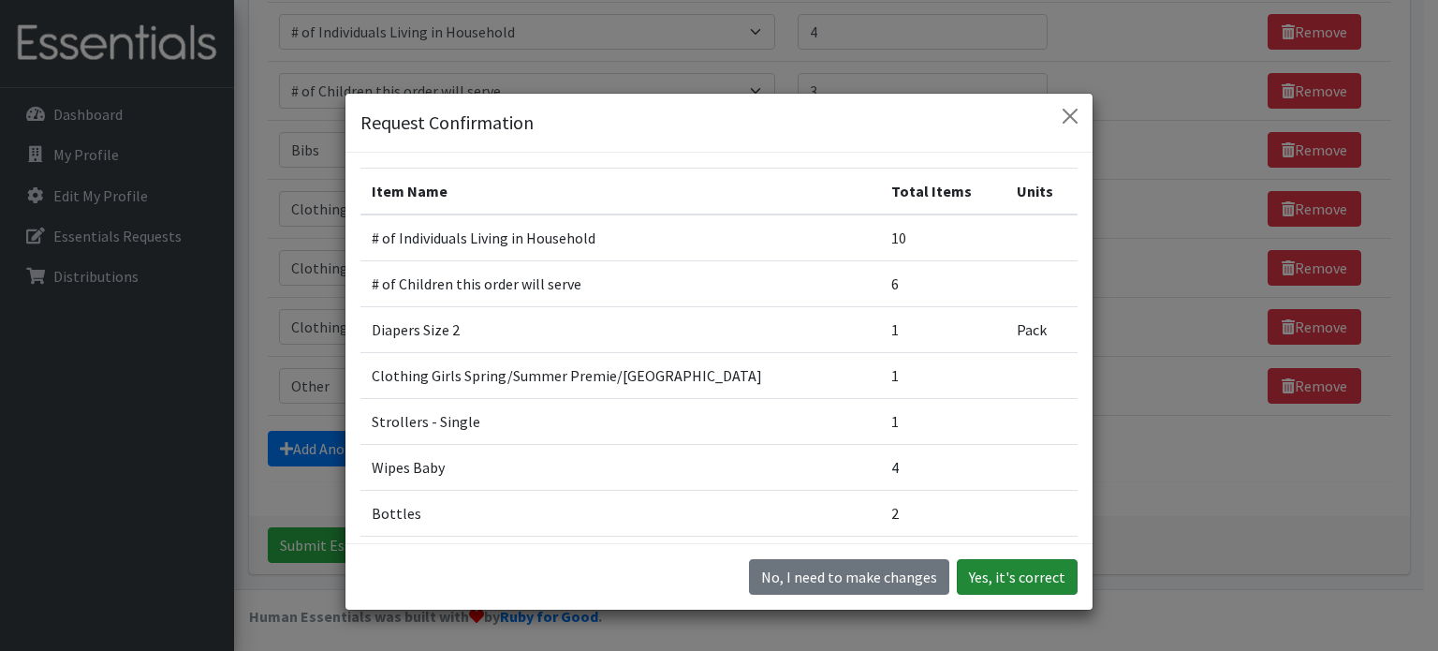
click at [1009, 573] on button "Yes, it's correct" at bounding box center [1017, 577] width 121 height 36
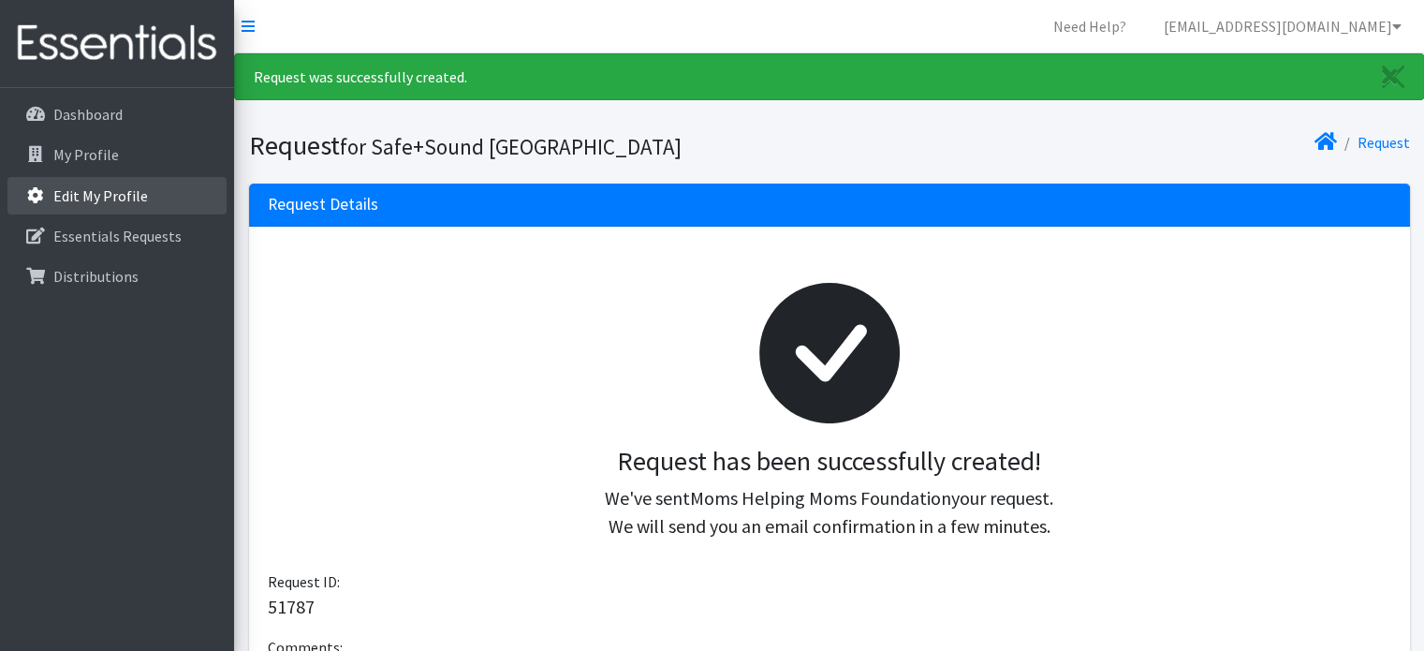
click at [97, 201] on p "Edit My Profile" at bounding box center [100, 195] width 95 height 19
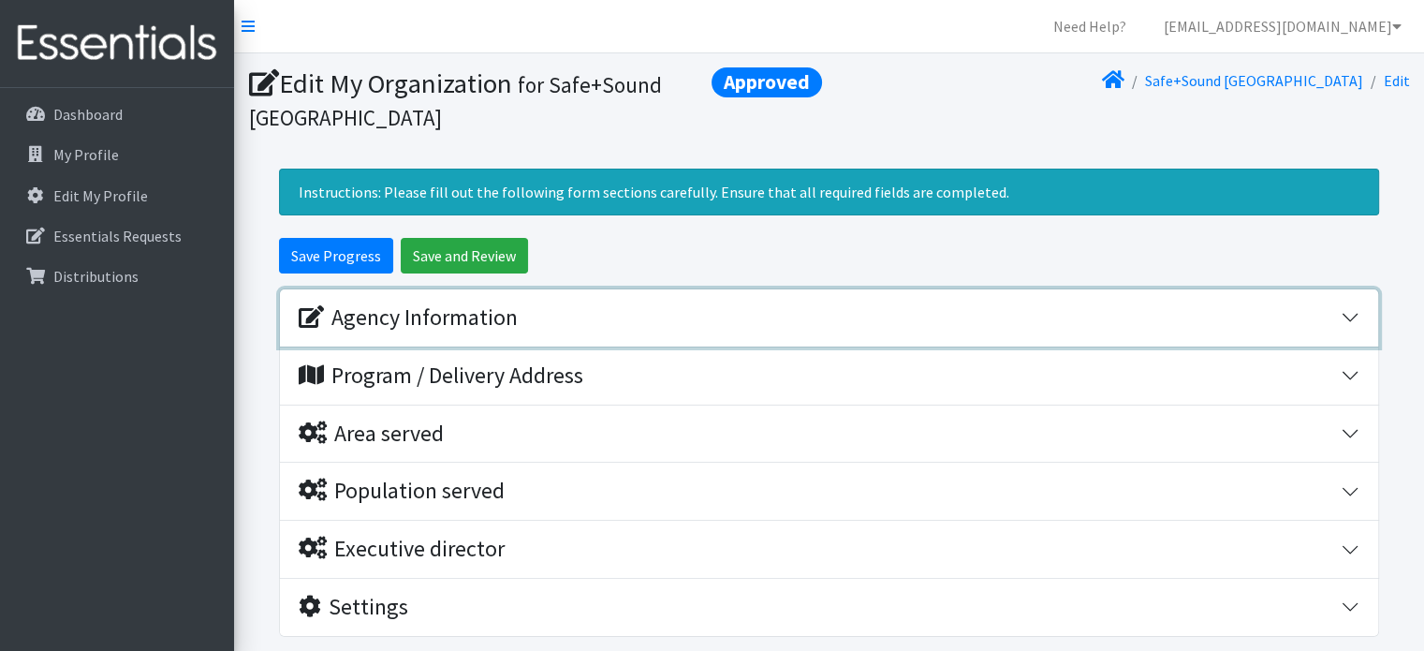
click at [504, 325] on div "Agency Information" at bounding box center [408, 317] width 219 height 27
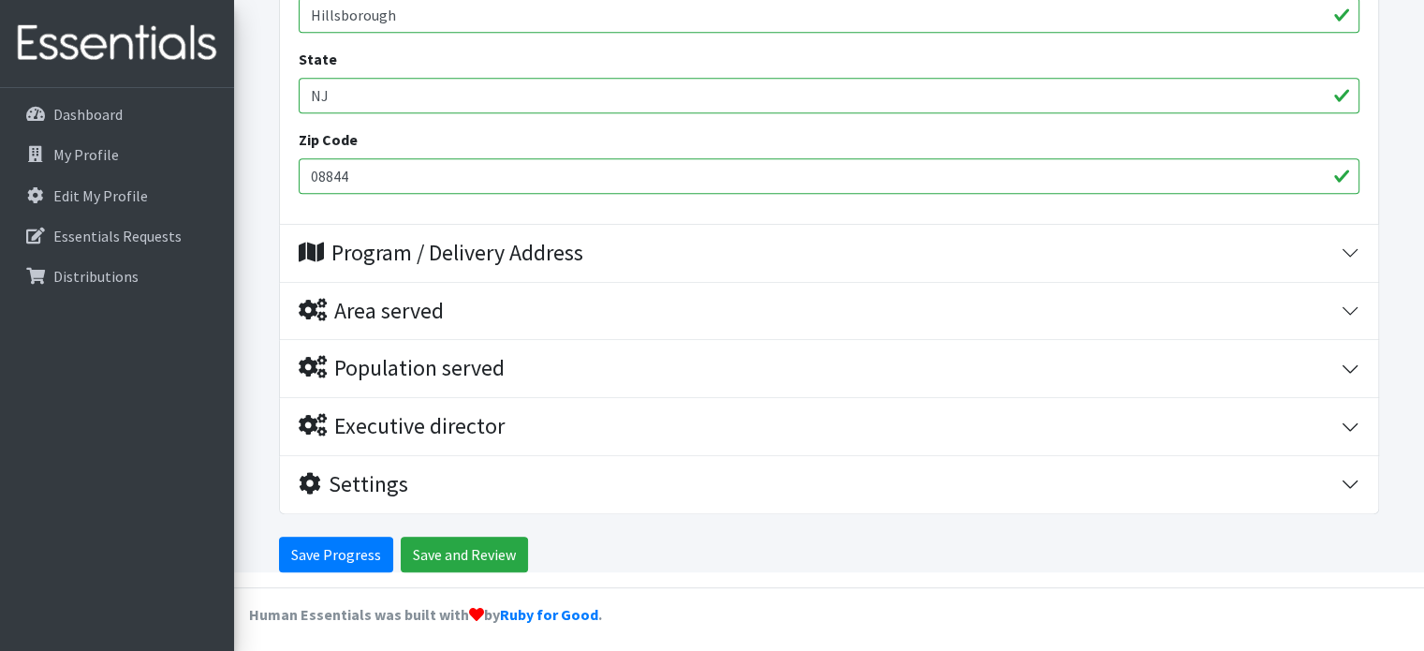
scroll to position [983, 0]
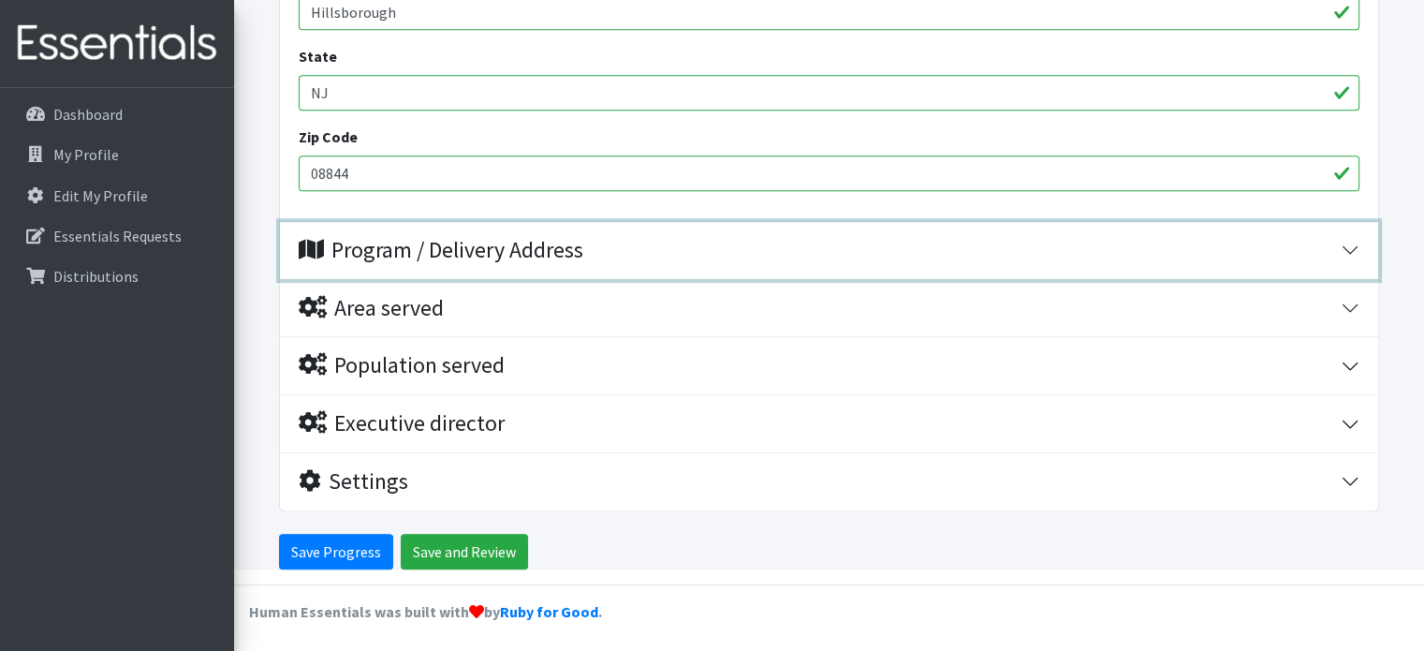
click at [513, 246] on div "Program / Delivery Address" at bounding box center [441, 250] width 285 height 27
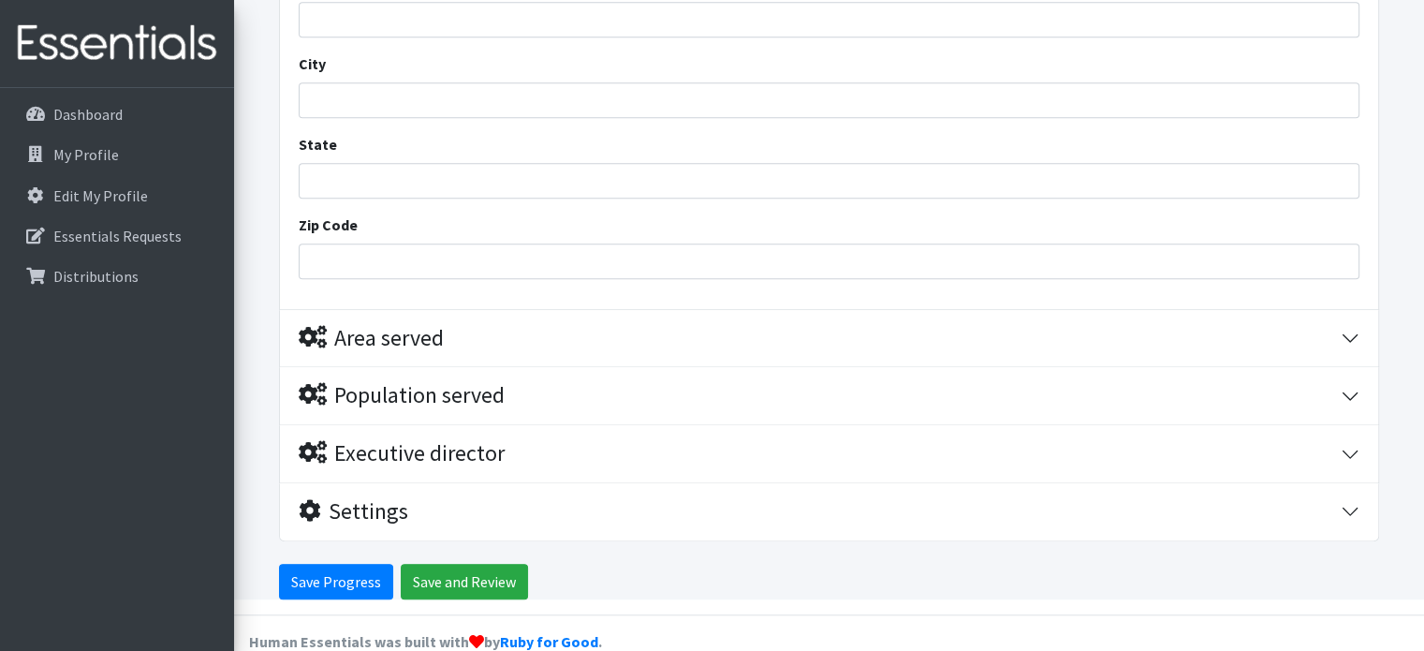
scroll to position [1416, 0]
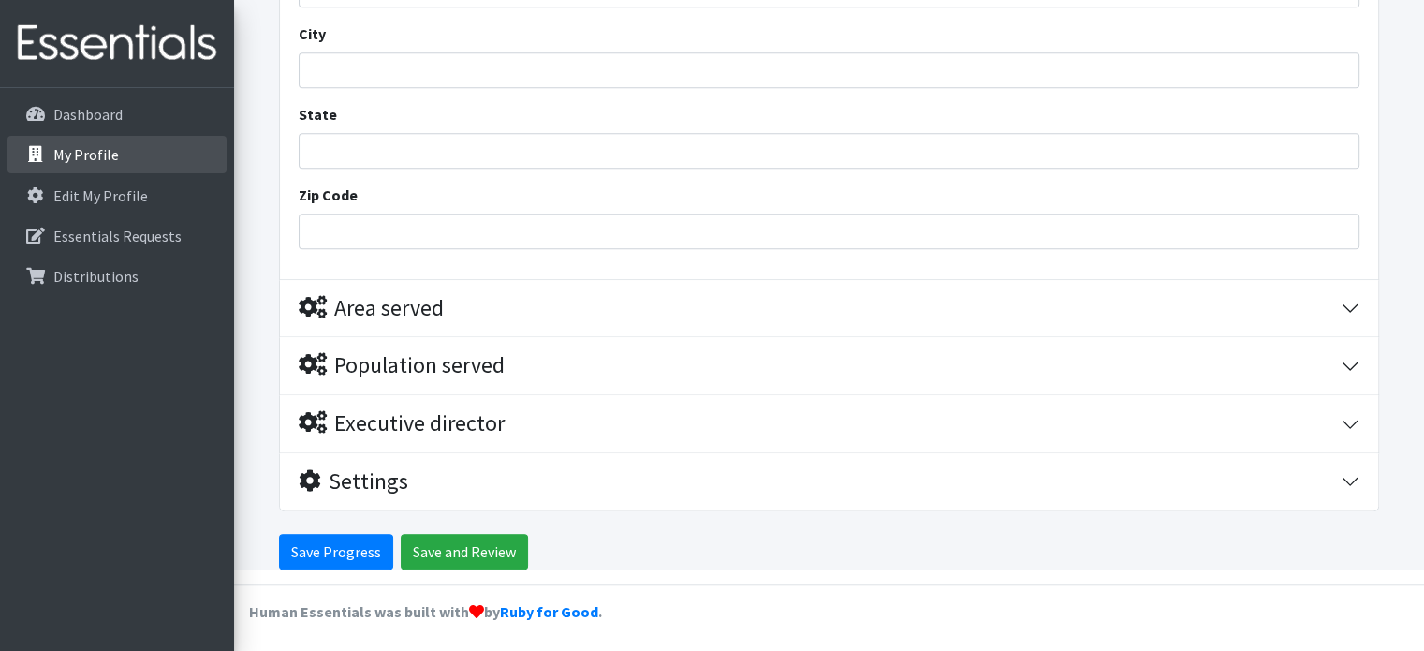
click at [117, 154] on link "My Profile" at bounding box center [116, 154] width 219 height 37
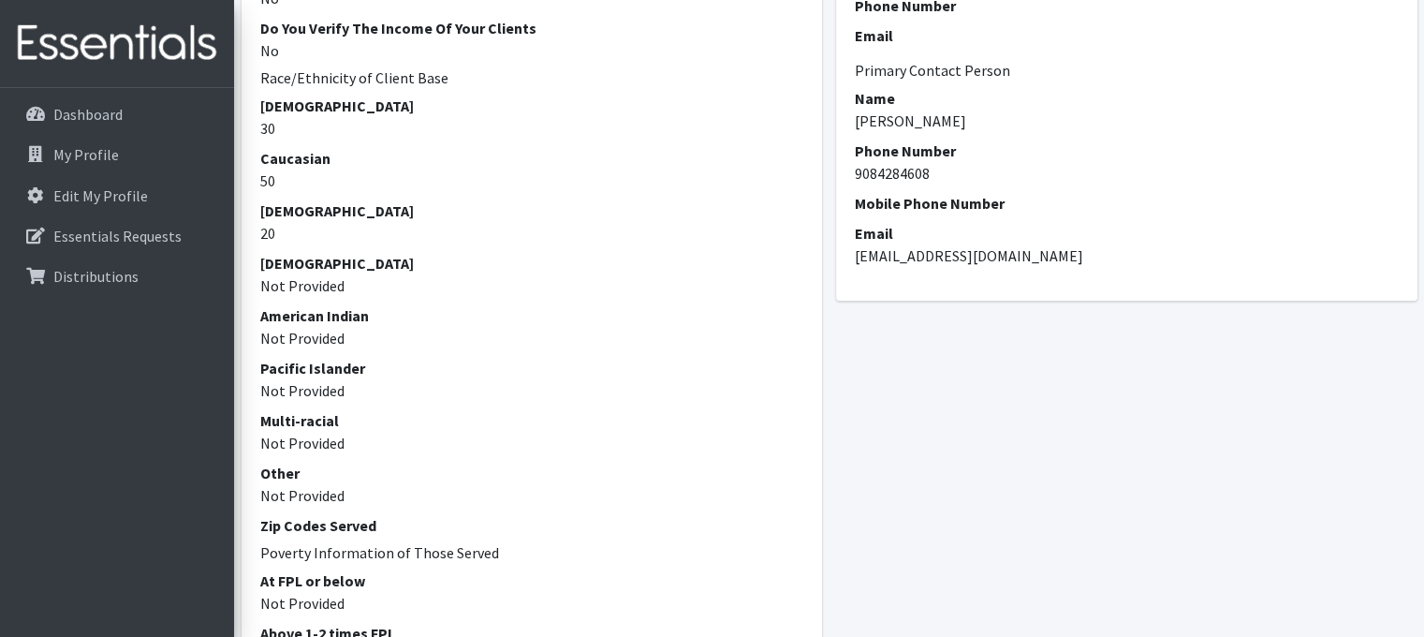
scroll to position [835, 0]
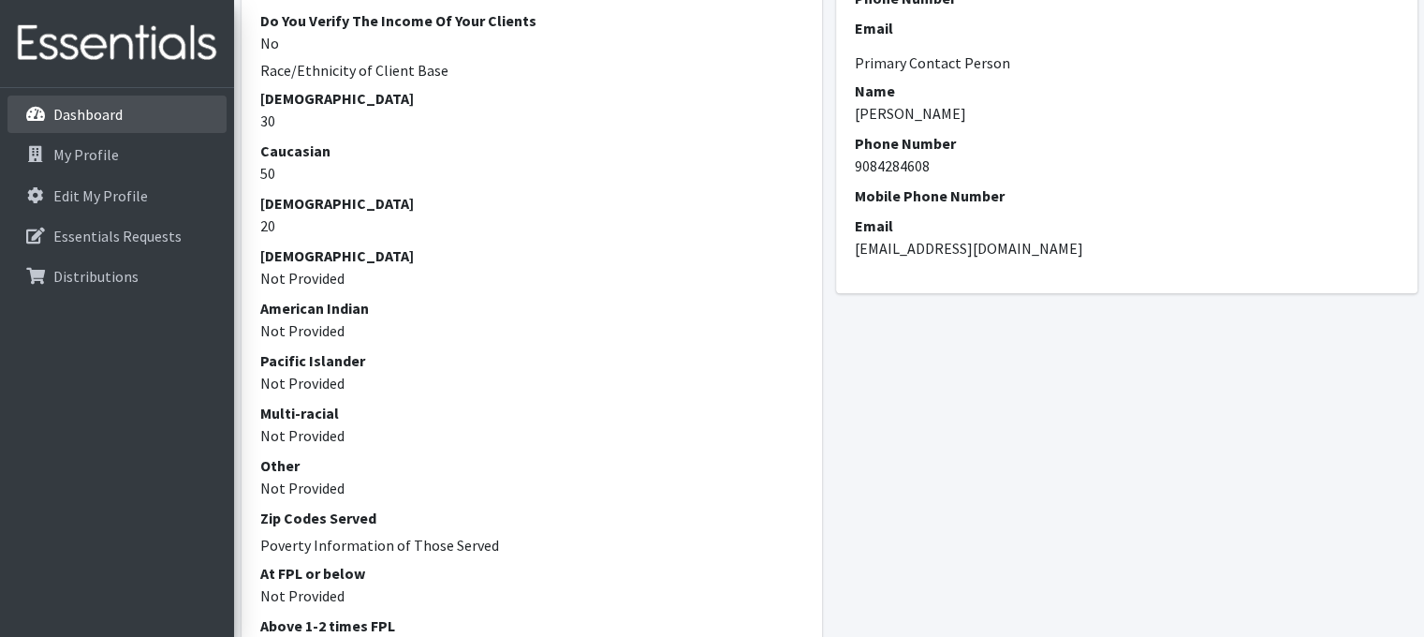
click at [70, 110] on p "Dashboard" at bounding box center [87, 114] width 69 height 19
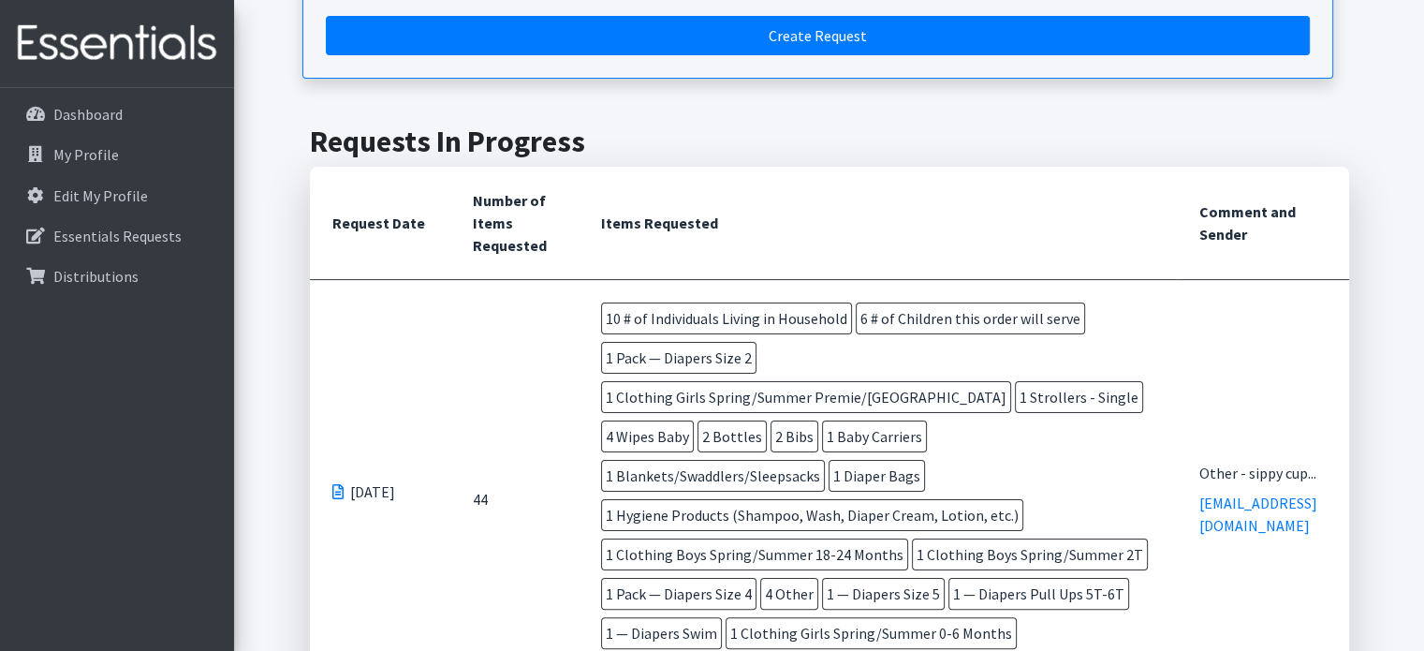
scroll to position [303, 0]
